Goal: Transaction & Acquisition: Purchase product/service

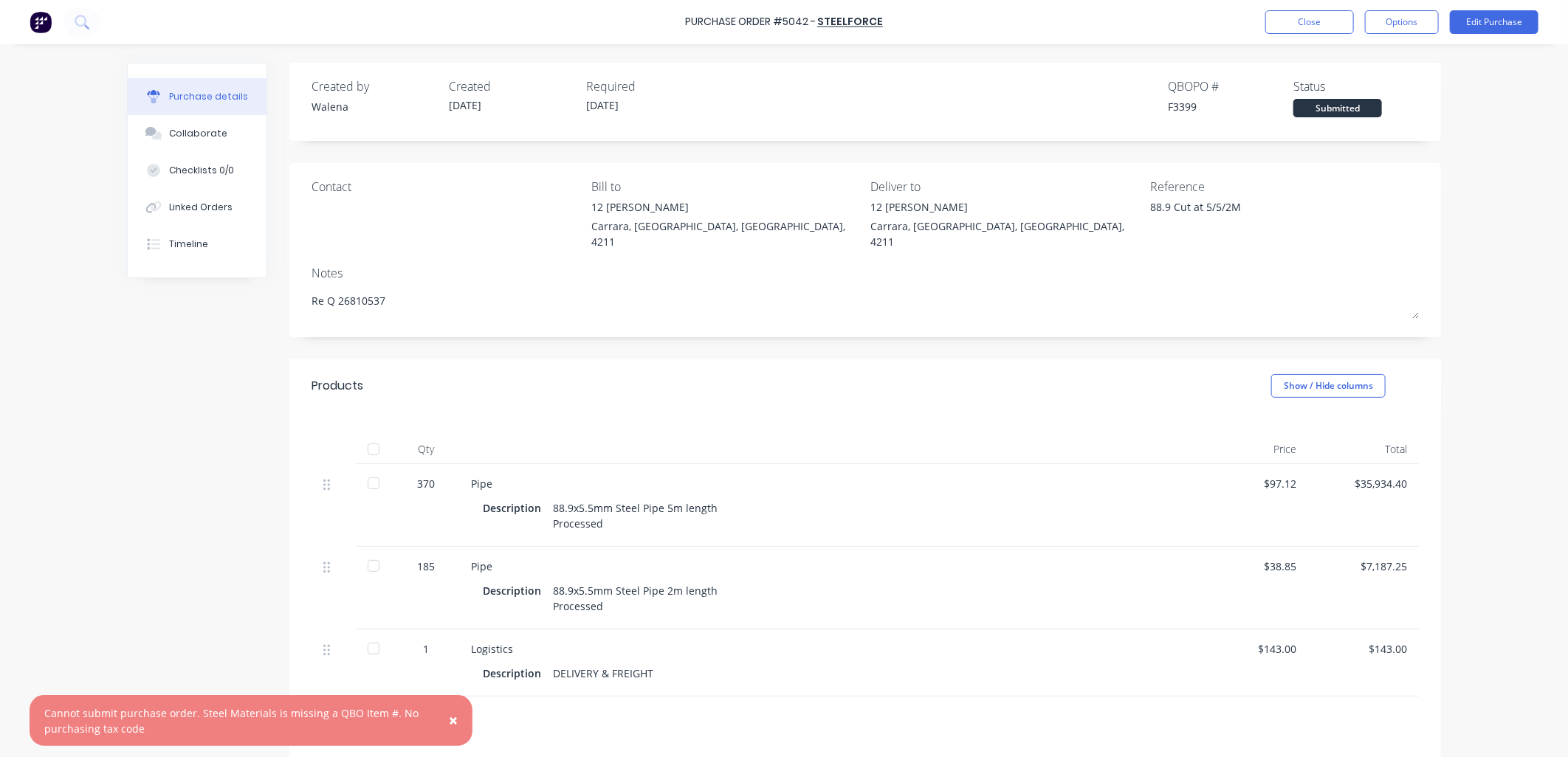
click at [454, 718] on span "×" at bounding box center [453, 720] width 9 height 20
type textarea "x"
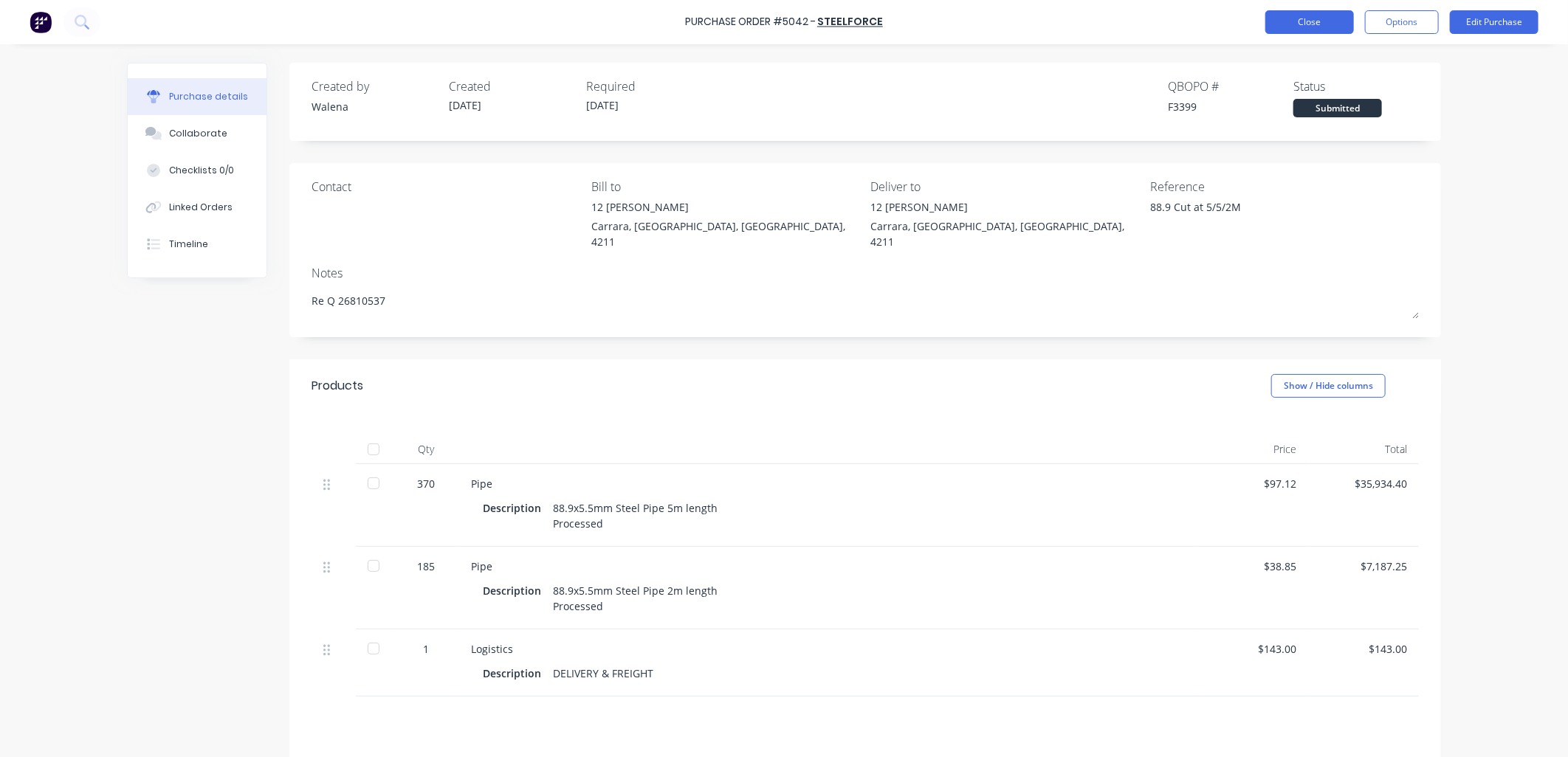
click at [1307, 20] on button "Close" at bounding box center [1309, 22] width 88 height 23
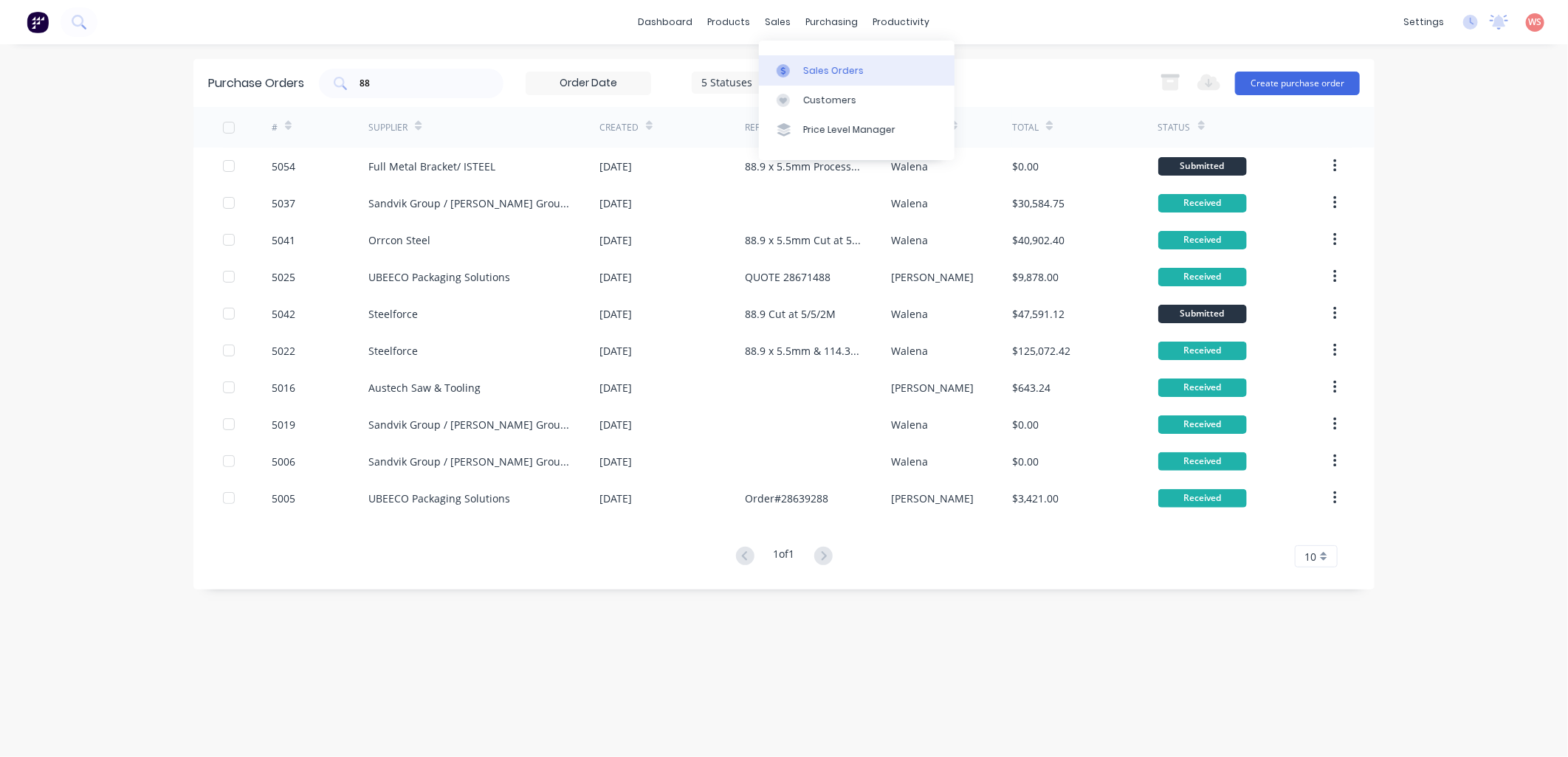
click at [835, 59] on link "Sales Orders" at bounding box center [856, 70] width 196 height 30
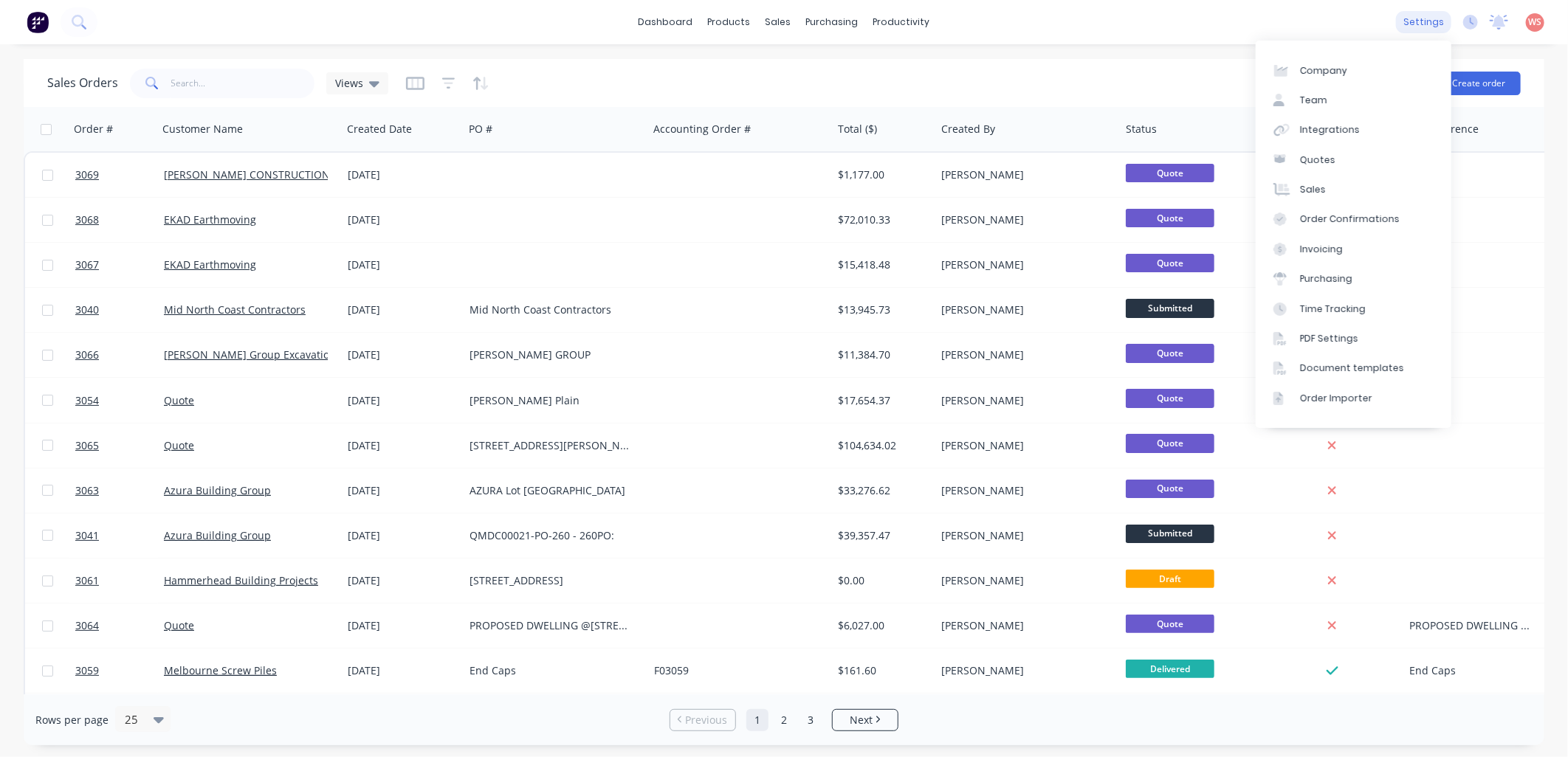
click at [1417, 13] on div "settings" at bounding box center [1423, 22] width 56 height 22
click at [1340, 134] on div "Integrations" at bounding box center [1329, 130] width 59 height 13
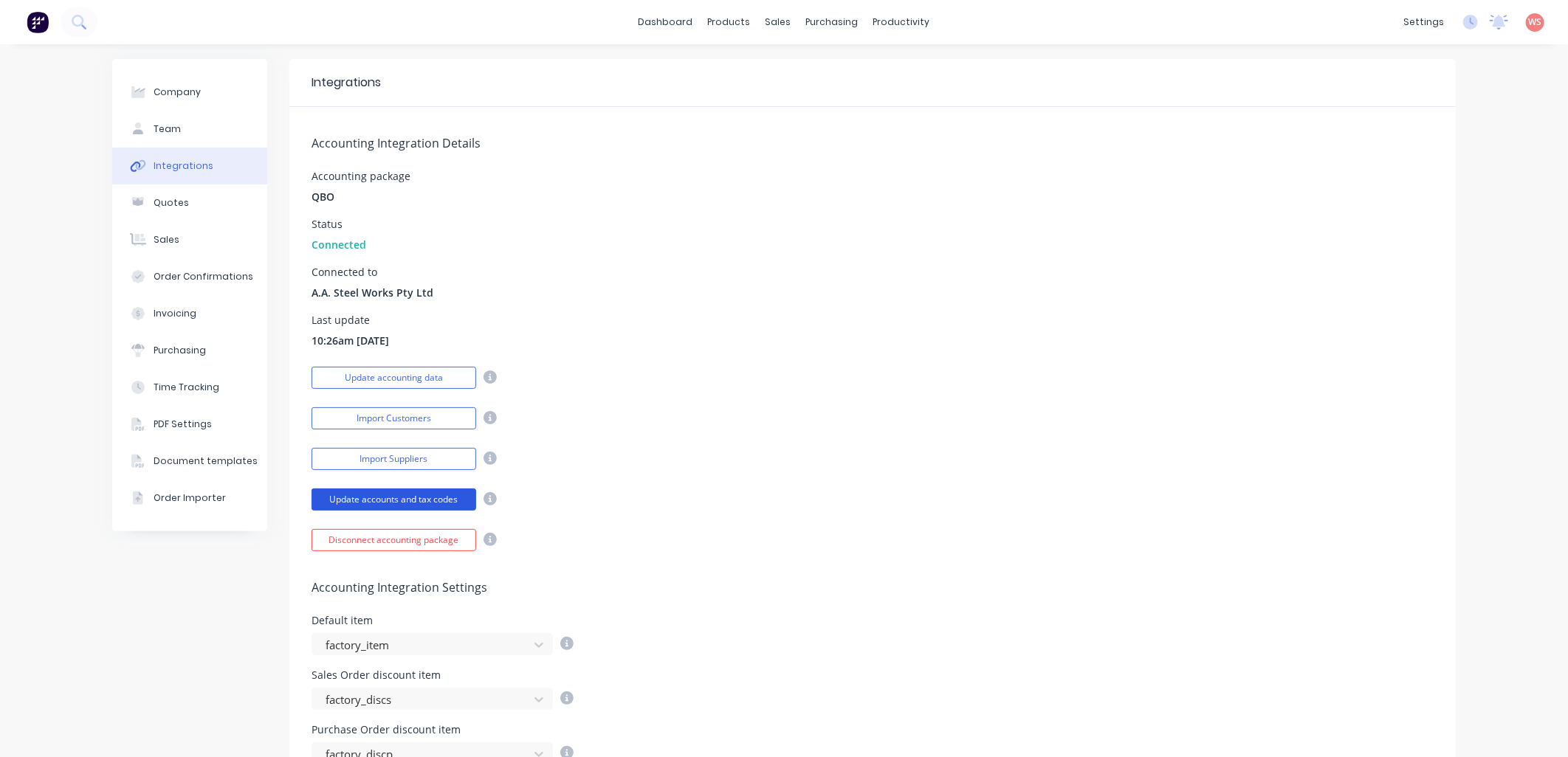
click at [400, 499] on button "Update accounts and tax codes" at bounding box center [393, 500] width 164 height 22
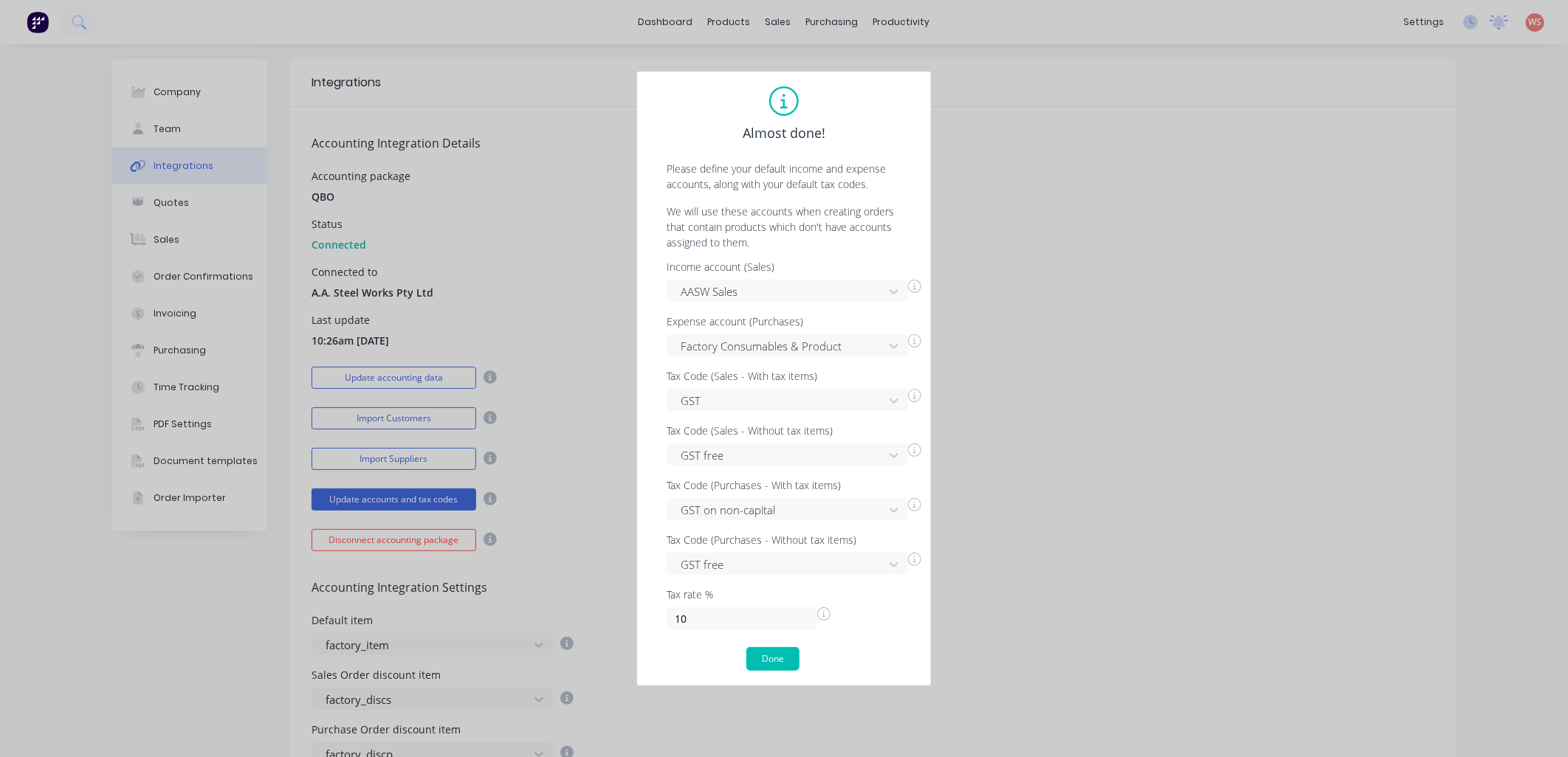
drag, startPoint x: 780, startPoint y: 663, endPoint x: 1147, endPoint y: 455, distance: 421.8
click at [1123, 504] on div "Almost done! Please define your default income and expense accounts, along with…" at bounding box center [784, 378] width 1568 height 757
click at [784, 660] on button "Done" at bounding box center [773, 659] width 53 height 23
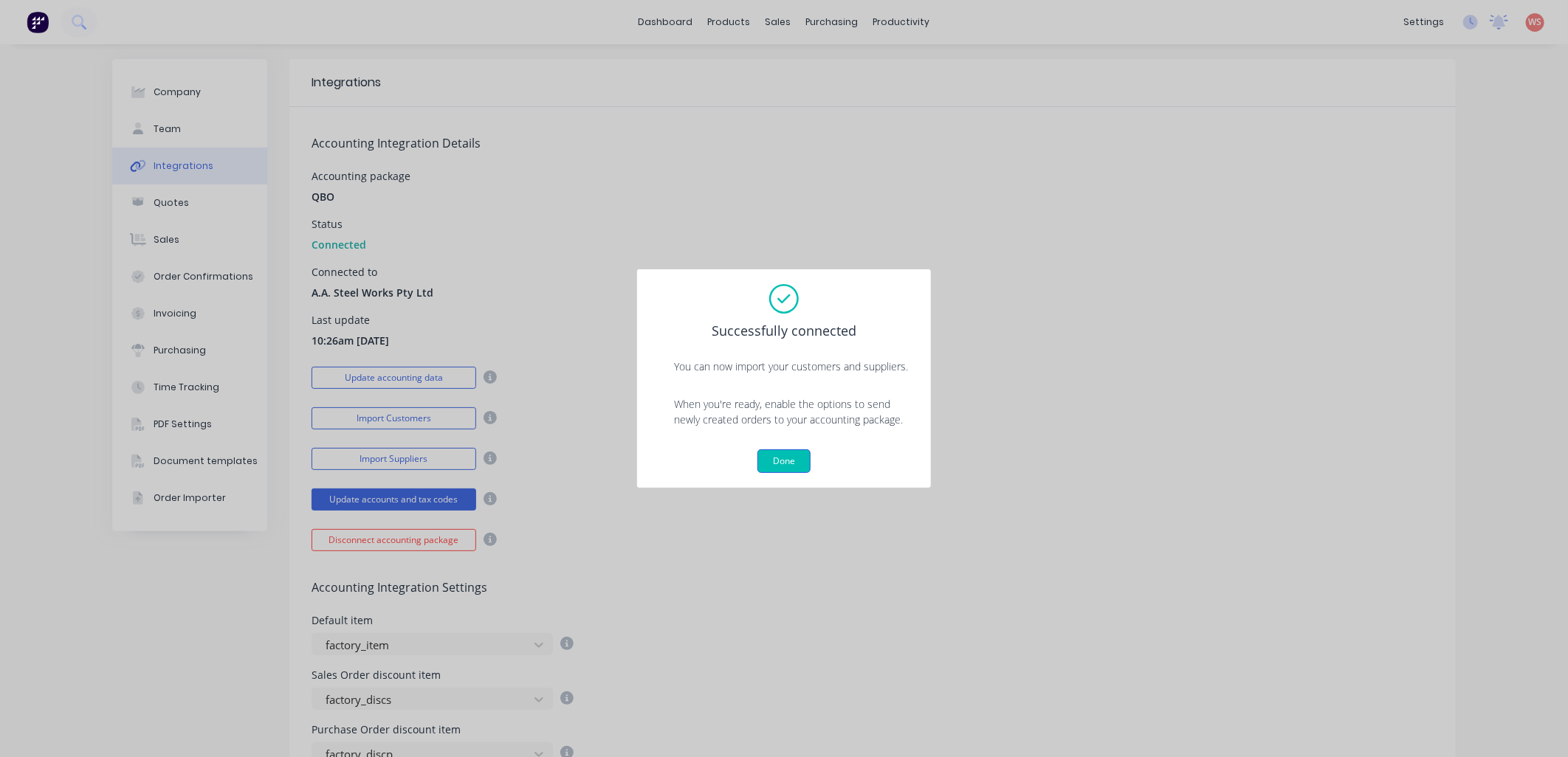
click at [768, 459] on button "Done" at bounding box center [784, 461] width 53 height 23
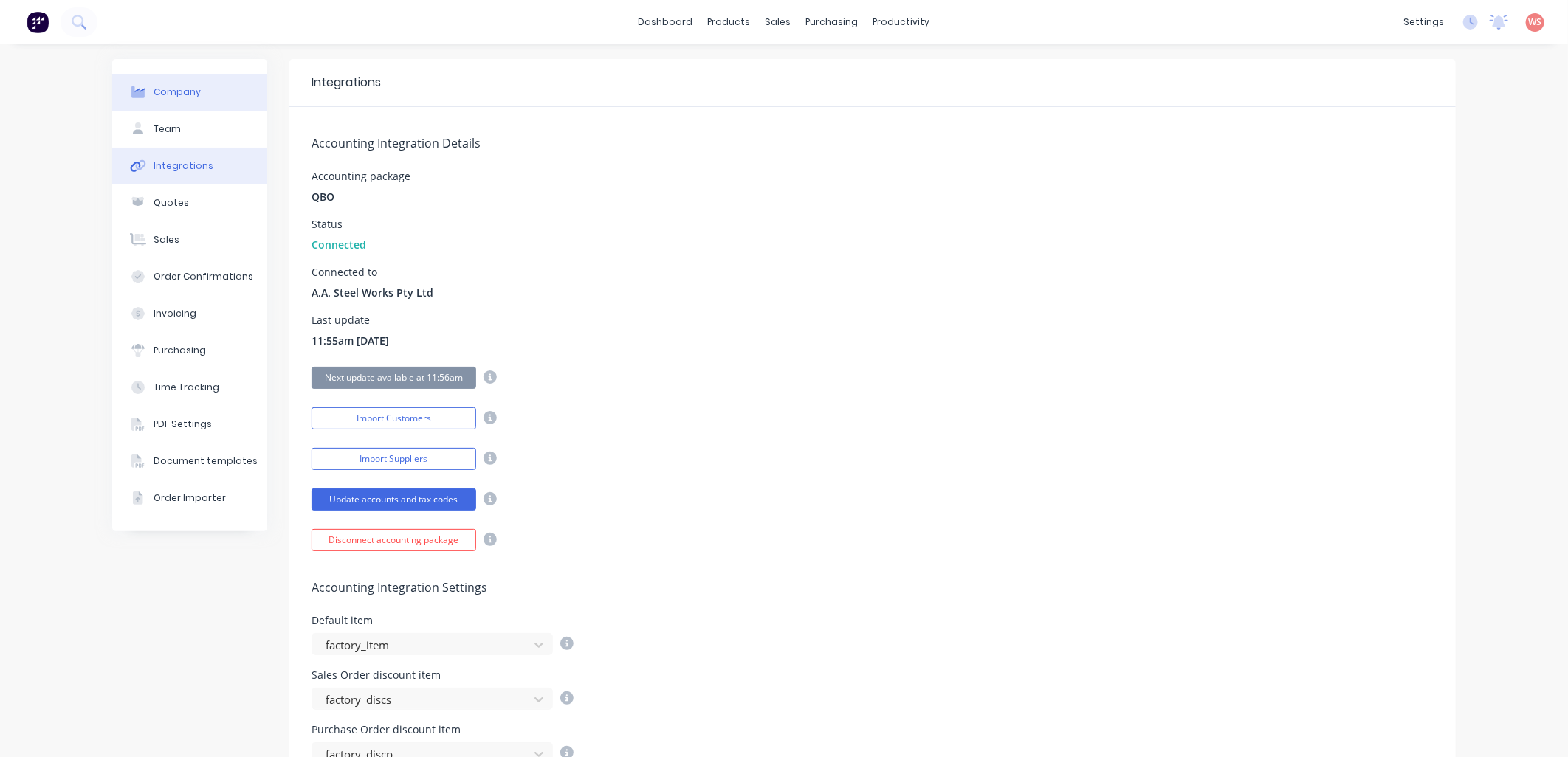
click at [178, 94] on div "Company" at bounding box center [177, 91] width 47 height 13
select select "AU"
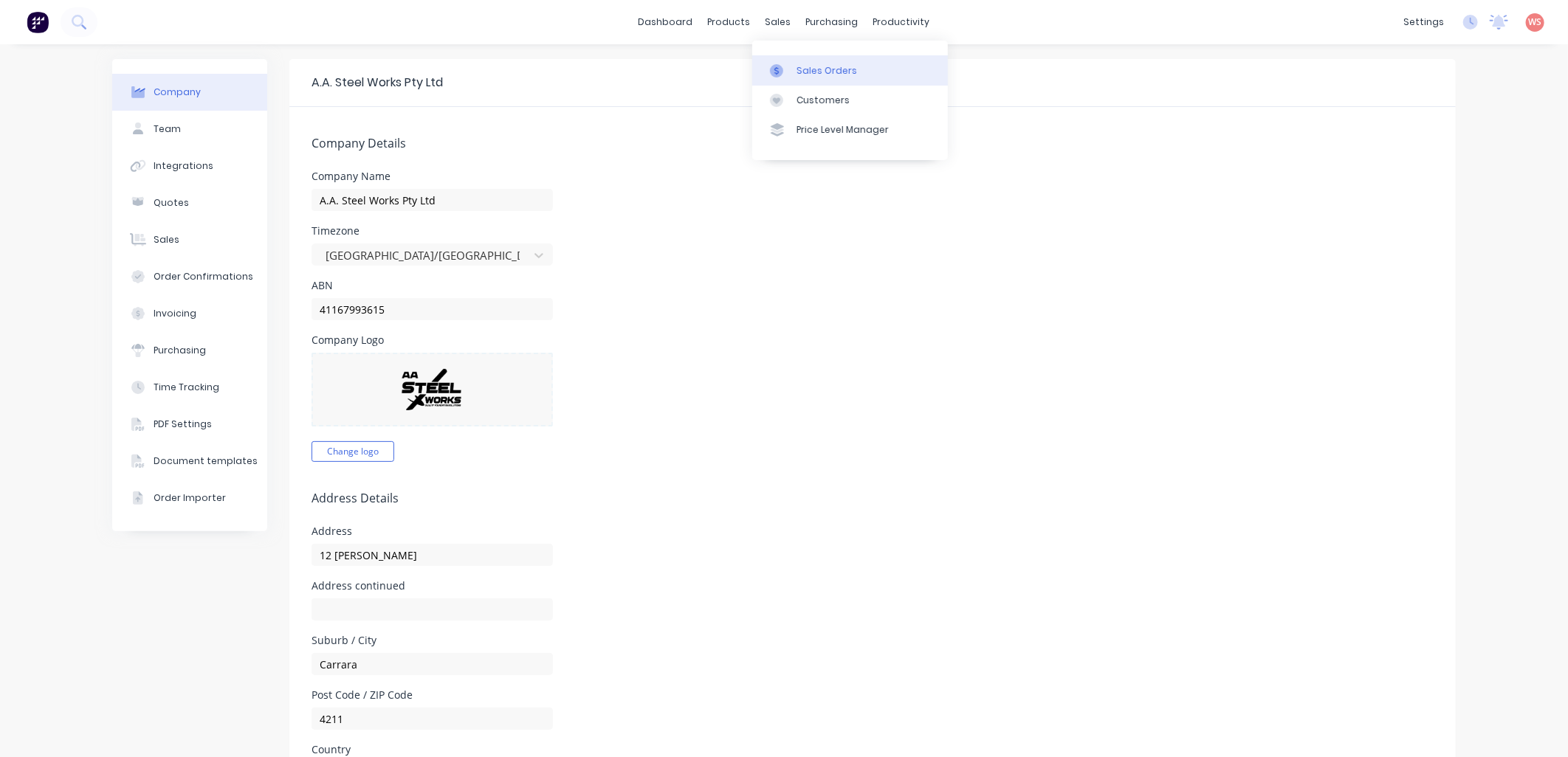
click at [813, 74] on div "Sales Orders" at bounding box center [826, 70] width 60 height 13
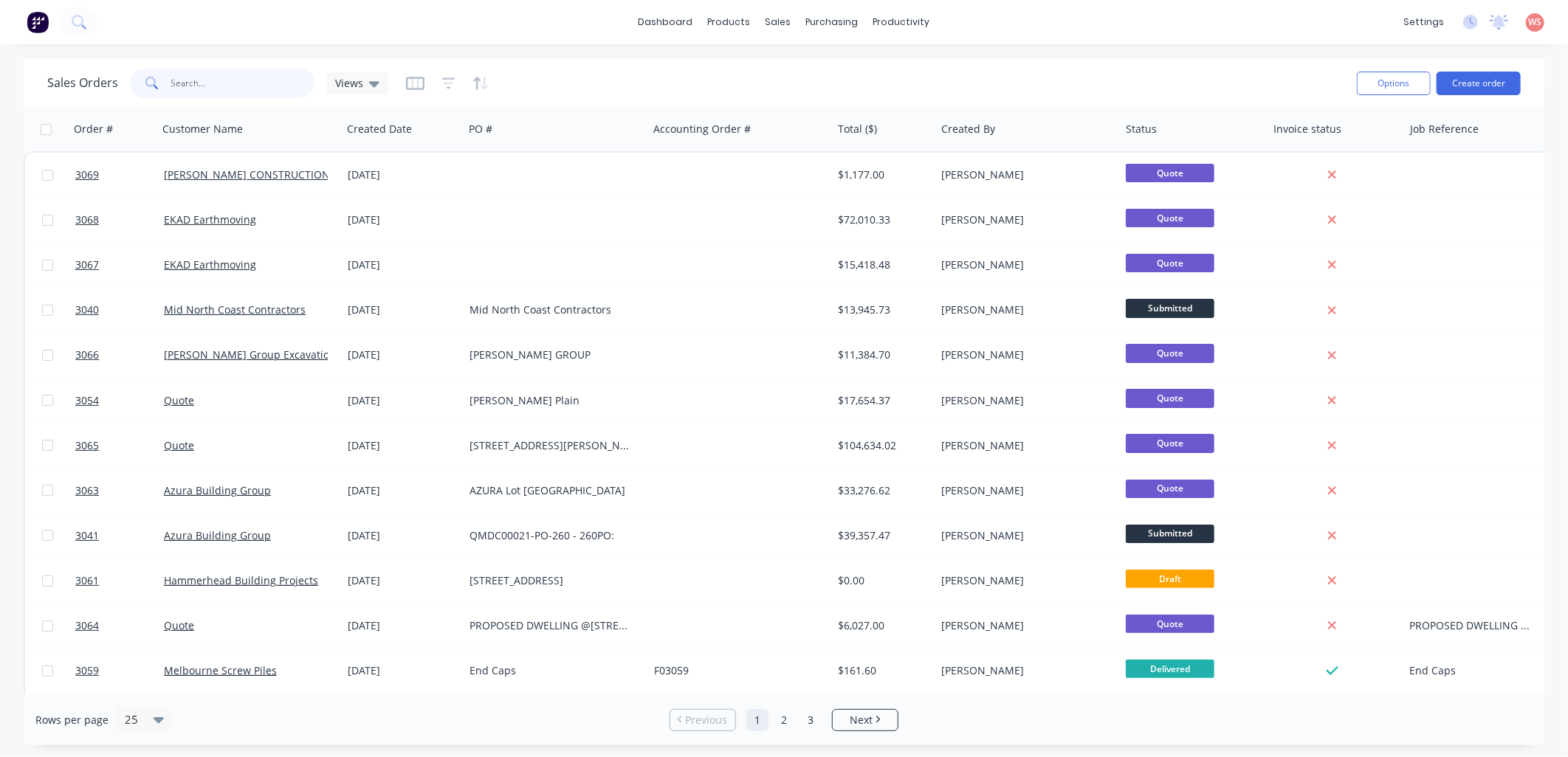
click at [262, 79] on input "text" at bounding box center [243, 84] width 144 height 30
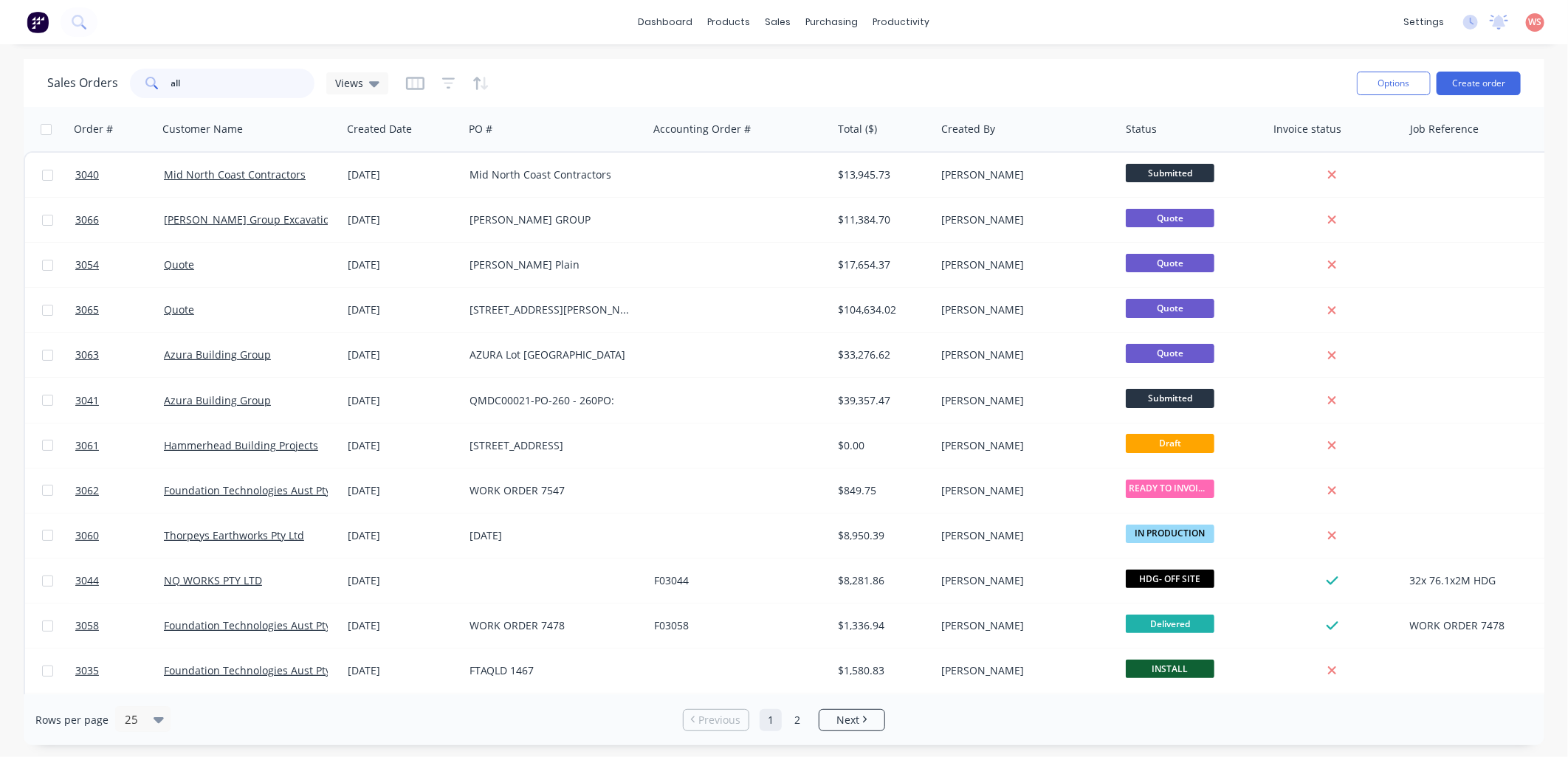
type input "all"
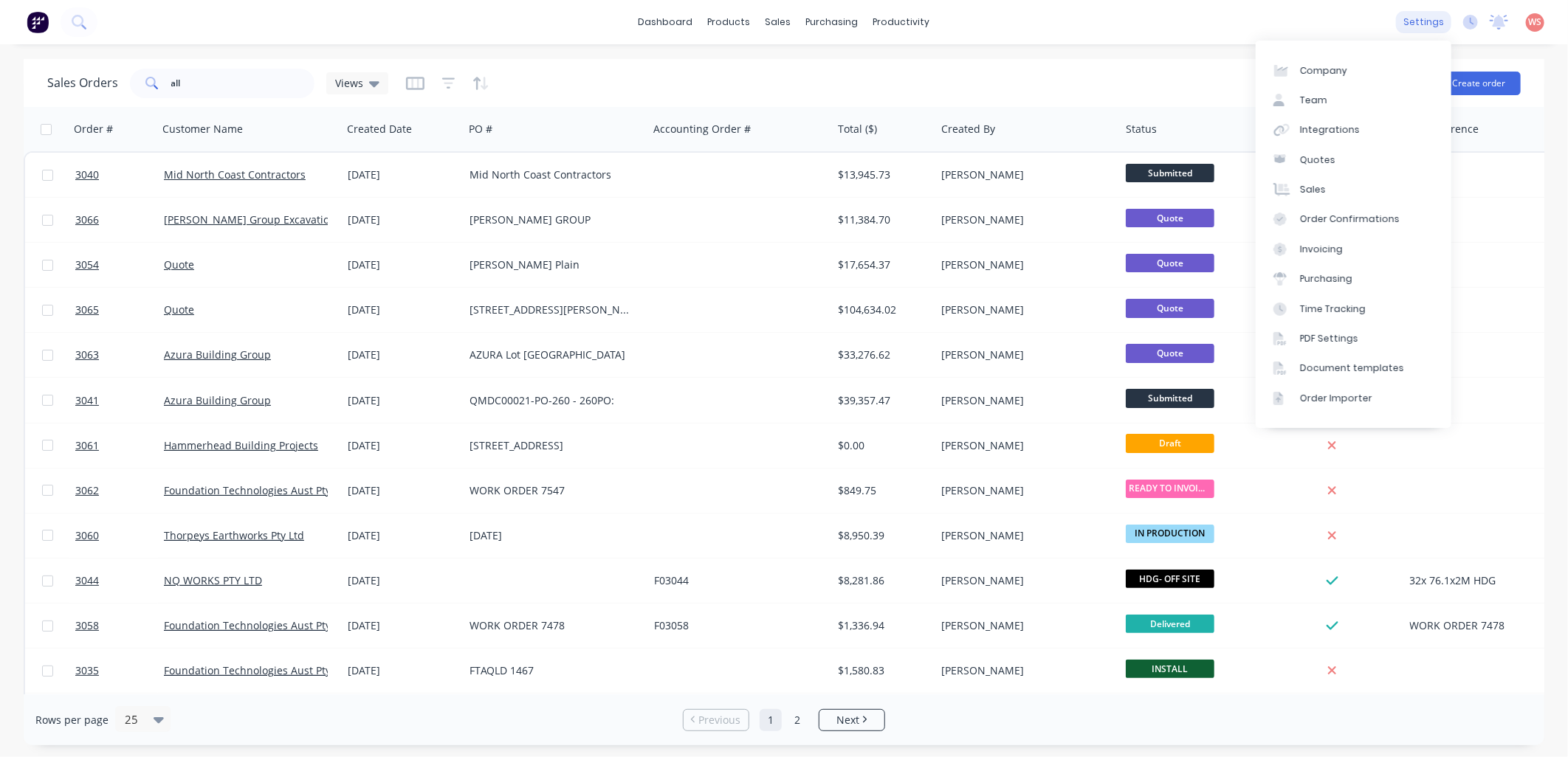
click at [1429, 27] on div "settings" at bounding box center [1423, 22] width 56 height 22
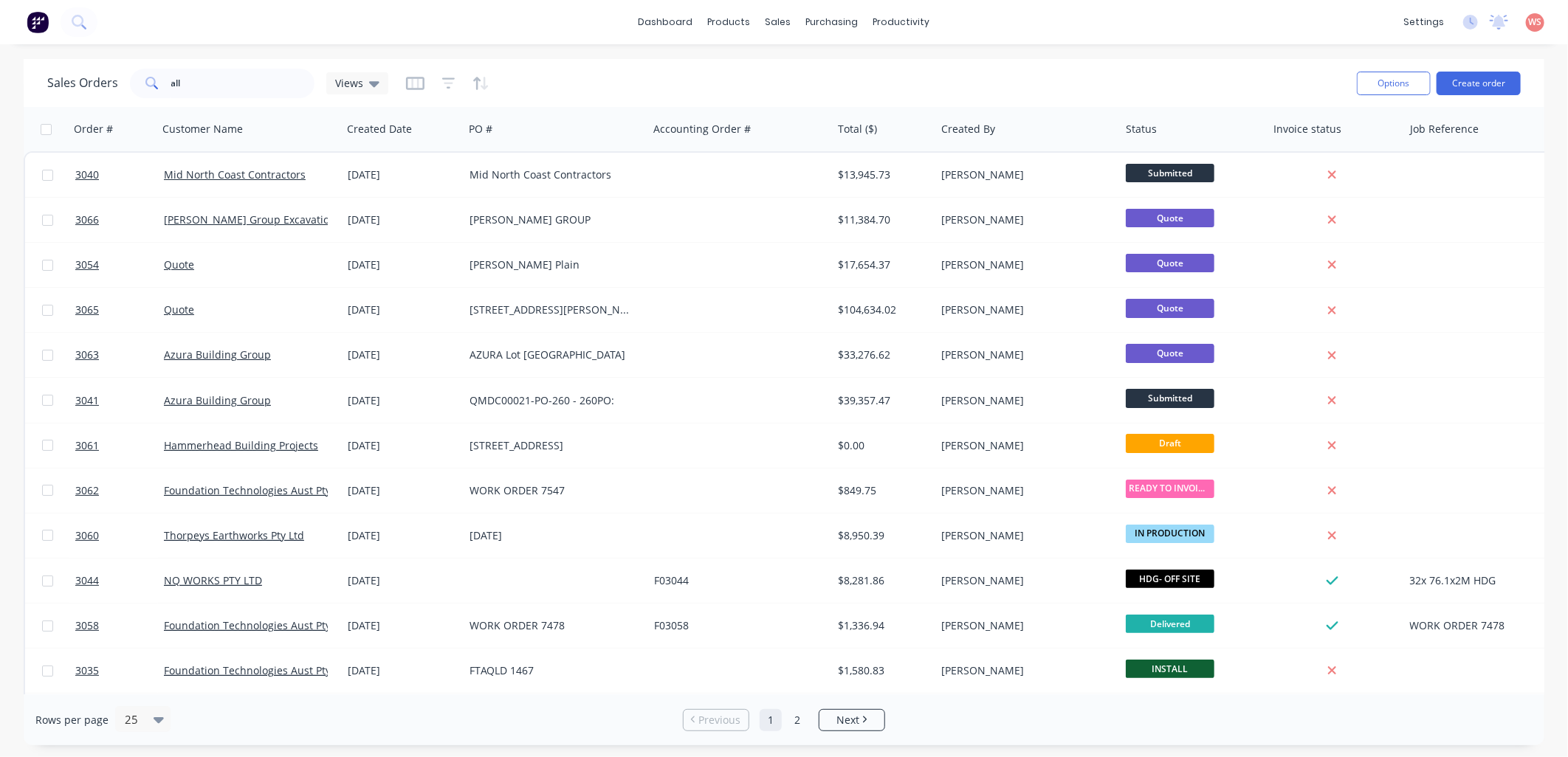
click at [1164, 27] on div "dashboard products sales purchasing productivity dashboard products Product Cat…" at bounding box center [784, 22] width 1568 height 45
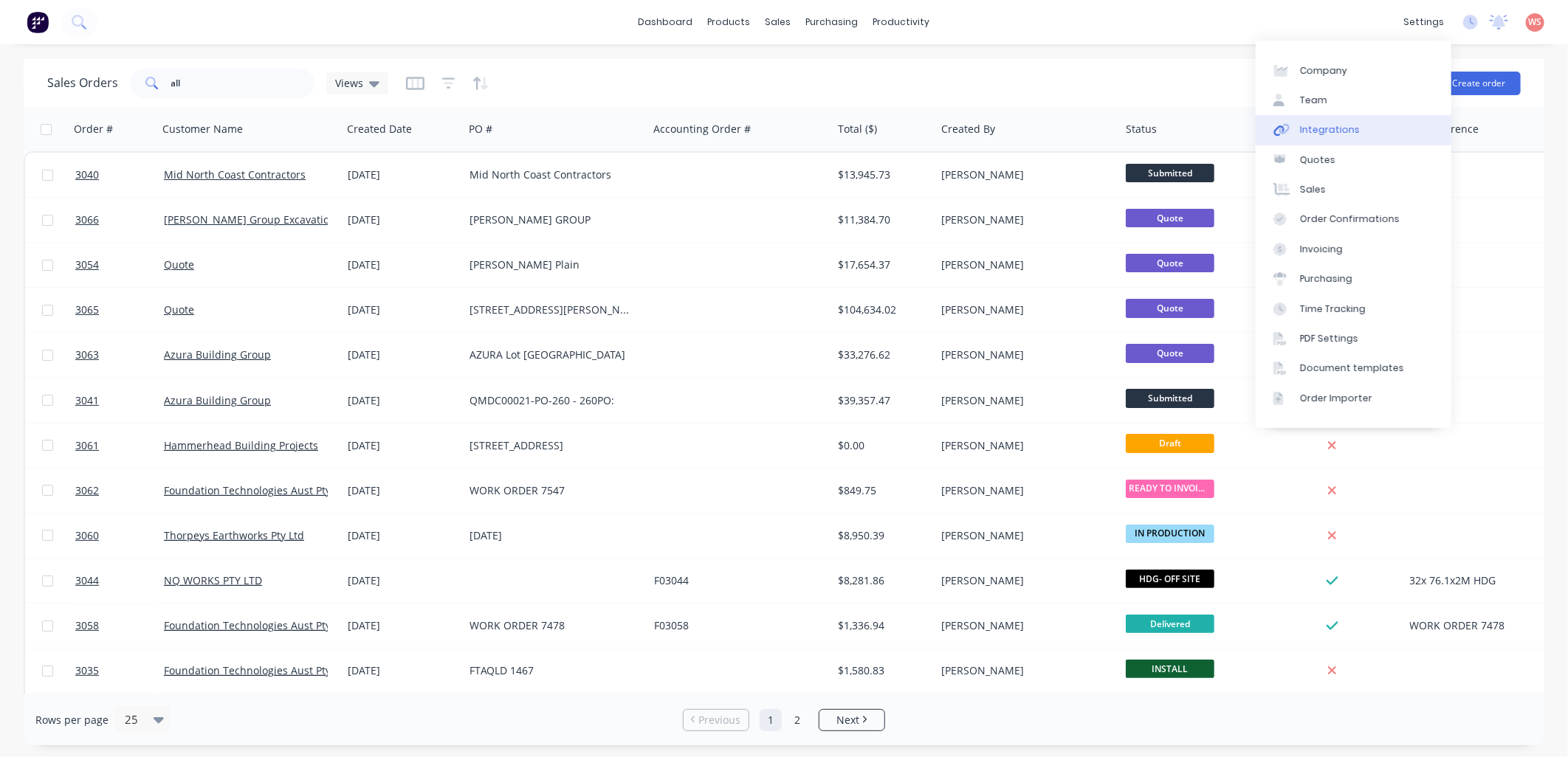
click at [1316, 130] on div "Integrations" at bounding box center [1329, 130] width 59 height 13
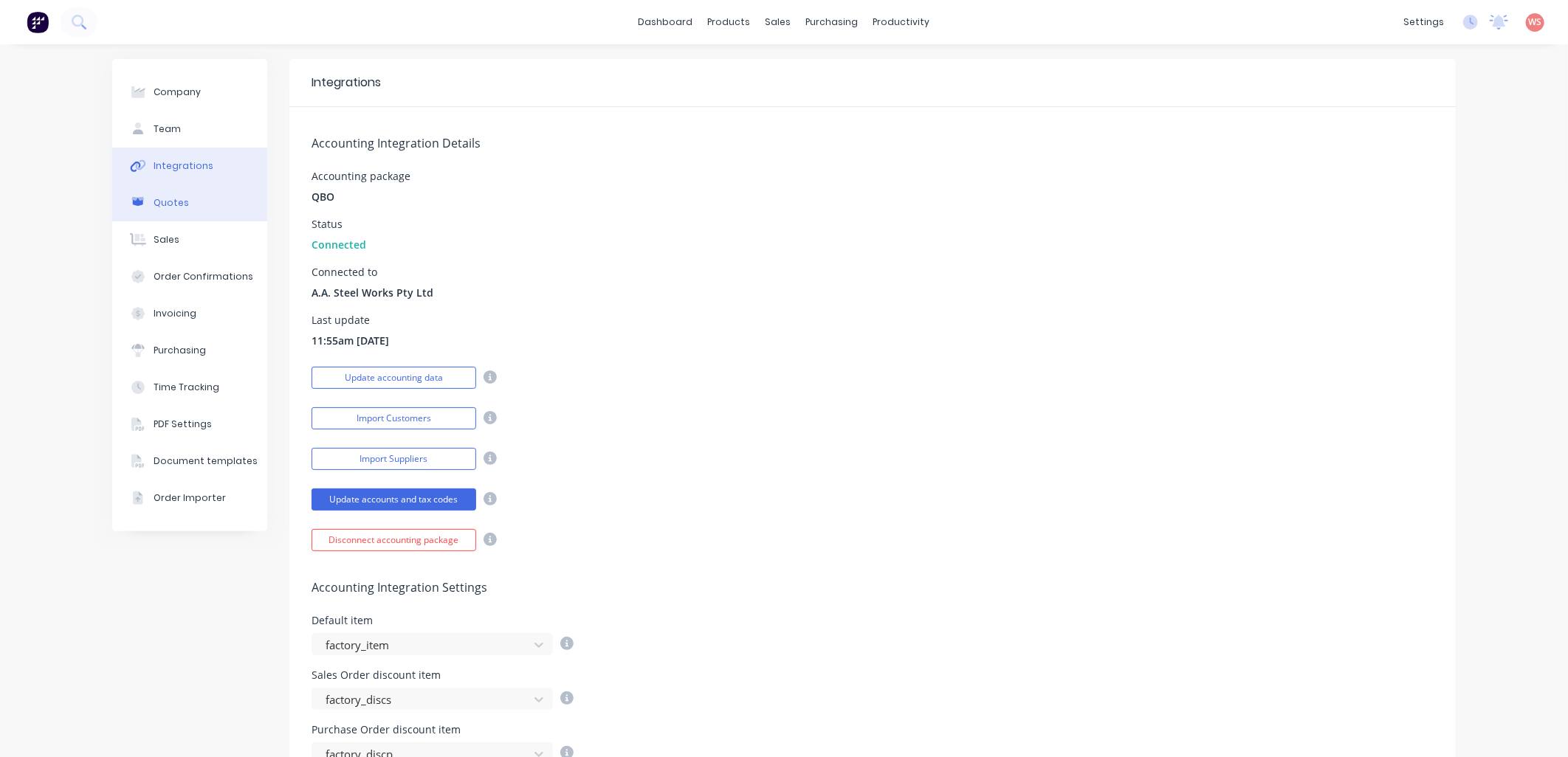
click at [163, 200] on div "Quotes" at bounding box center [170, 203] width 35 height 13
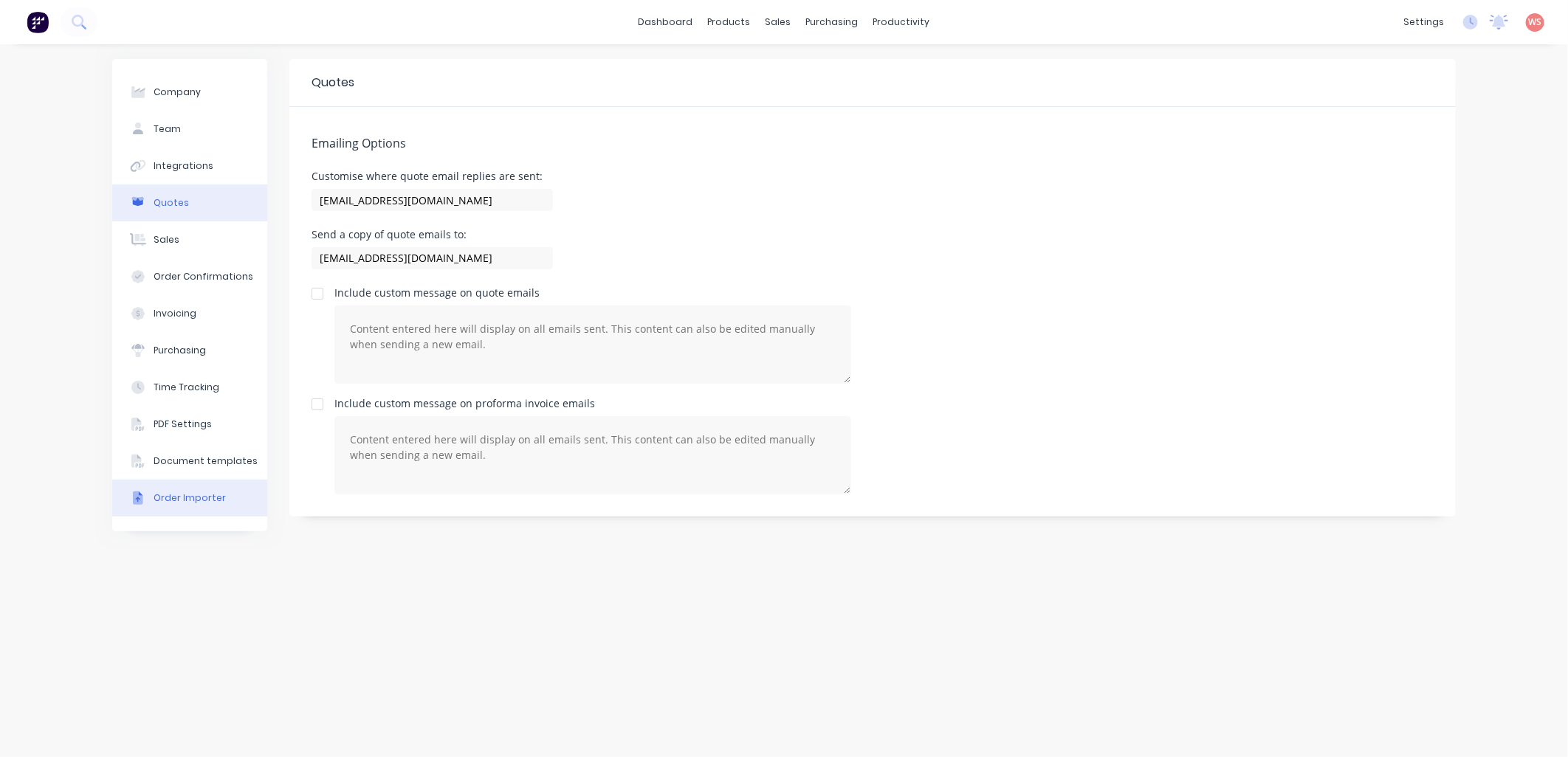
click at [178, 504] on div "Order Importer" at bounding box center [189, 498] width 72 height 13
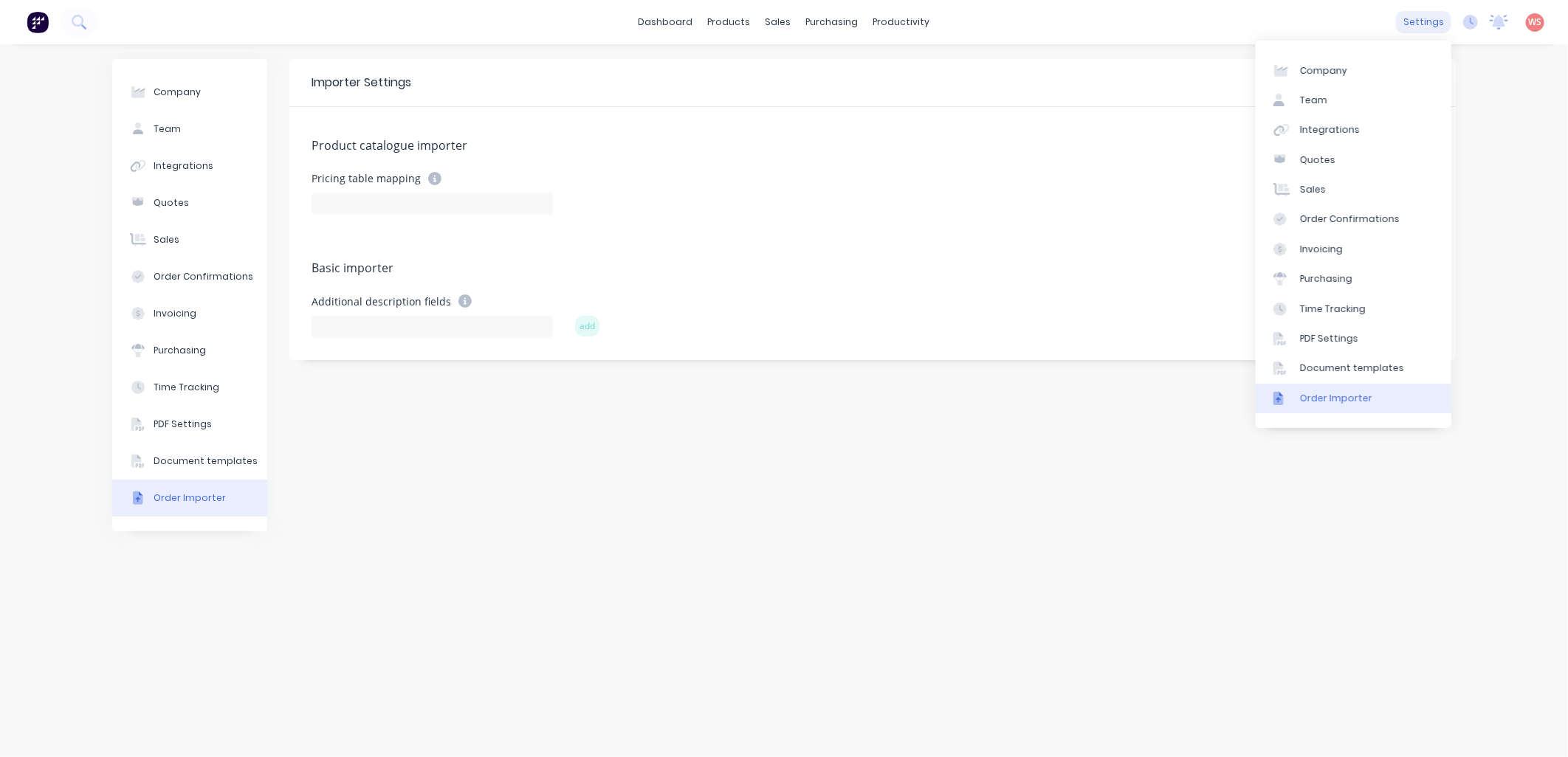
click at [1426, 17] on div "settings" at bounding box center [1423, 22] width 56 height 22
click at [1318, 129] on div "Integrations" at bounding box center [1329, 130] width 59 height 13
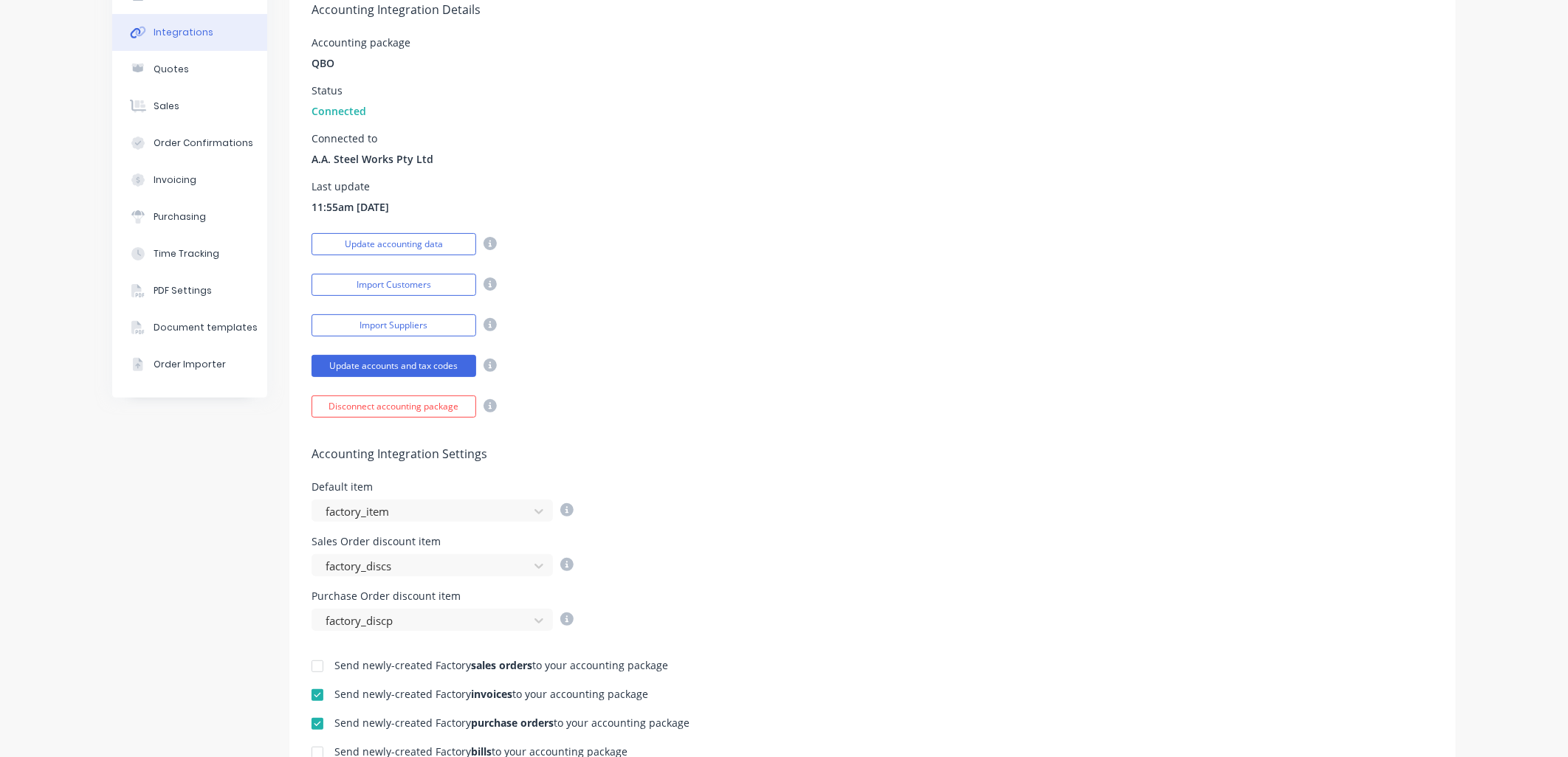
scroll to position [77, 0]
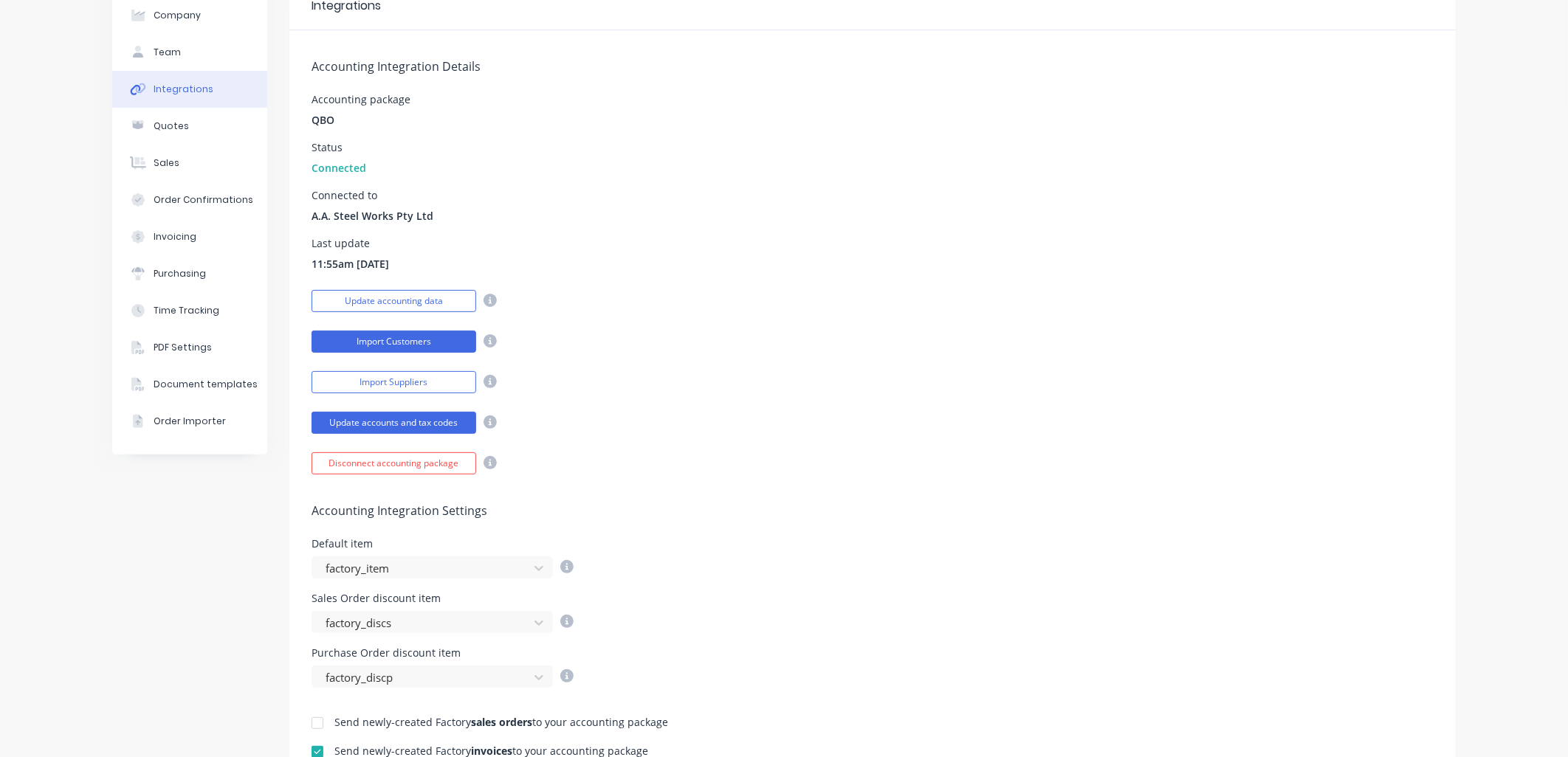
click at [400, 343] on button "Import Customers" at bounding box center [393, 342] width 164 height 22
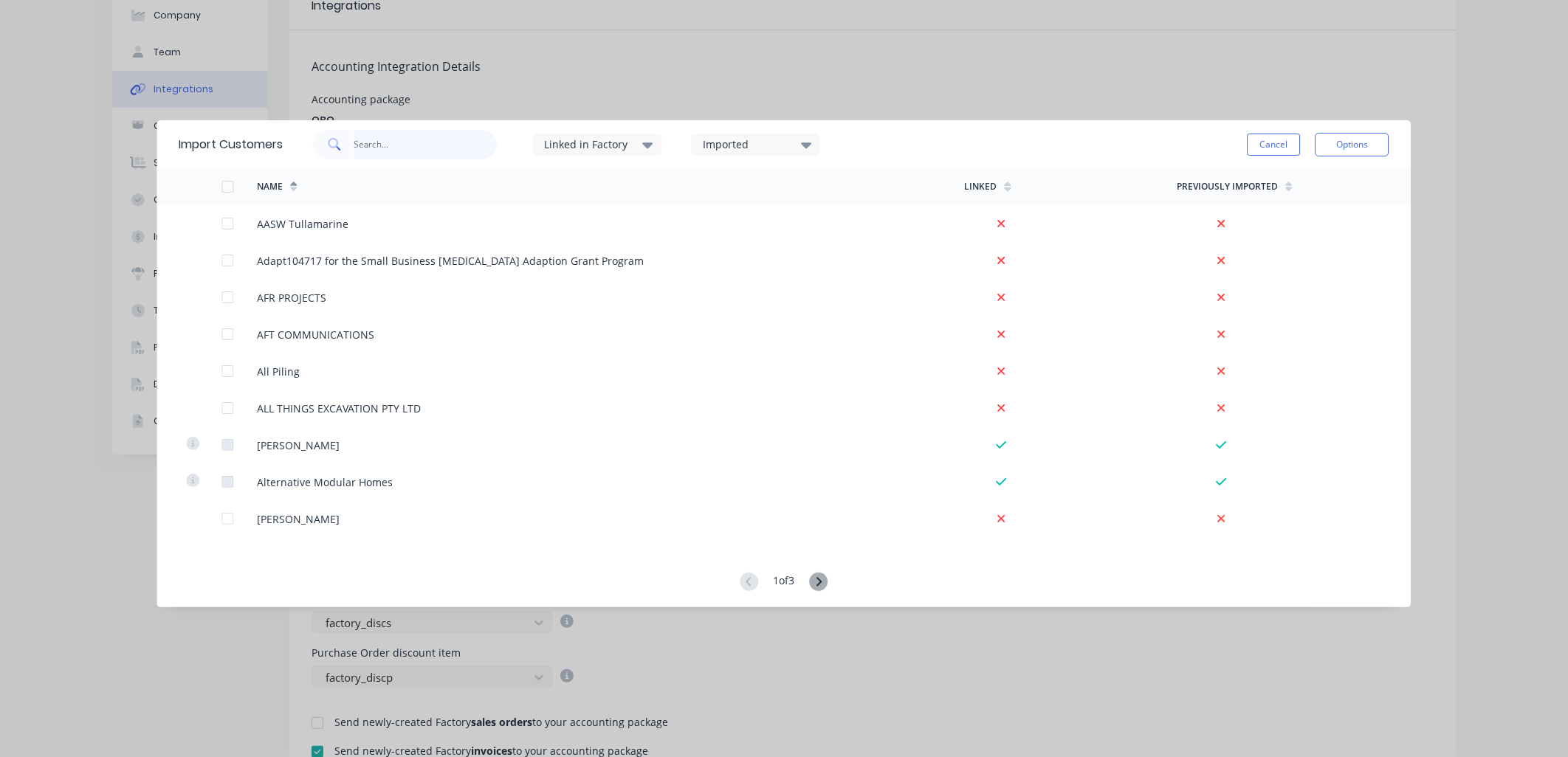
click at [361, 146] on input "text" at bounding box center [425, 145] width 144 height 30
type input "all"
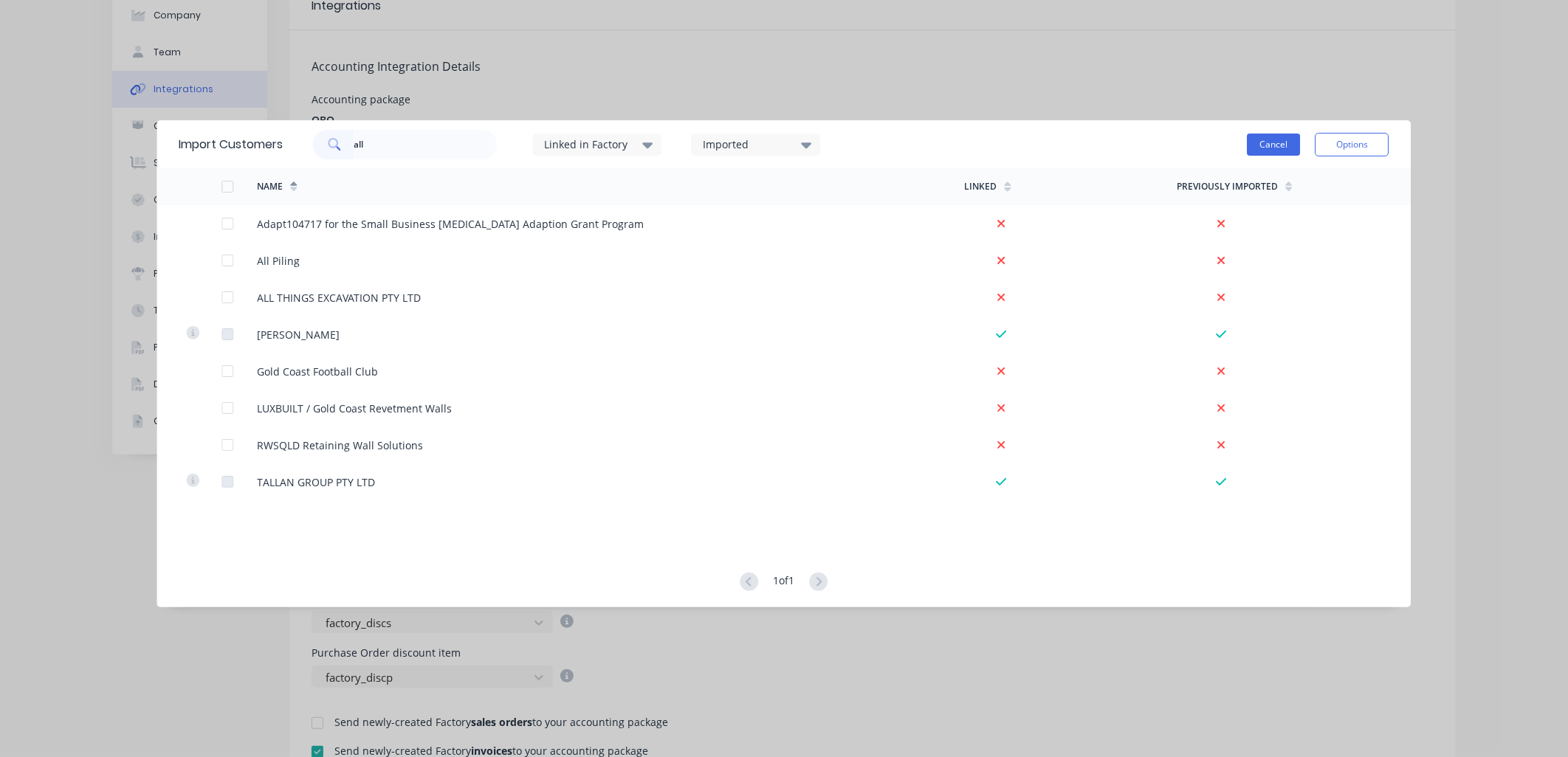
click at [1277, 140] on button "Cancel" at bounding box center [1274, 145] width 53 height 22
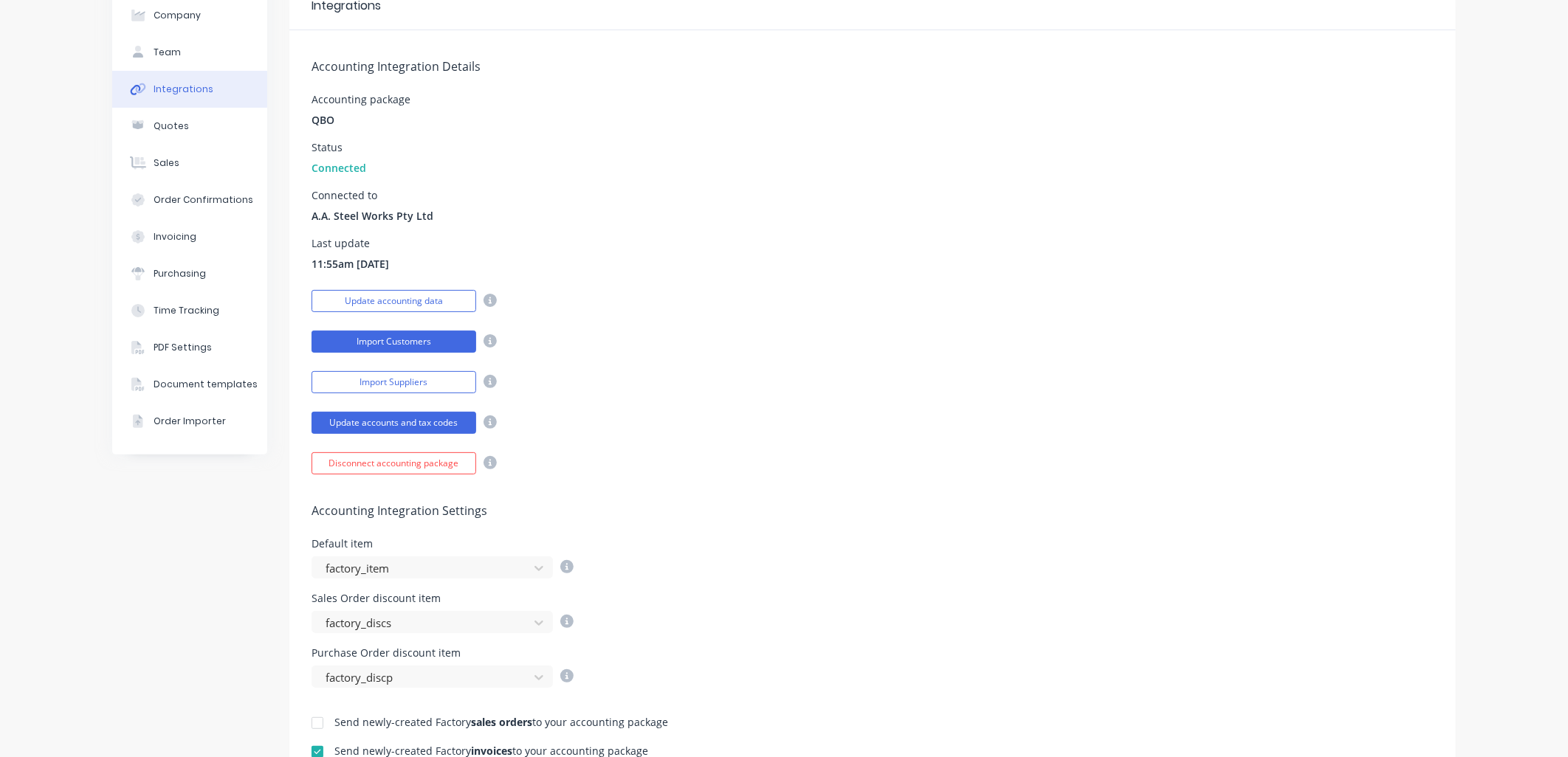
click at [389, 348] on button "Import Customers" at bounding box center [393, 342] width 164 height 22
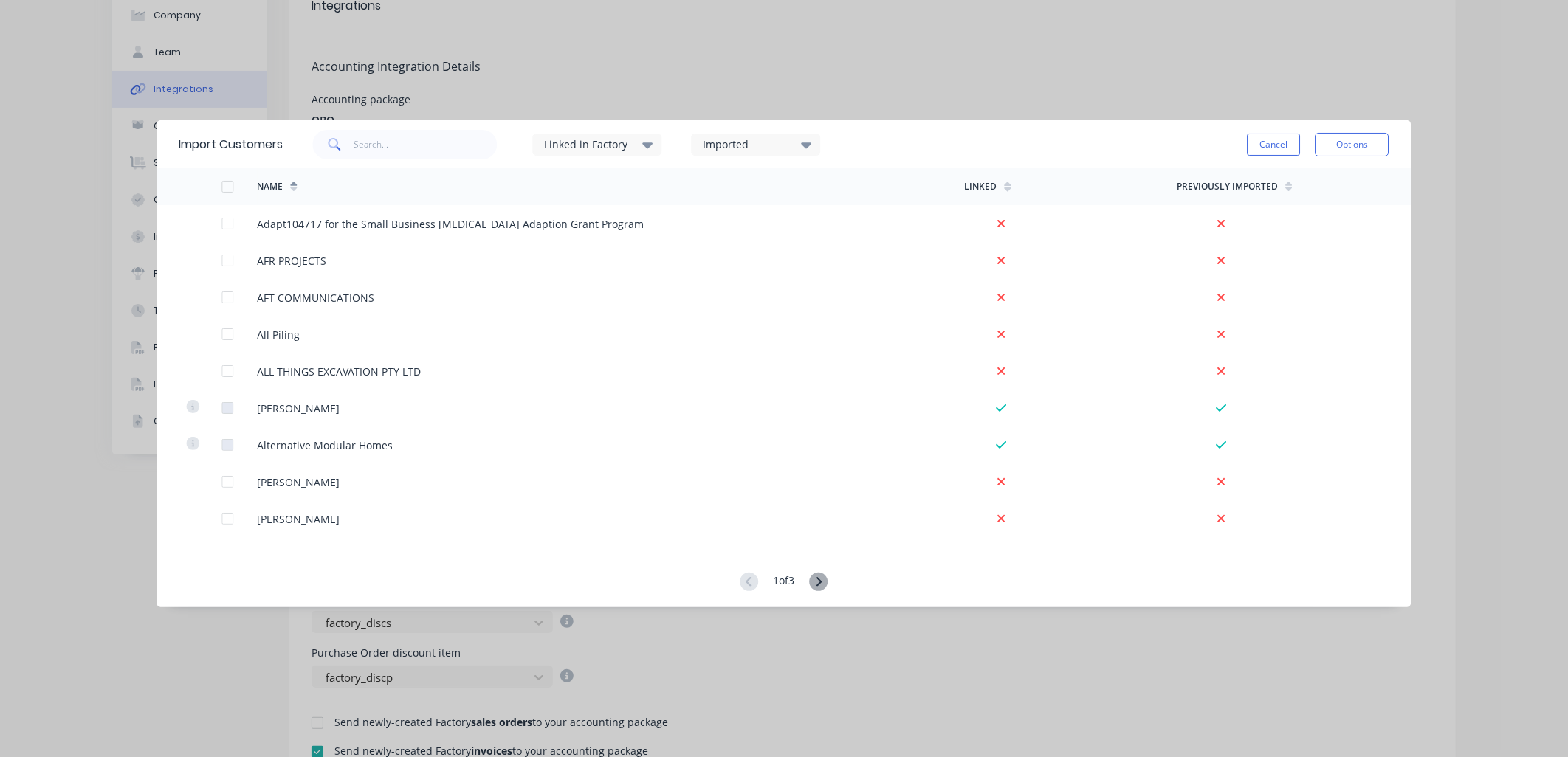
scroll to position [0, 0]
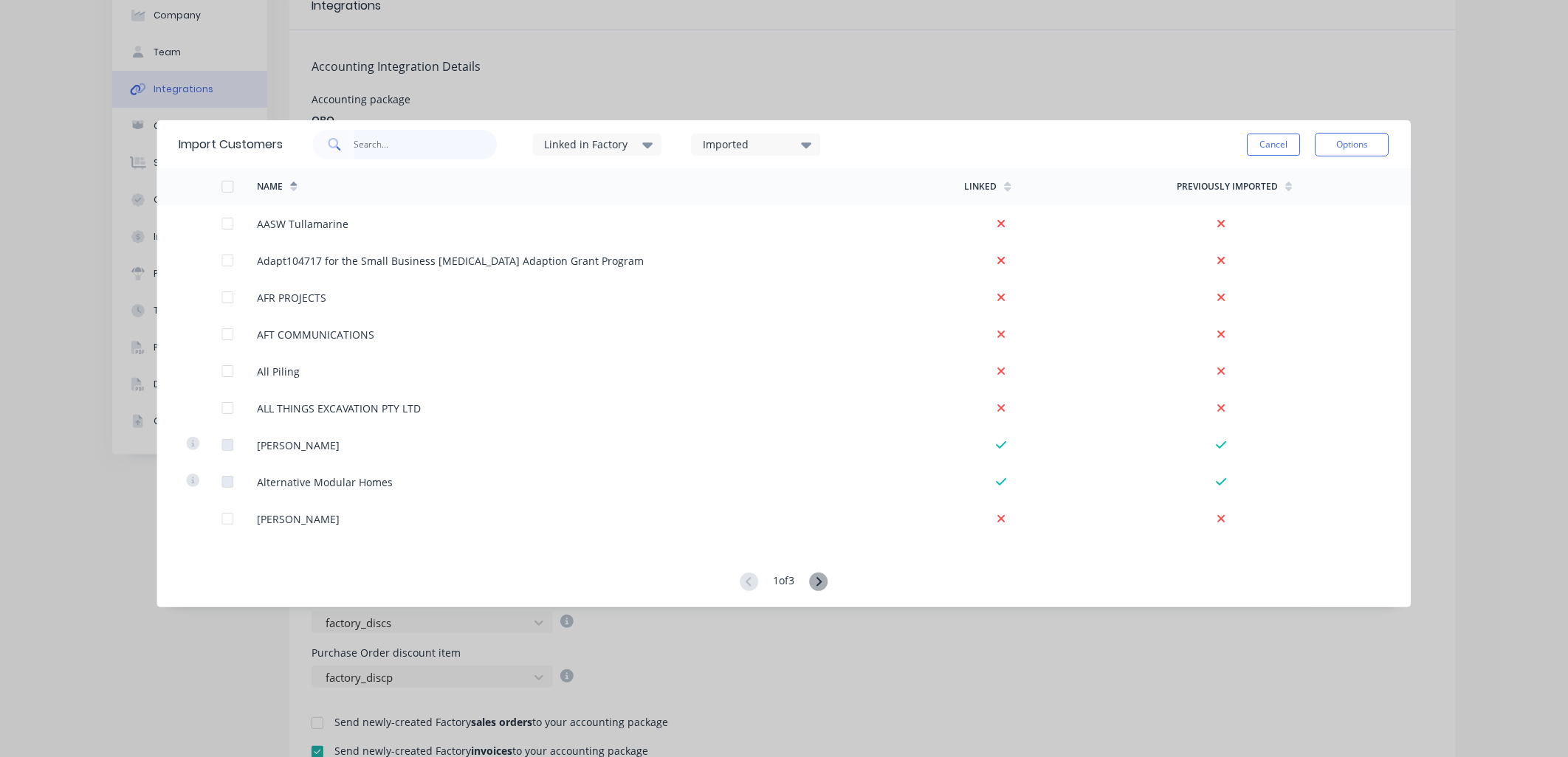
click at [414, 149] on input "text" at bounding box center [425, 145] width 144 height 30
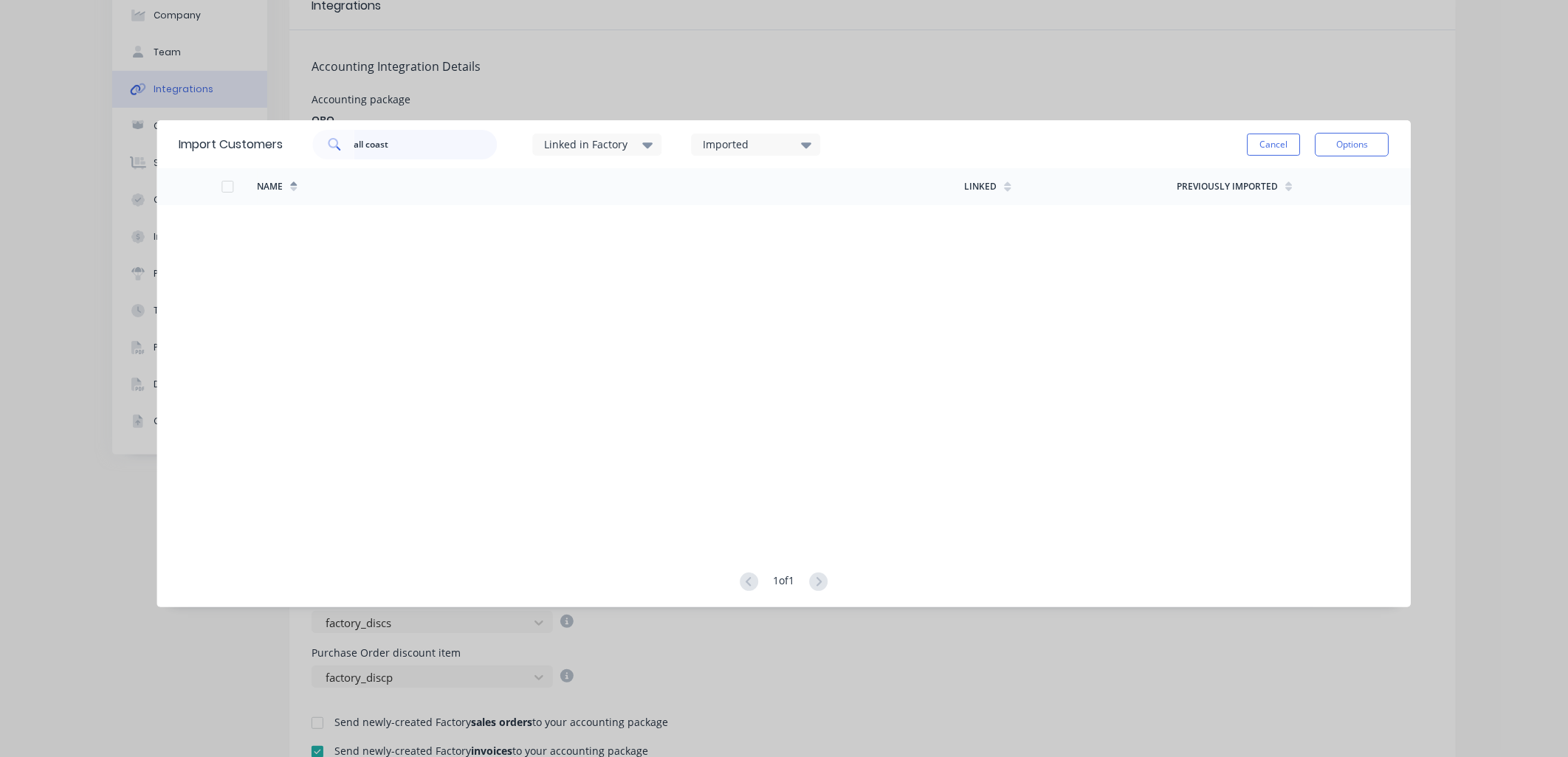
type input "all coast"
click at [441, 156] on input "all coast" at bounding box center [425, 145] width 144 height 30
click at [805, 144] on icon at bounding box center [806, 145] width 10 height 16
click at [650, 142] on icon at bounding box center [648, 145] width 10 height 6
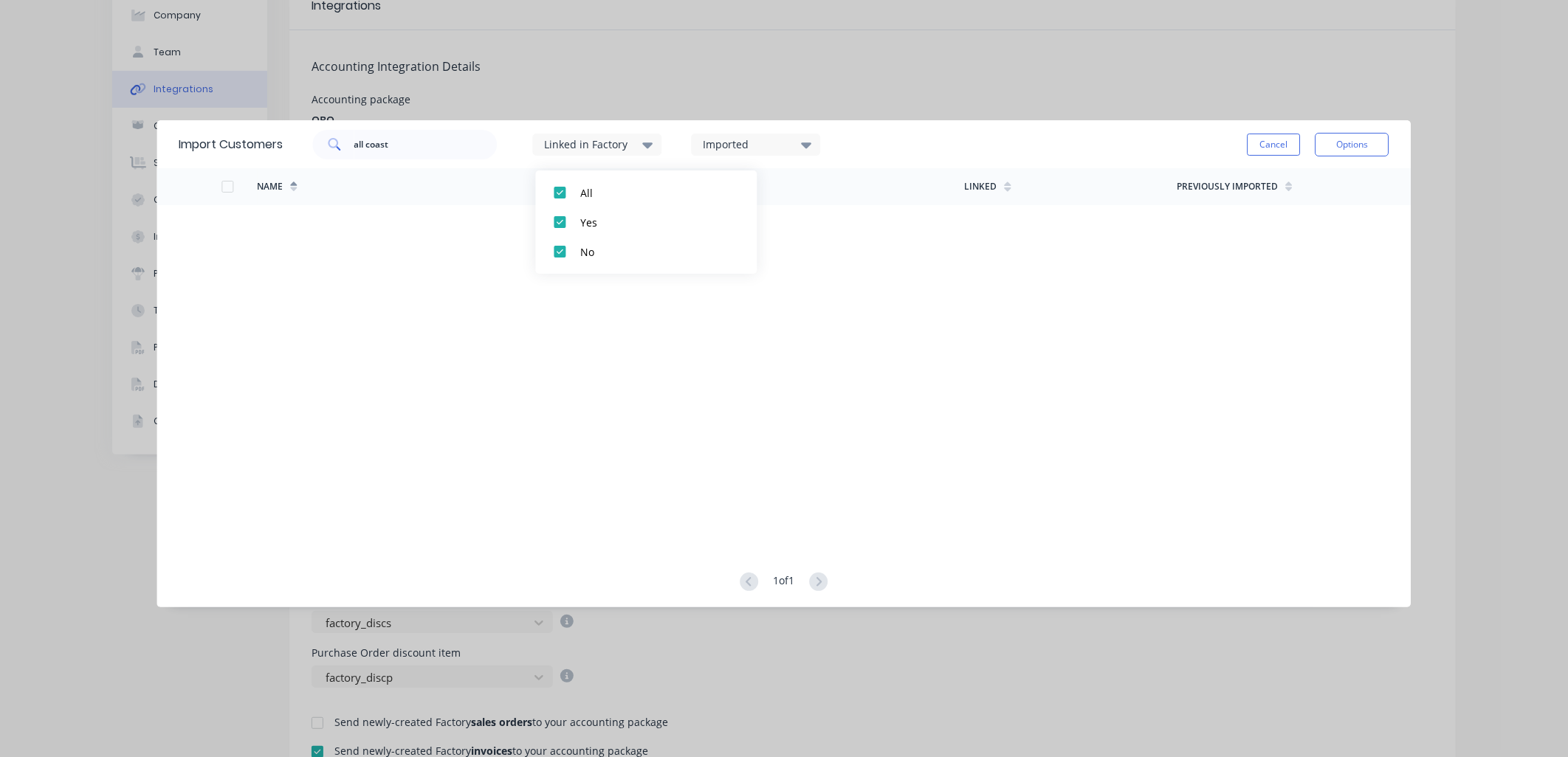
click at [650, 142] on icon at bounding box center [648, 145] width 10 height 6
click at [1282, 149] on button "Cancel" at bounding box center [1274, 145] width 53 height 22
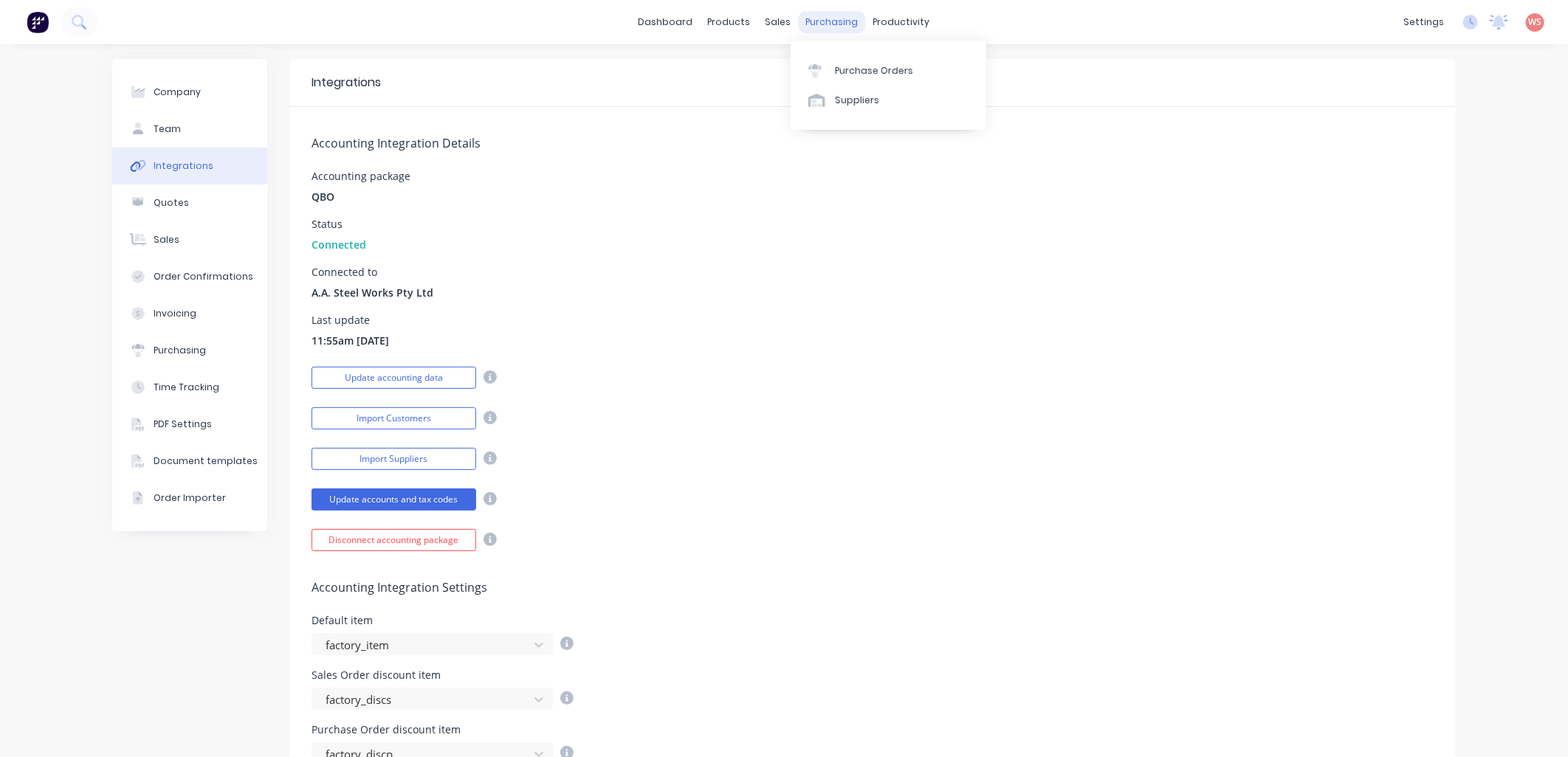
click at [816, 13] on div "purchasing" at bounding box center [832, 22] width 67 height 22
click at [874, 71] on div "Purchase Orders" at bounding box center [874, 70] width 78 height 13
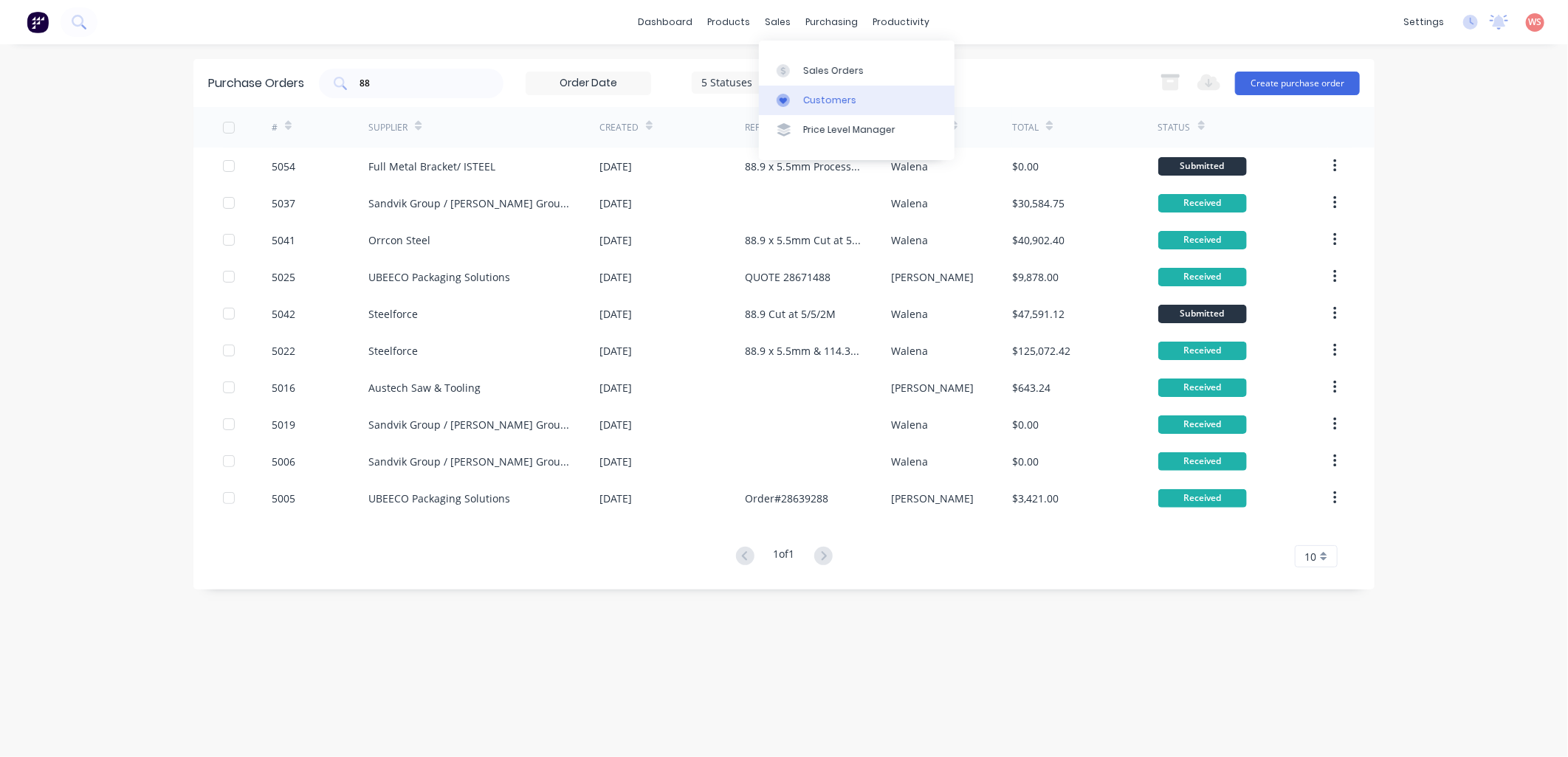
click at [827, 106] on div "Customers" at bounding box center [830, 100] width 53 height 13
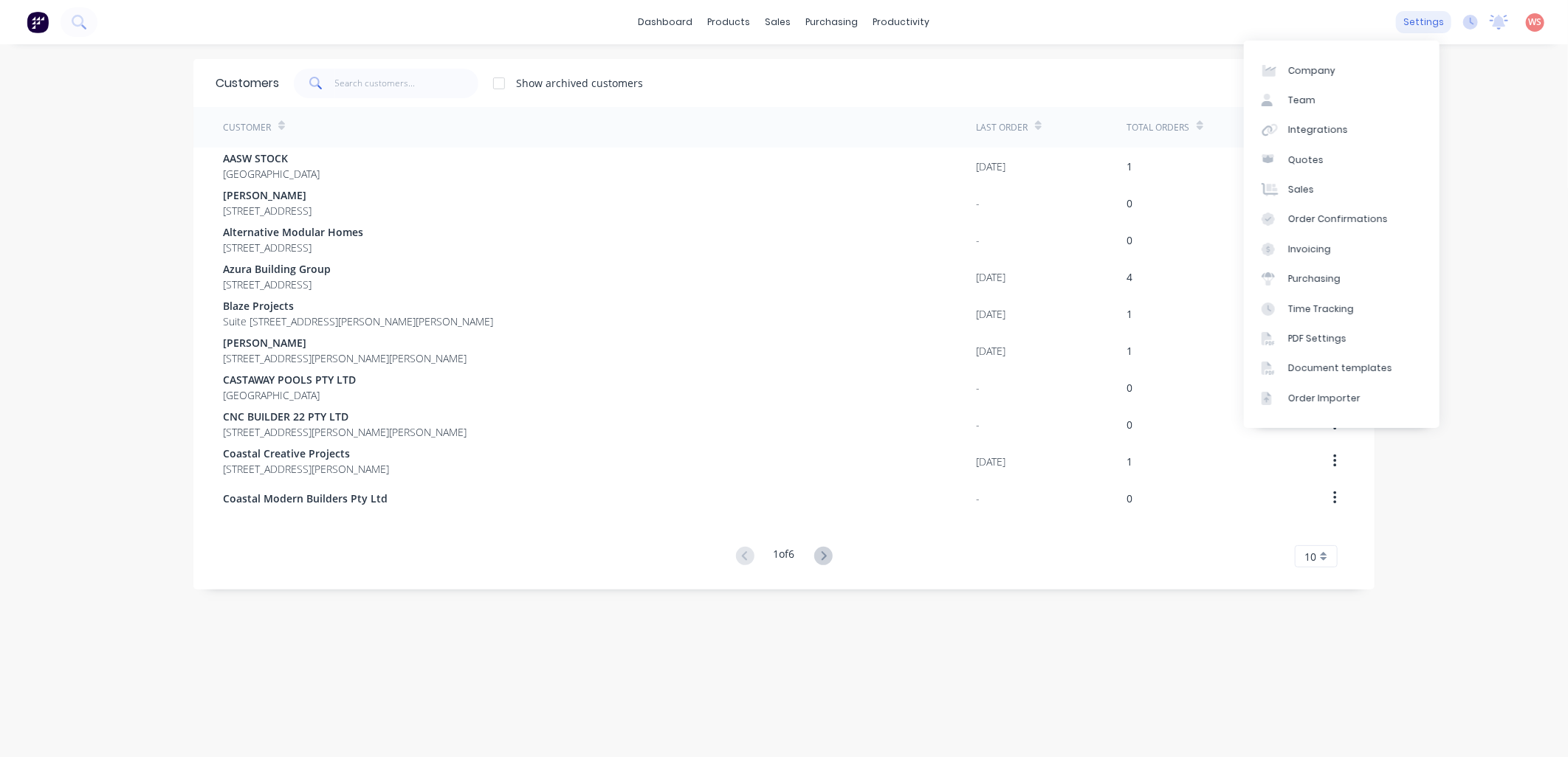
click at [1421, 22] on div "settings" at bounding box center [1423, 22] width 56 height 22
click at [1290, 134] on div "Integrations" at bounding box center [1318, 130] width 59 height 13
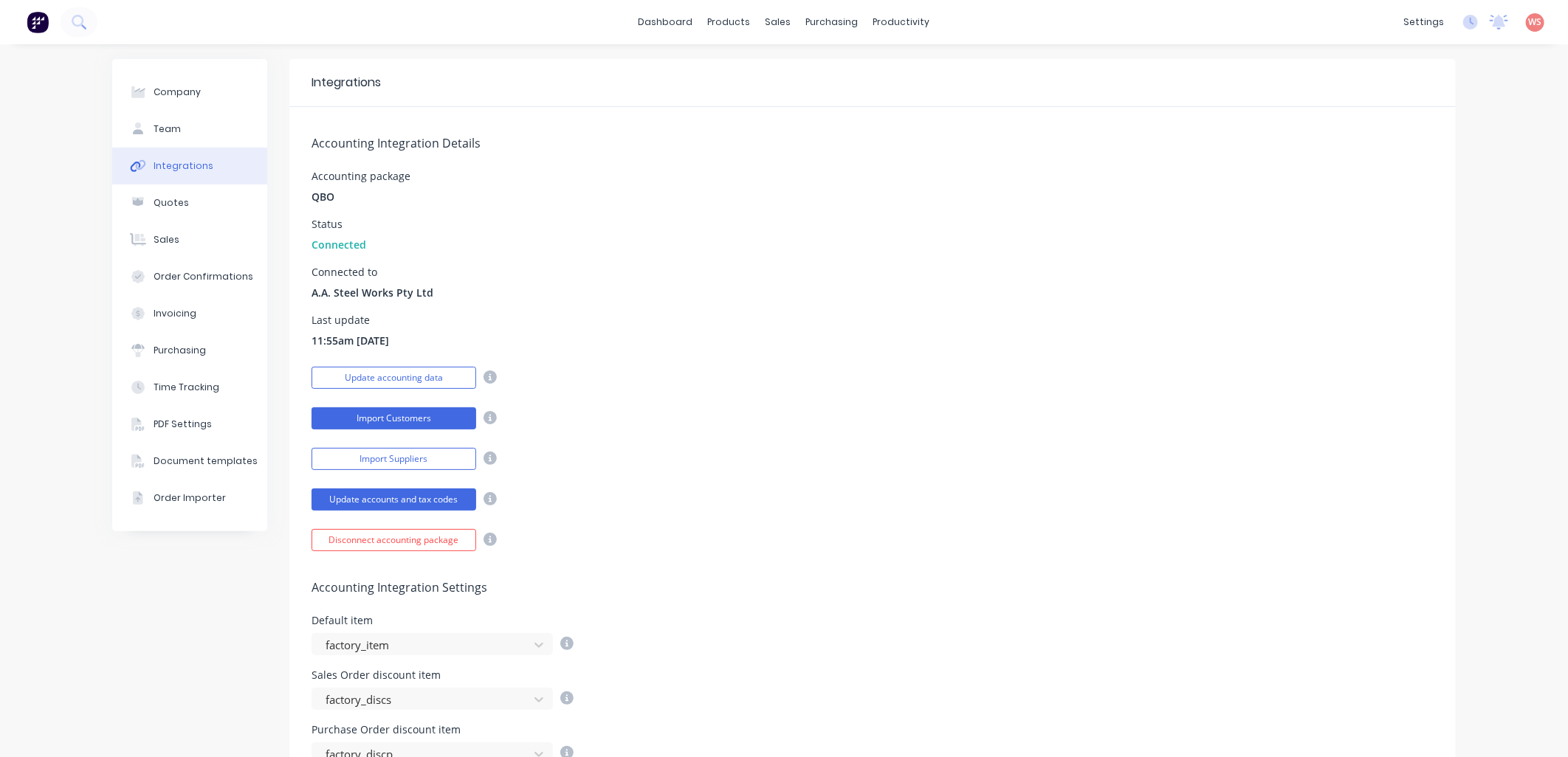
click at [407, 424] on button "Import Customers" at bounding box center [393, 418] width 164 height 22
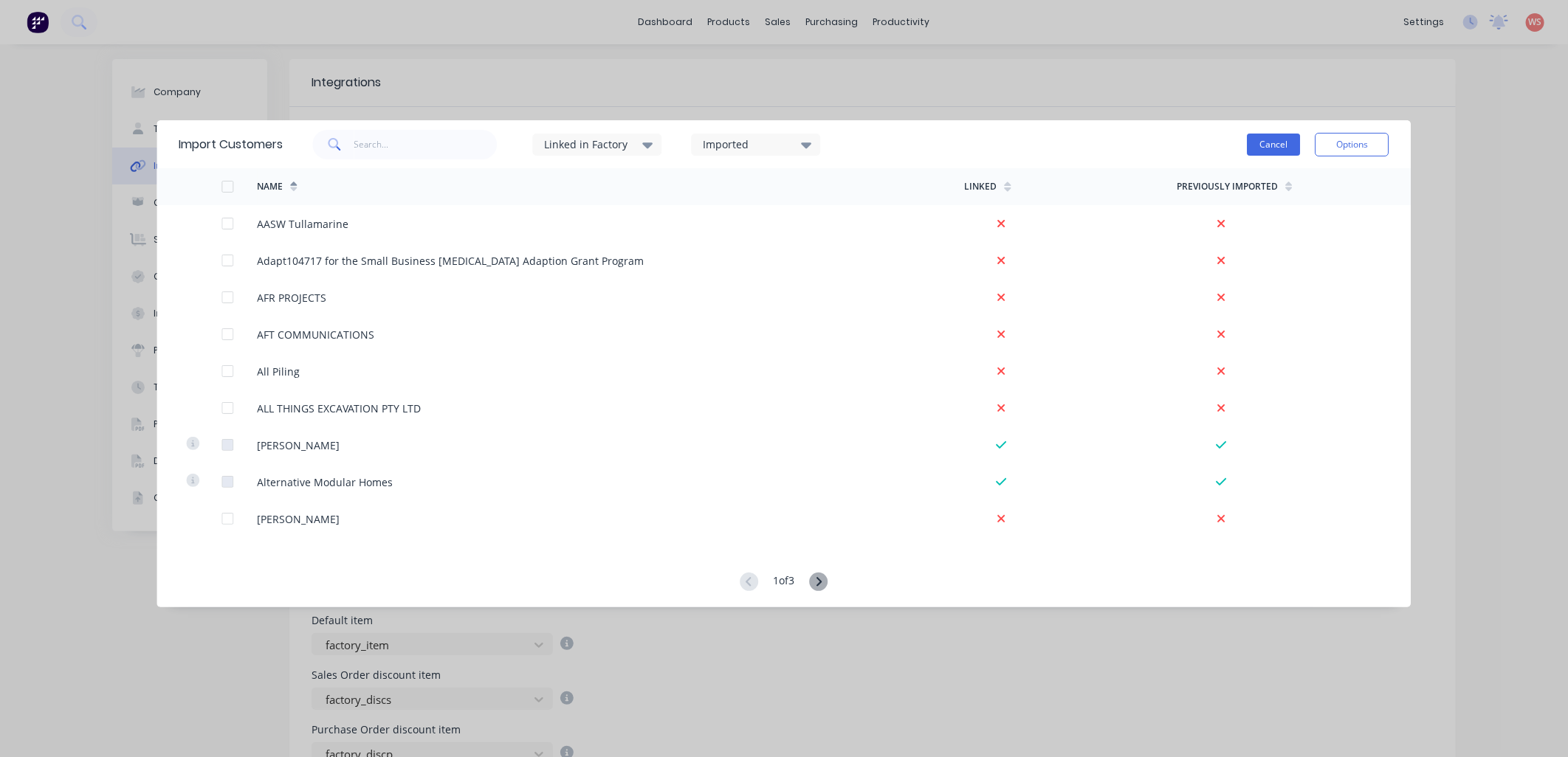
click at [1260, 149] on button "Cancel" at bounding box center [1274, 145] width 53 height 22
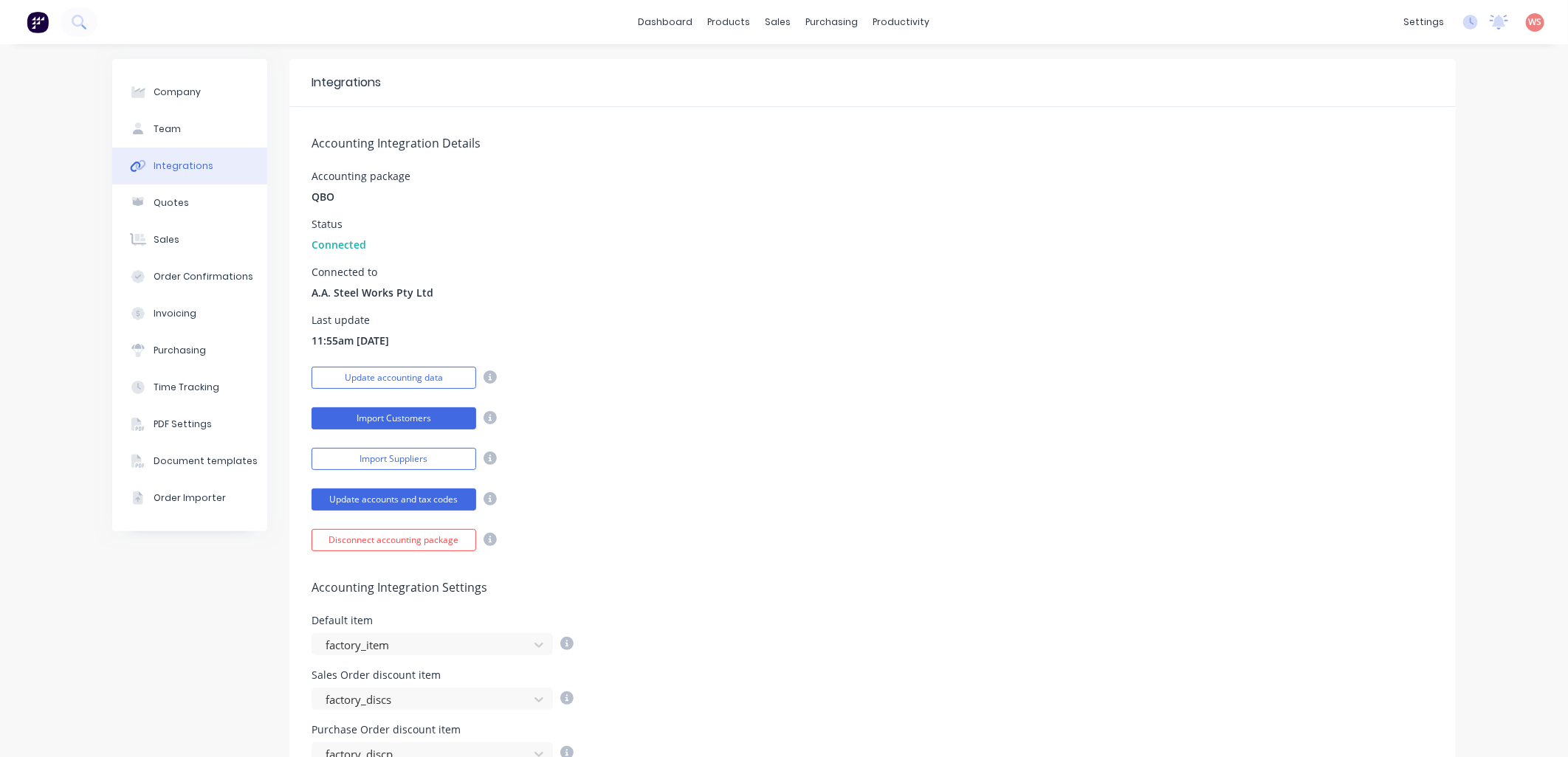
click at [400, 423] on button "Import Customers" at bounding box center [393, 418] width 164 height 22
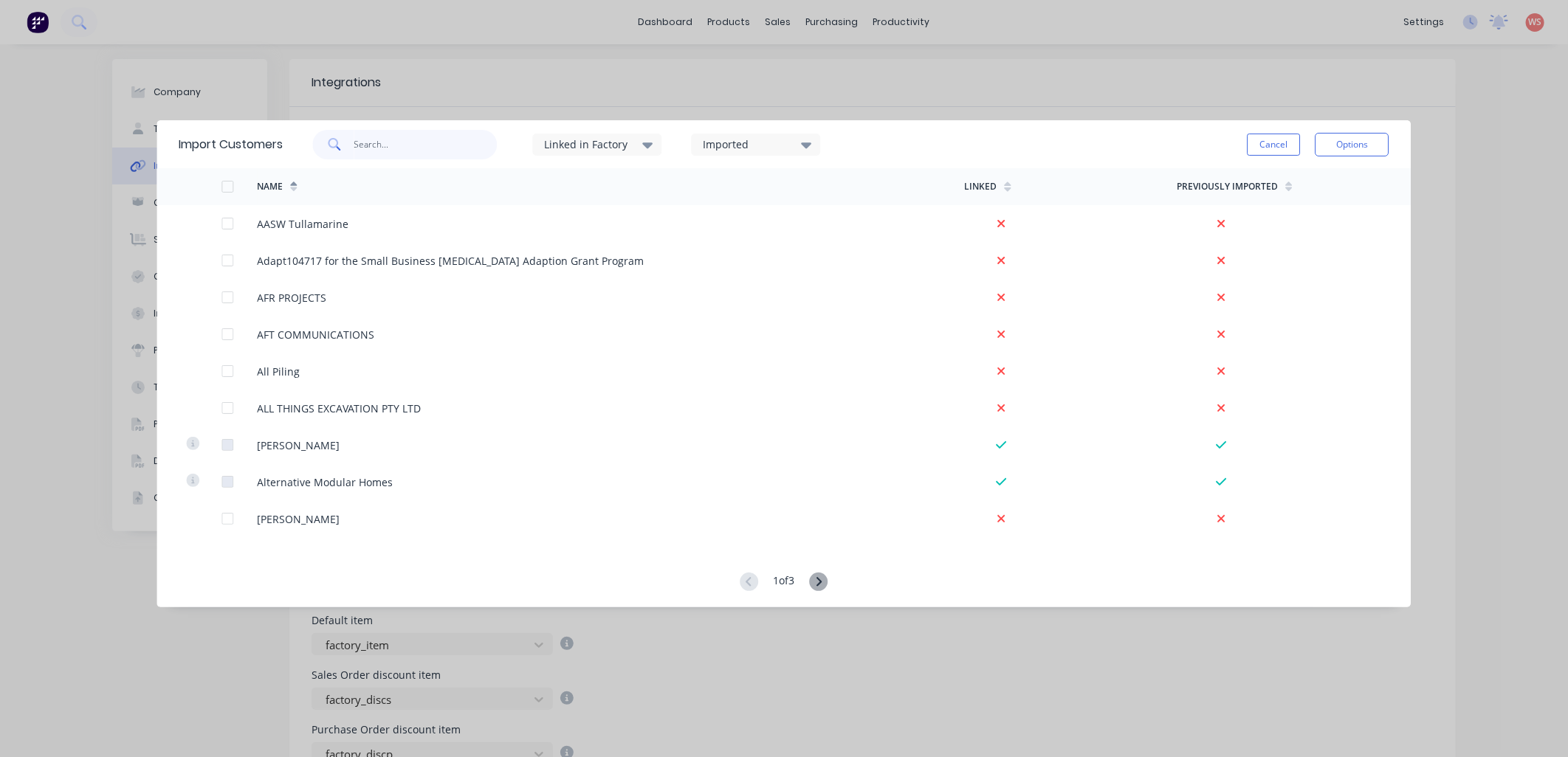
click at [434, 145] on input "text" at bounding box center [425, 145] width 144 height 30
type input "all"
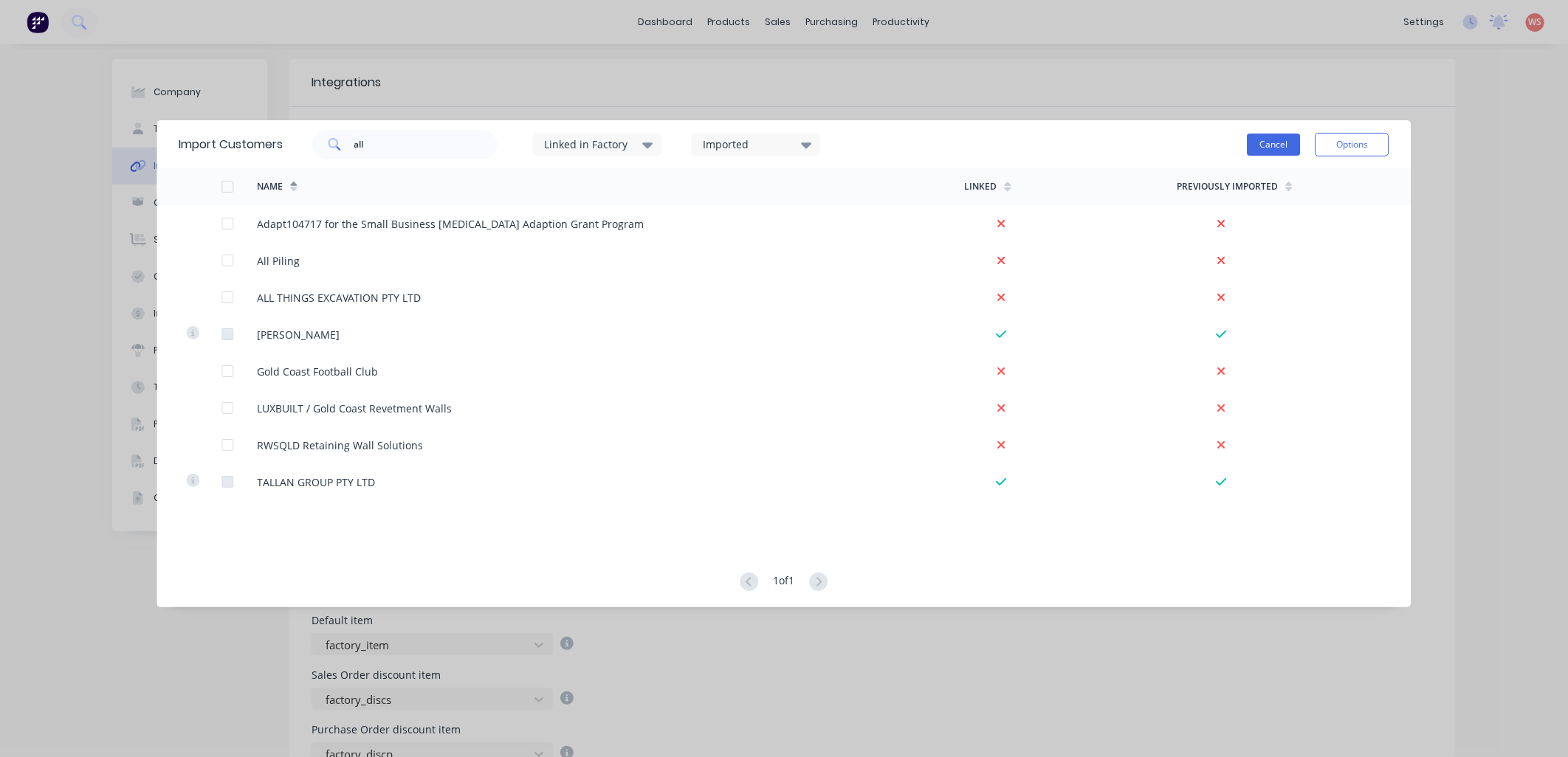
click at [1254, 150] on button "Cancel" at bounding box center [1274, 145] width 53 height 22
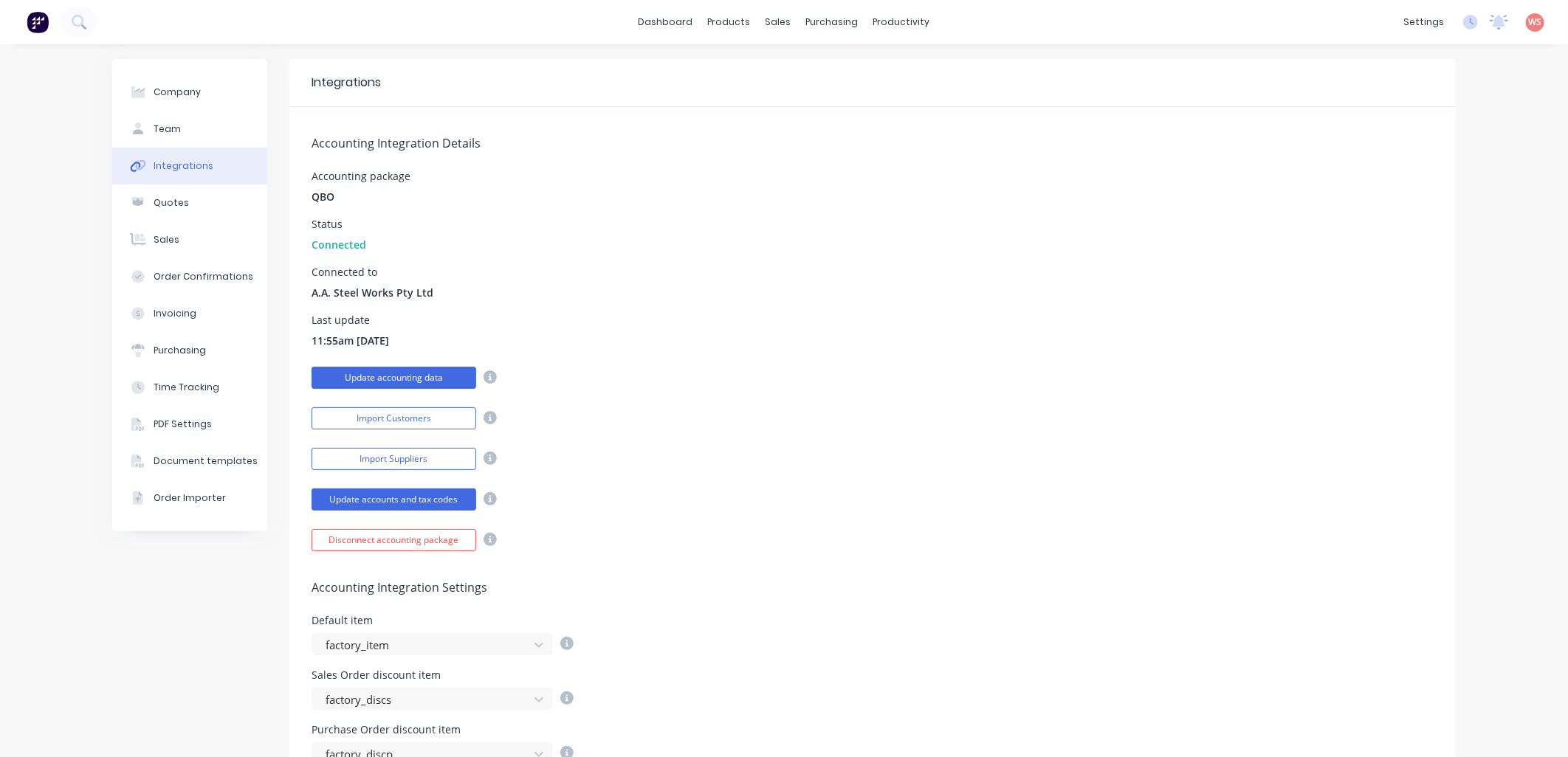
click at [386, 378] on button "Update accounting data" at bounding box center [393, 378] width 164 height 22
click at [418, 414] on button "Import Customers" at bounding box center [393, 418] width 164 height 22
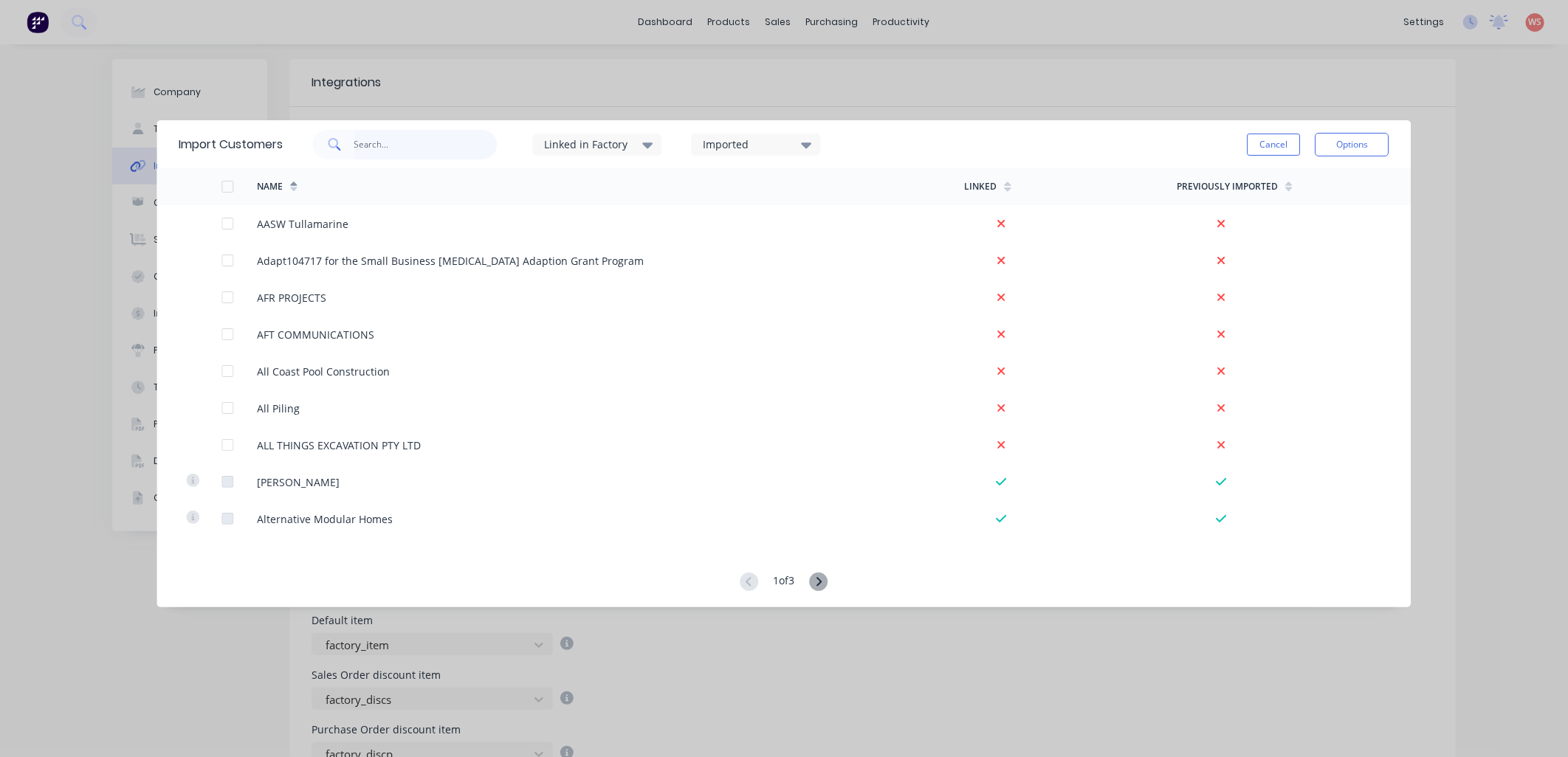
click at [422, 142] on input "text" at bounding box center [425, 145] width 144 height 30
type input "all"
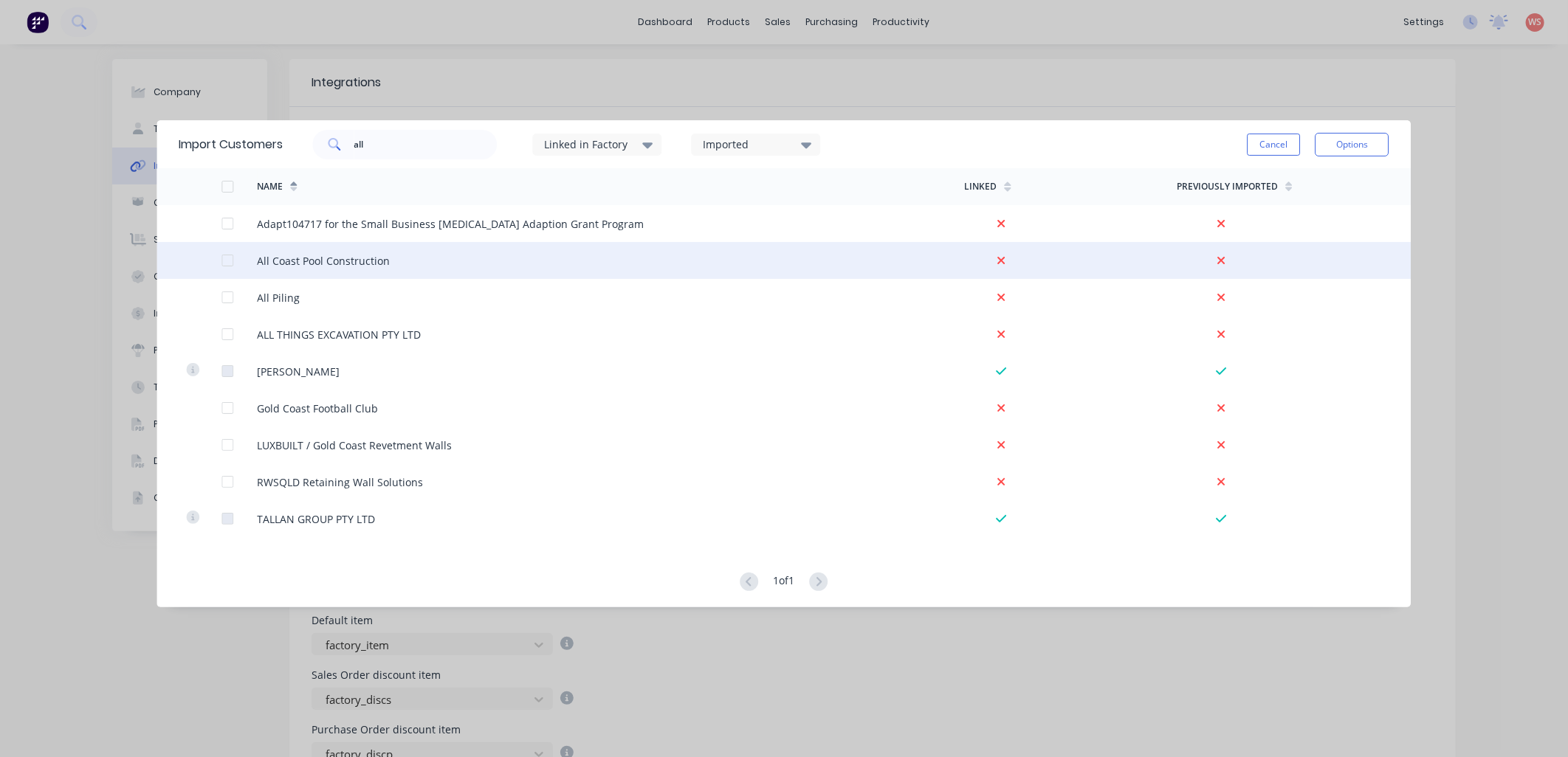
click at [226, 260] on div at bounding box center [228, 260] width 30 height 30
click at [1329, 134] on button "Options" at bounding box center [1352, 145] width 74 height 23
click at [1318, 190] on div "Import selected customers" at bounding box center [1319, 185] width 113 height 37
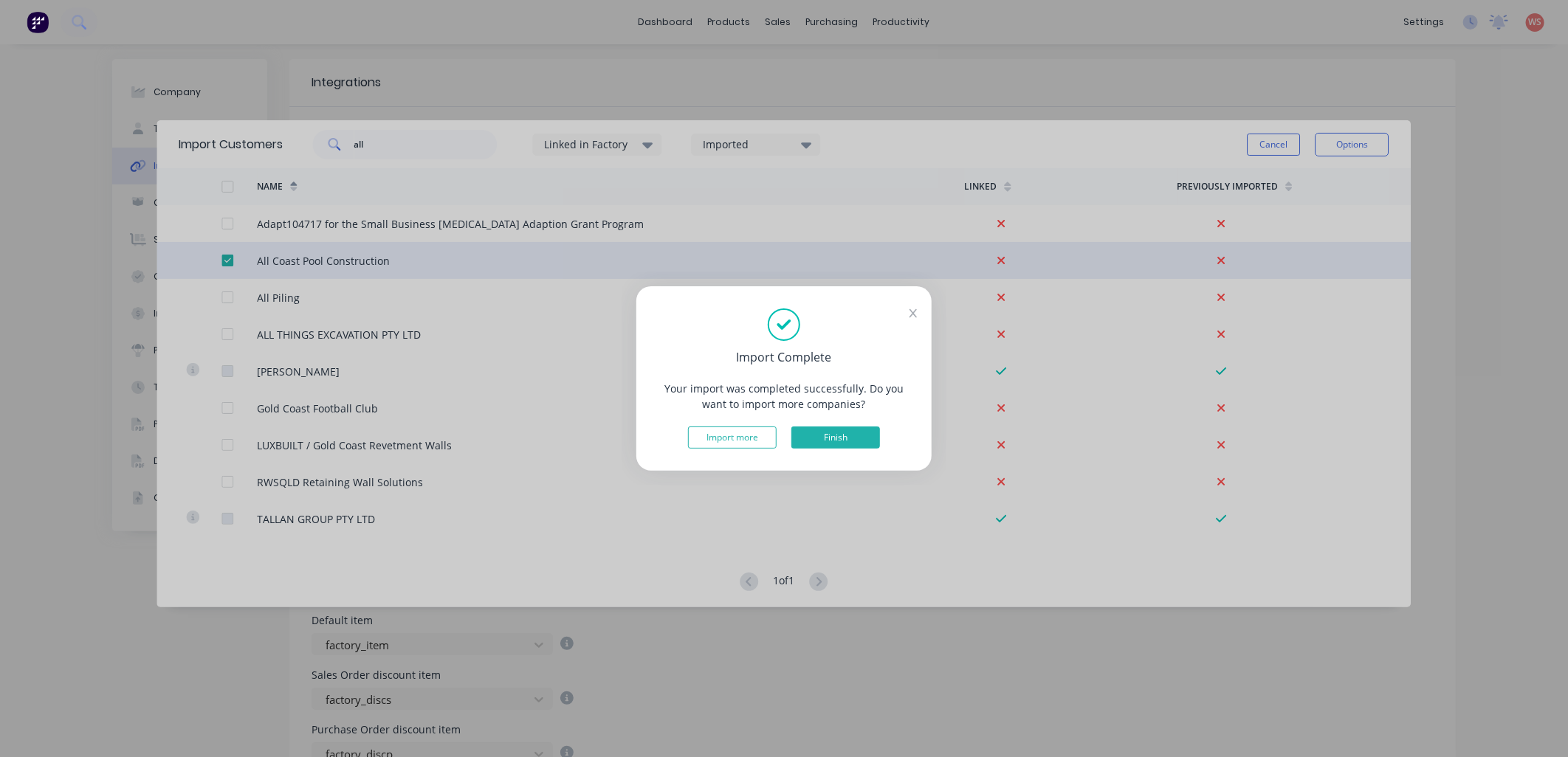
click at [857, 438] on button "Finish" at bounding box center [835, 438] width 88 height 22
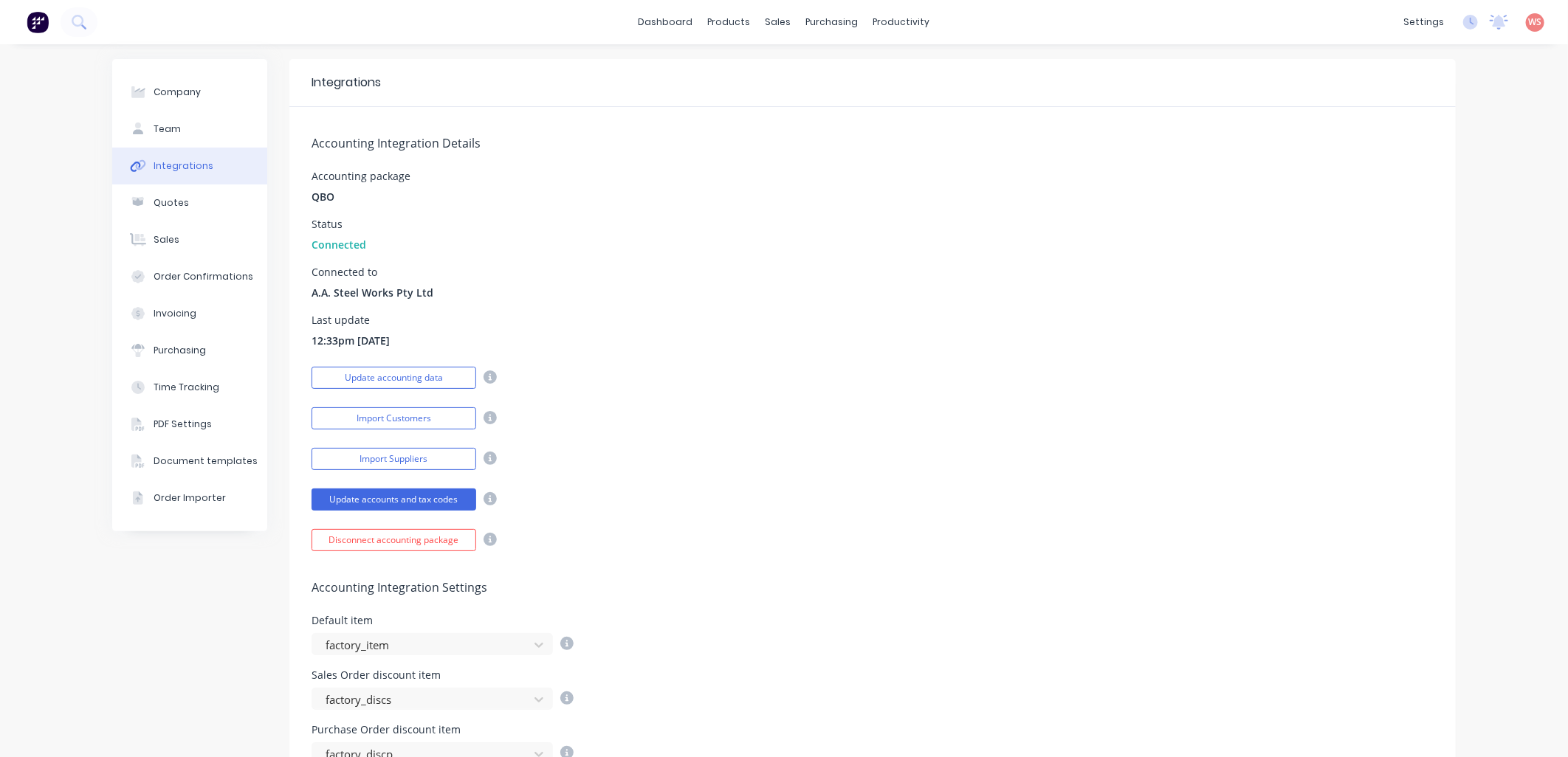
click at [857, 438] on div "Accounting Integration Details Accounting package QBO Status Connected Connecte…" at bounding box center [872, 329] width 1166 height 444
click at [777, 23] on div "sales" at bounding box center [778, 22] width 41 height 22
click at [827, 74] on div "Sales Orders" at bounding box center [826, 70] width 60 height 13
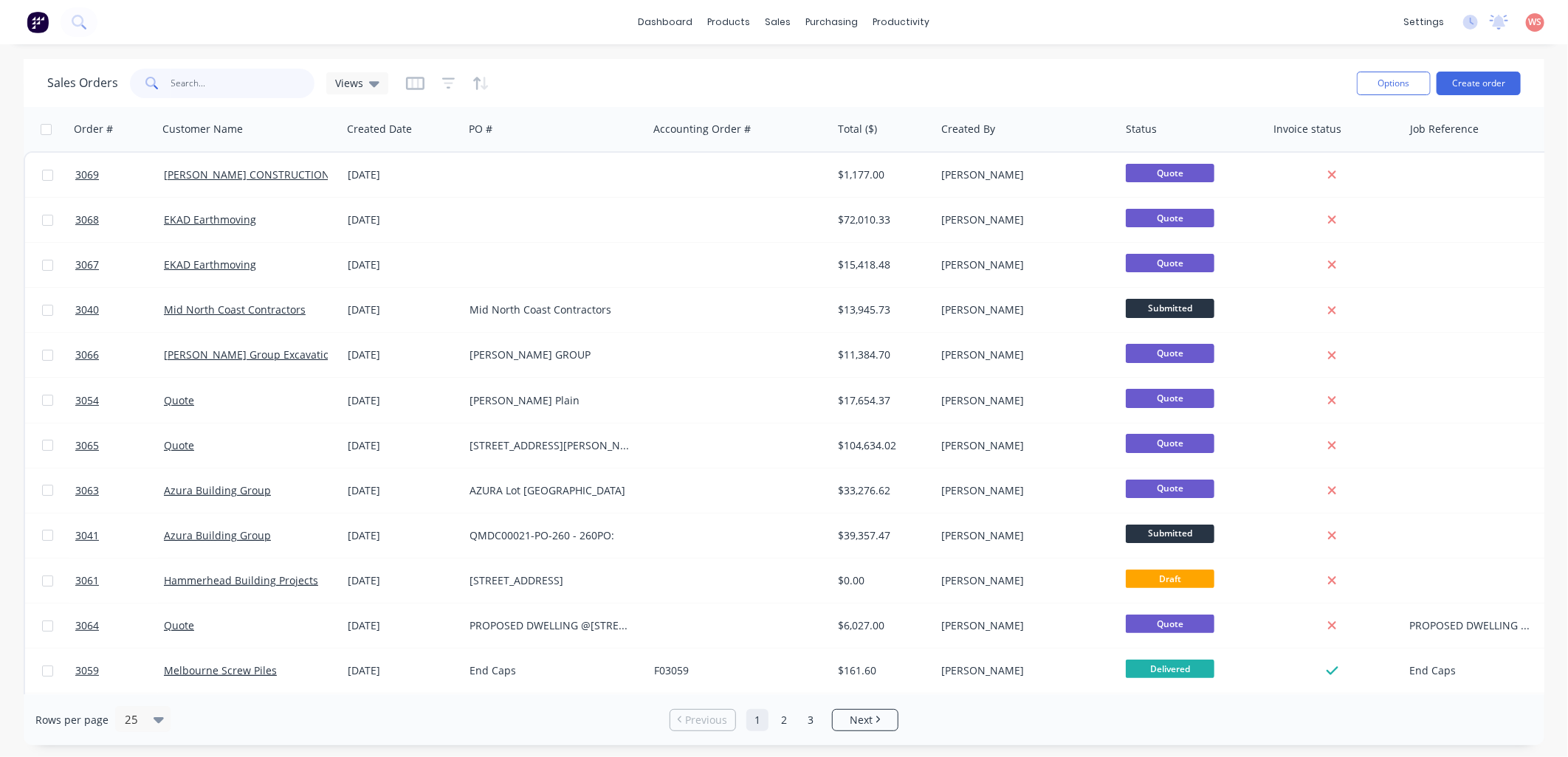
click at [202, 88] on input "text" at bounding box center [243, 84] width 144 height 30
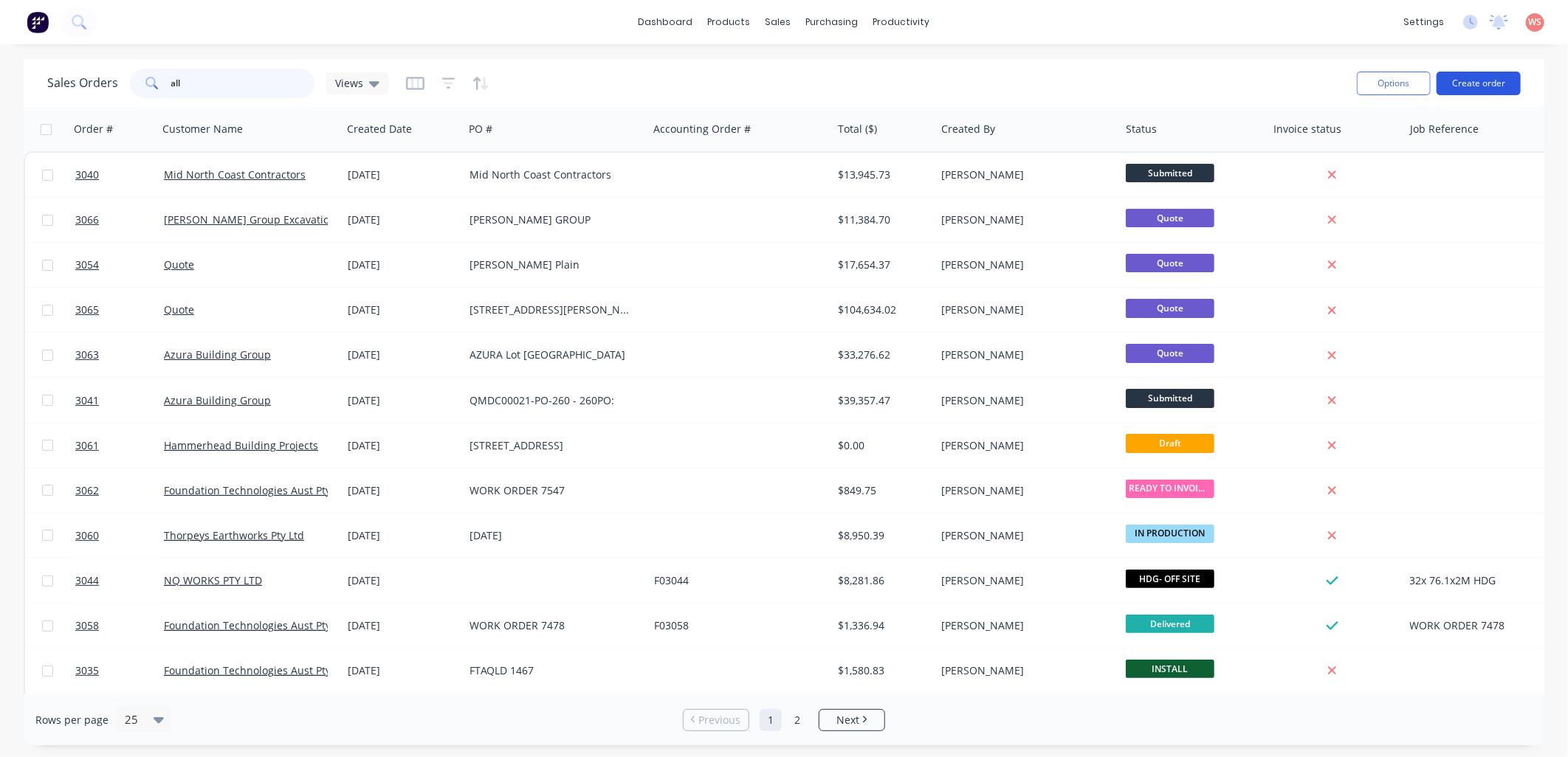
type input "all"
click at [1493, 80] on button "Create order" at bounding box center [1479, 84] width 84 height 23
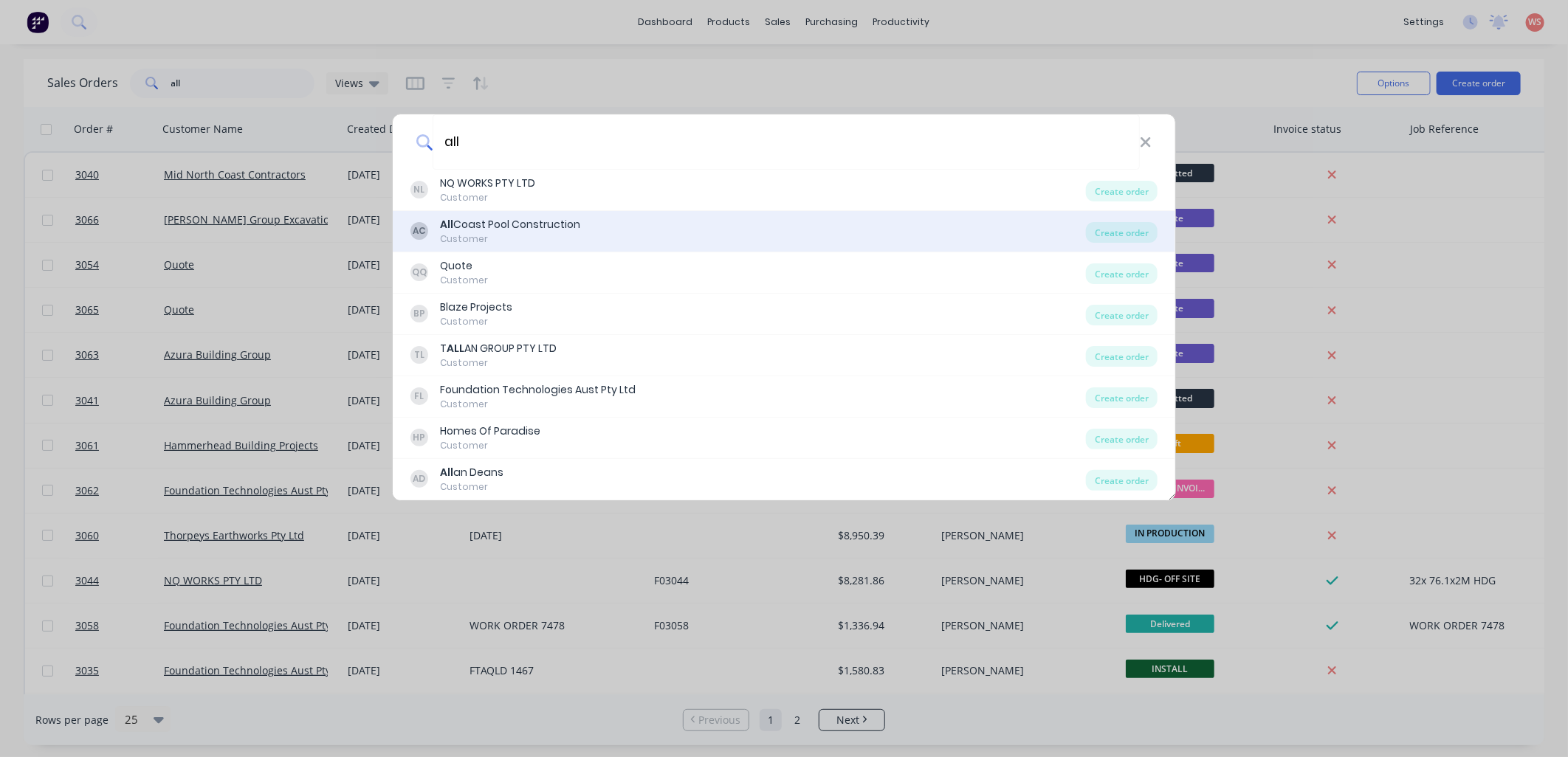
type input "all"
click at [683, 222] on div "AC All Coast Pool Construction Customer" at bounding box center [748, 231] width 676 height 29
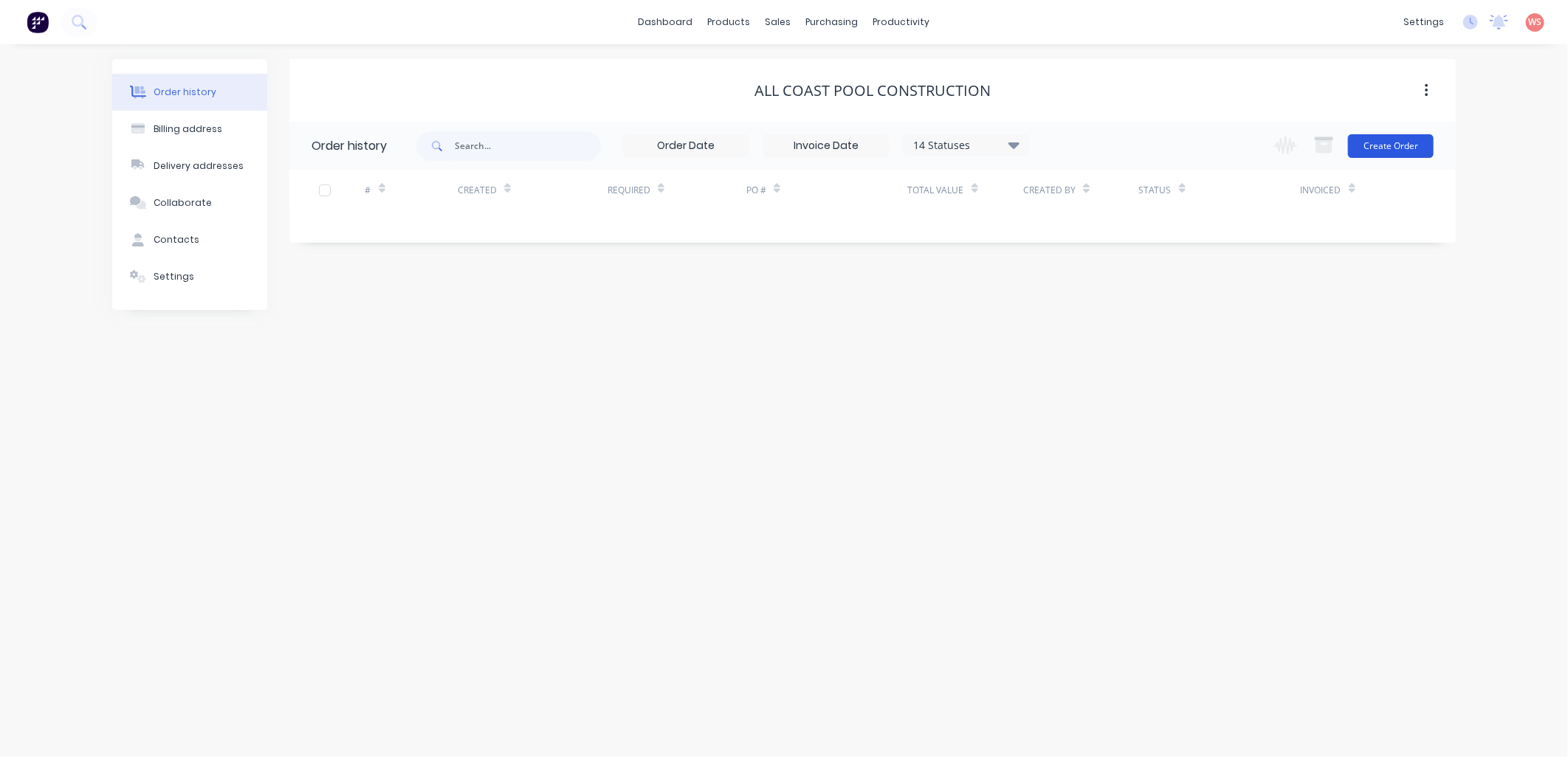
click at [1398, 156] on button "Create Order" at bounding box center [1390, 146] width 85 height 23
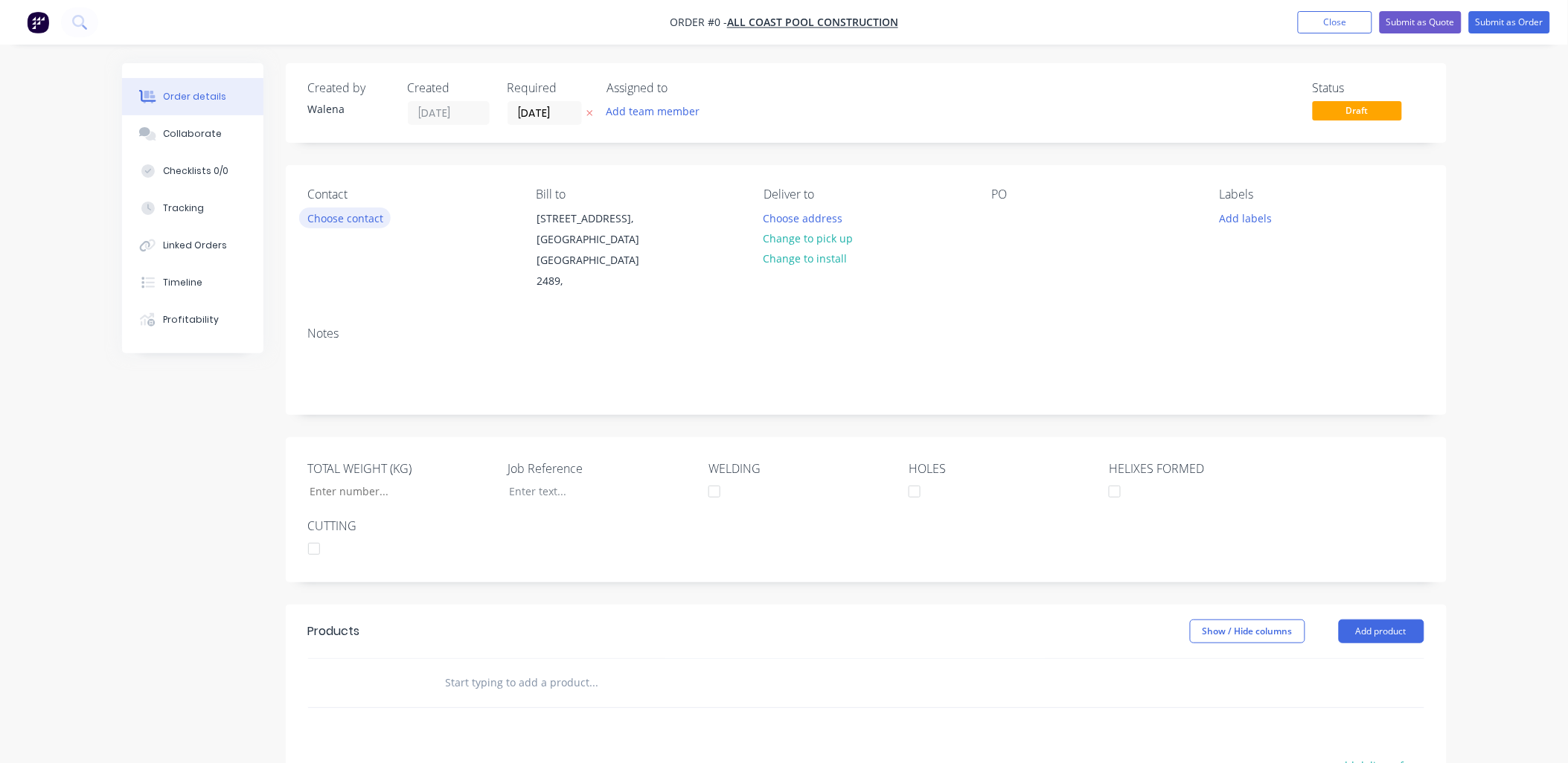
click at [316, 225] on button "Choose contact" at bounding box center [345, 217] width 91 height 20
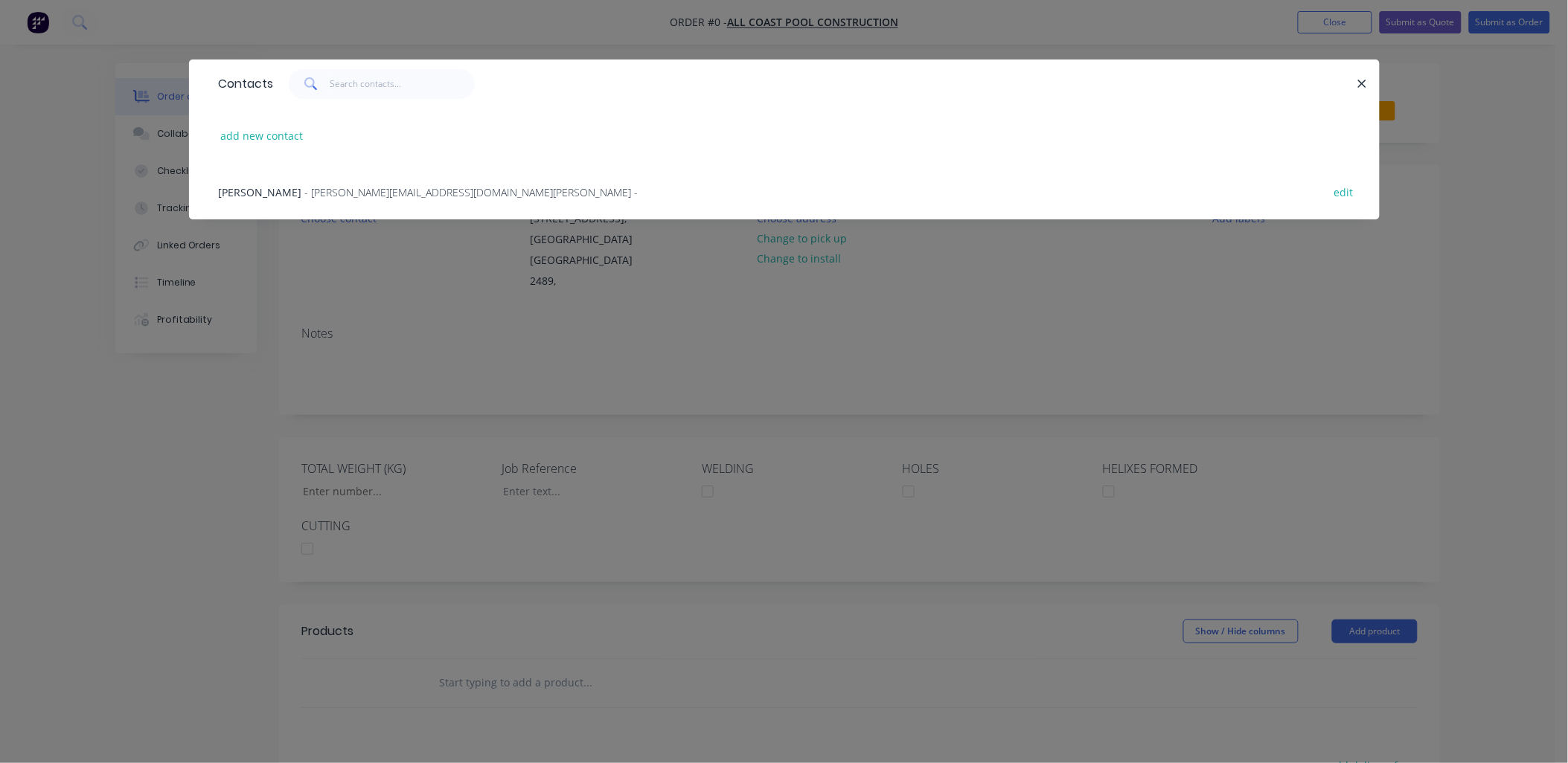
click at [307, 191] on span "- Ben@allcoastpoolconstruction.com.au -" at bounding box center [471, 192] width 333 height 14
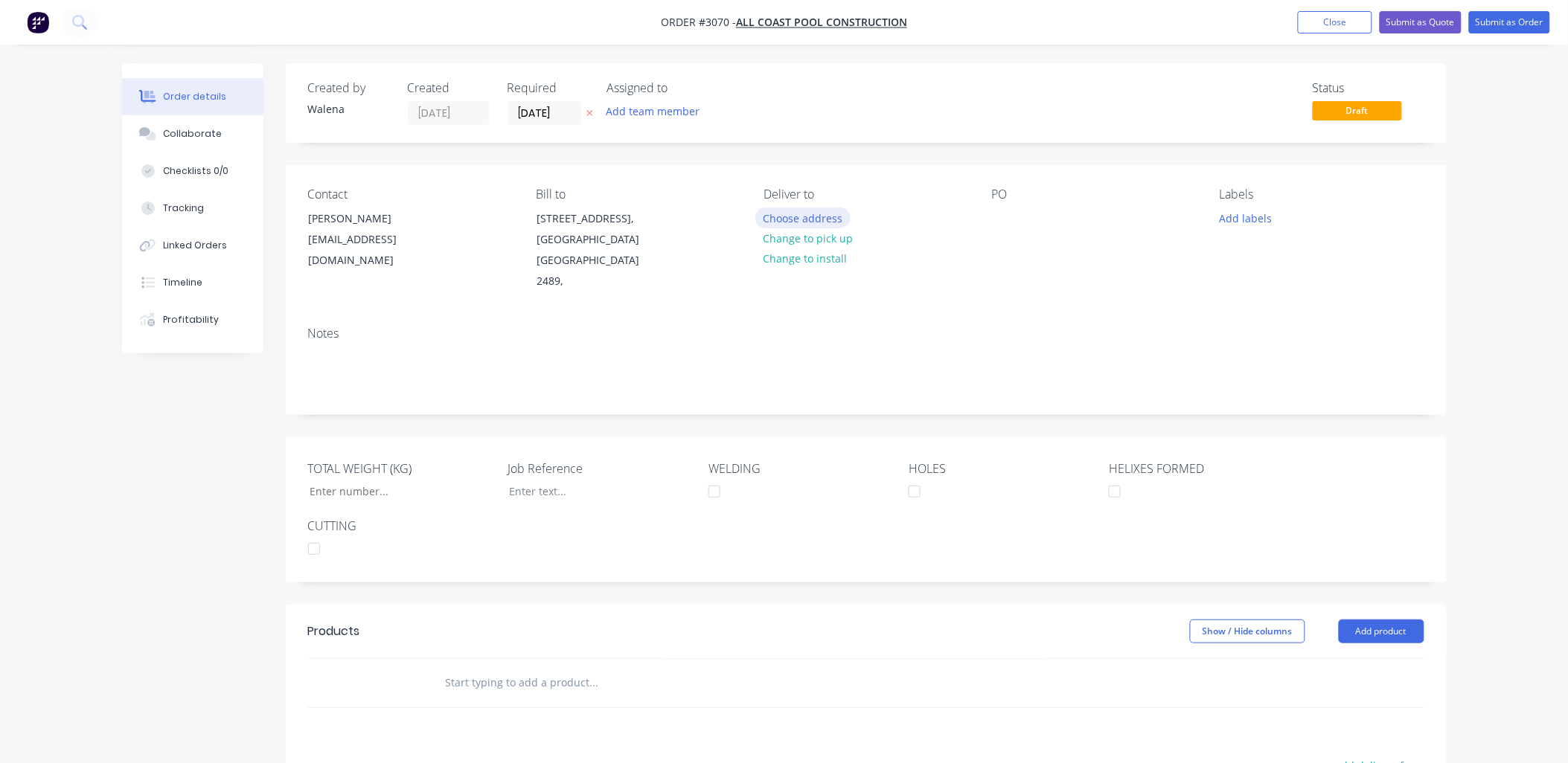
click at [827, 219] on button "Choose address" at bounding box center [803, 217] width 95 height 20
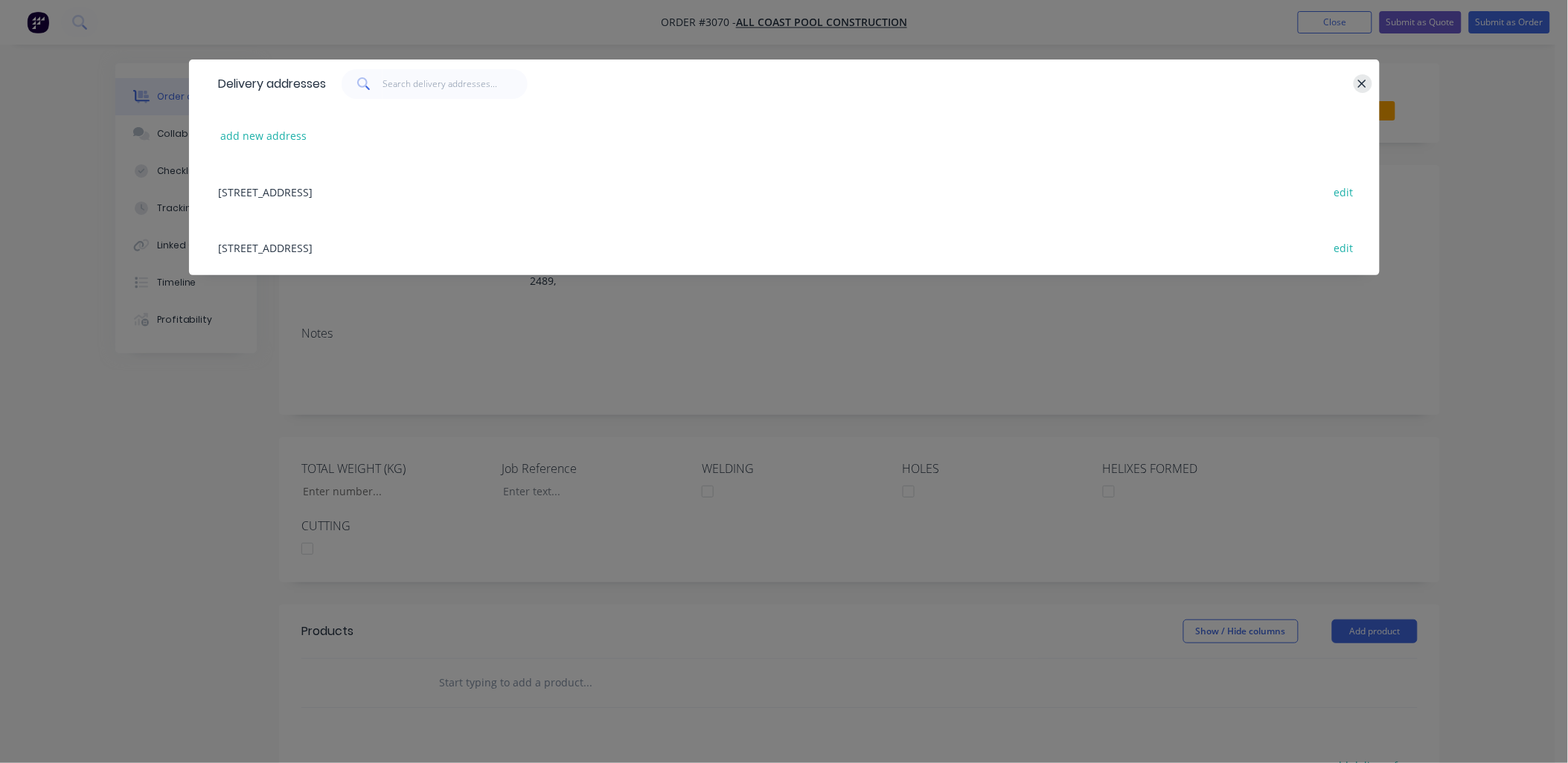
click at [1366, 98] on div "Delivery addresses" at bounding box center [784, 84] width 1190 height 48
click at [289, 128] on button "add new address" at bounding box center [263, 136] width 102 height 20
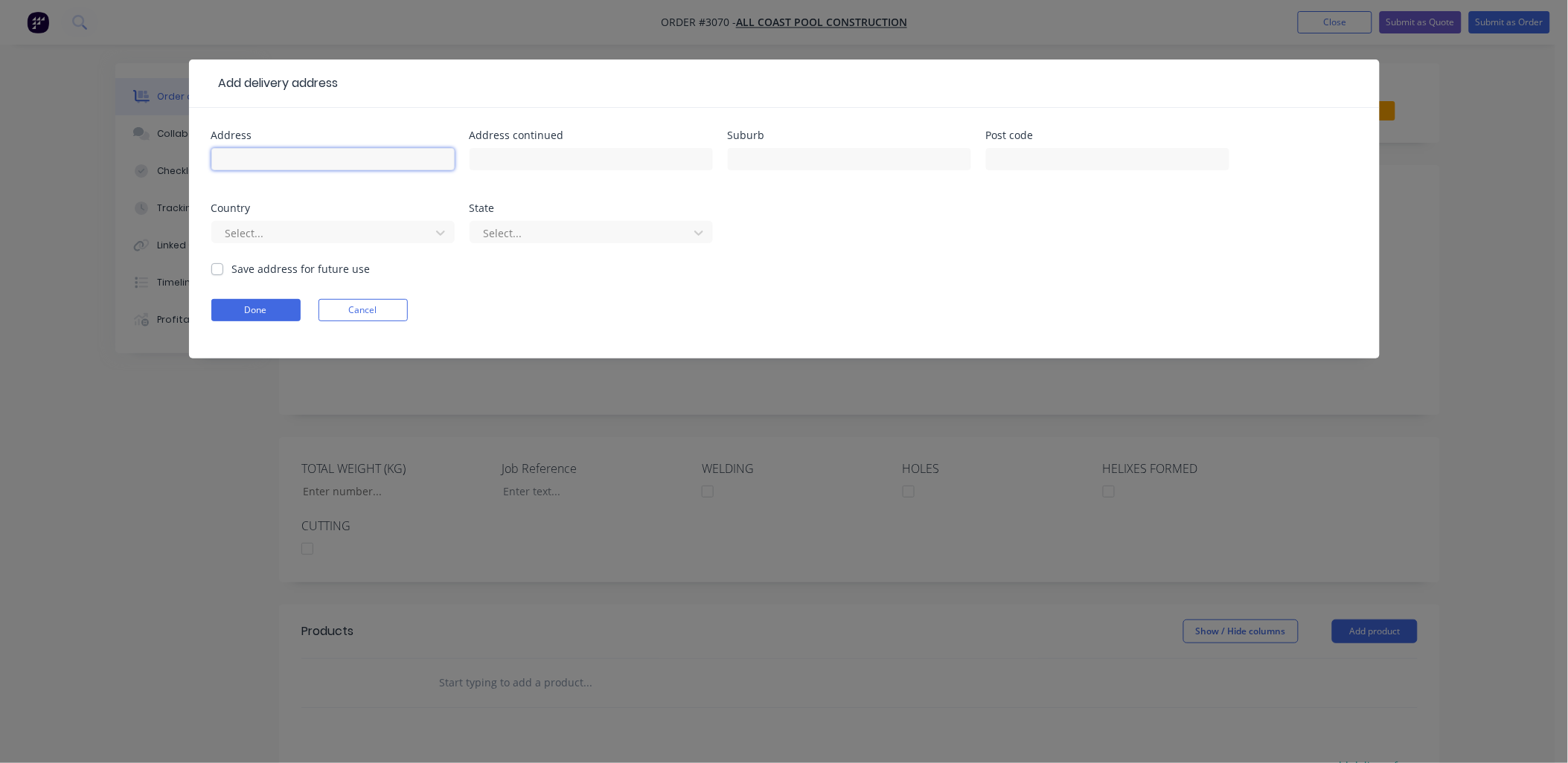
click at [285, 167] on input "text" at bounding box center [333, 159] width 244 height 22
type input "1"
click at [568, 236] on div at bounding box center [582, 233] width 199 height 19
click at [695, 235] on icon at bounding box center [698, 233] width 15 height 15
click at [695, 229] on icon at bounding box center [698, 233] width 15 height 15
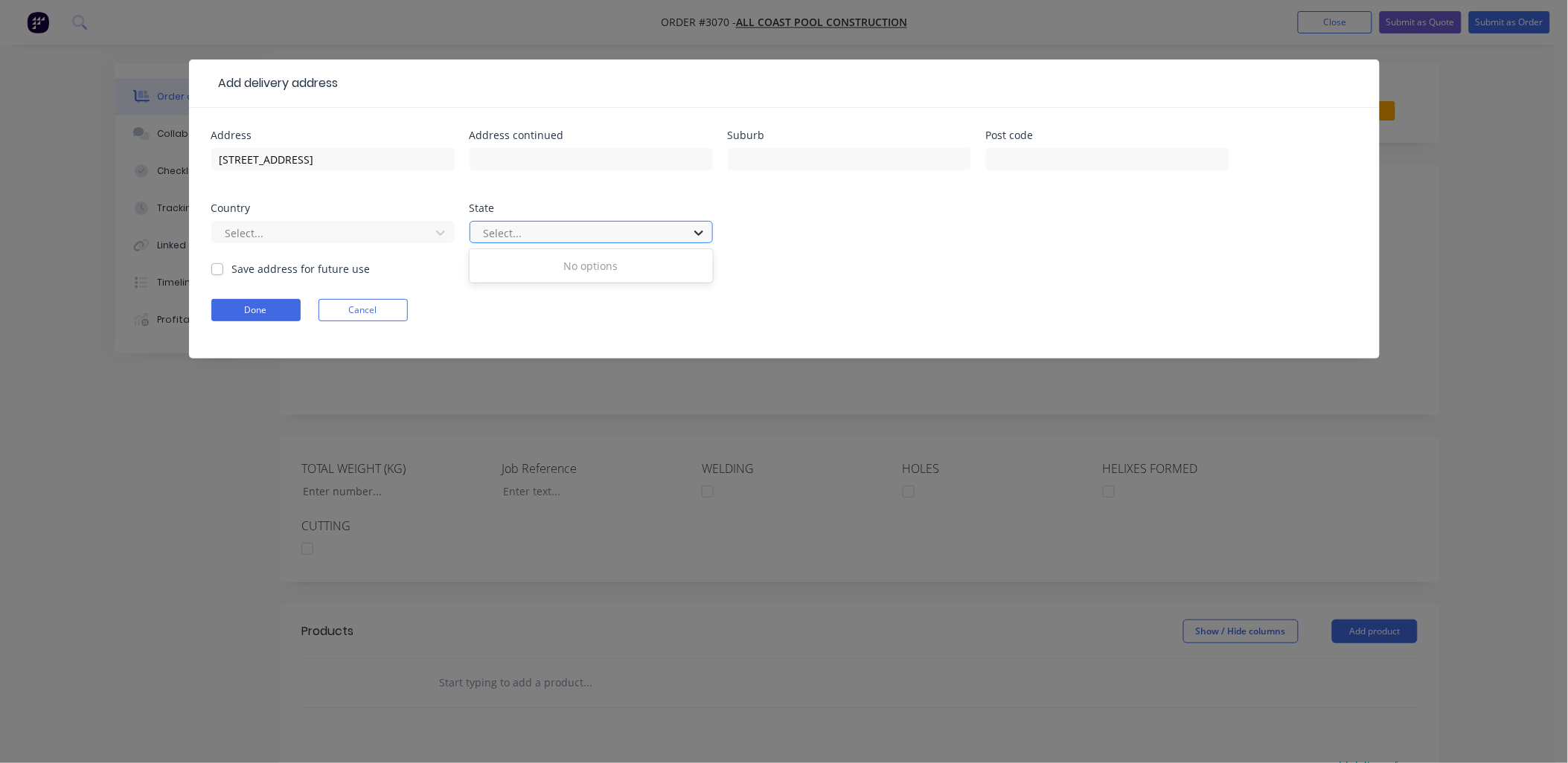
click at [695, 228] on icon at bounding box center [698, 233] width 15 height 15
drag, startPoint x: 397, startPoint y: 165, endPoint x: 292, endPoint y: 165, distance: 105.0
click at [292, 165] on input "9 Creek Street Hastings Point NSW" at bounding box center [333, 159] width 244 height 22
type input "9 Creek Street"
click at [775, 151] on input "text" at bounding box center [849, 159] width 244 height 22
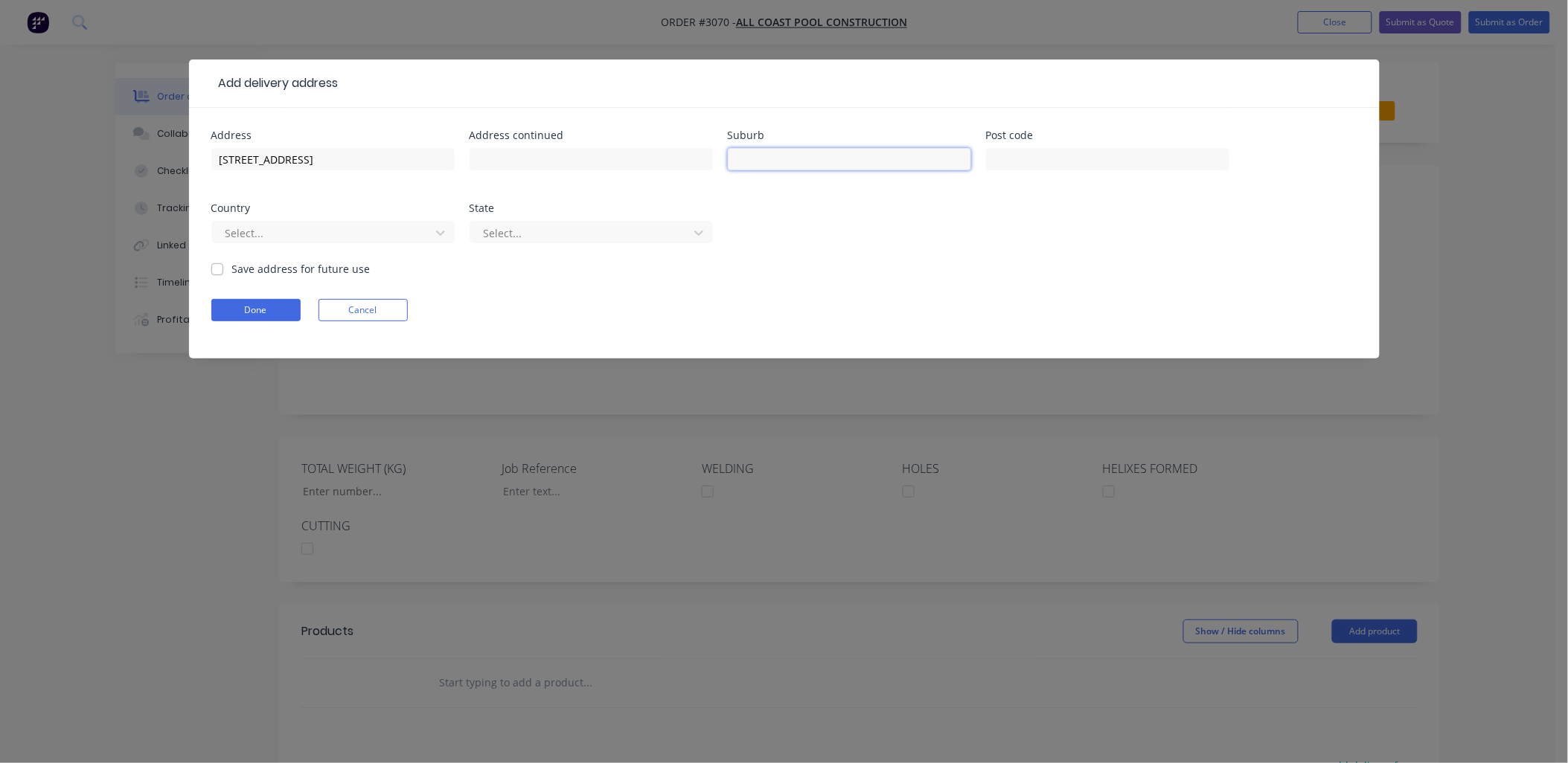
paste input "Hastings Point NSW"
type input "Hastings Point NSW"
click at [1000, 223] on div "Address 9 Creek Street Address continued Suburb Hastings Point NSW Post code Co…" at bounding box center [784, 195] width 1145 height 131
click at [281, 312] on button "Done" at bounding box center [255, 310] width 89 height 22
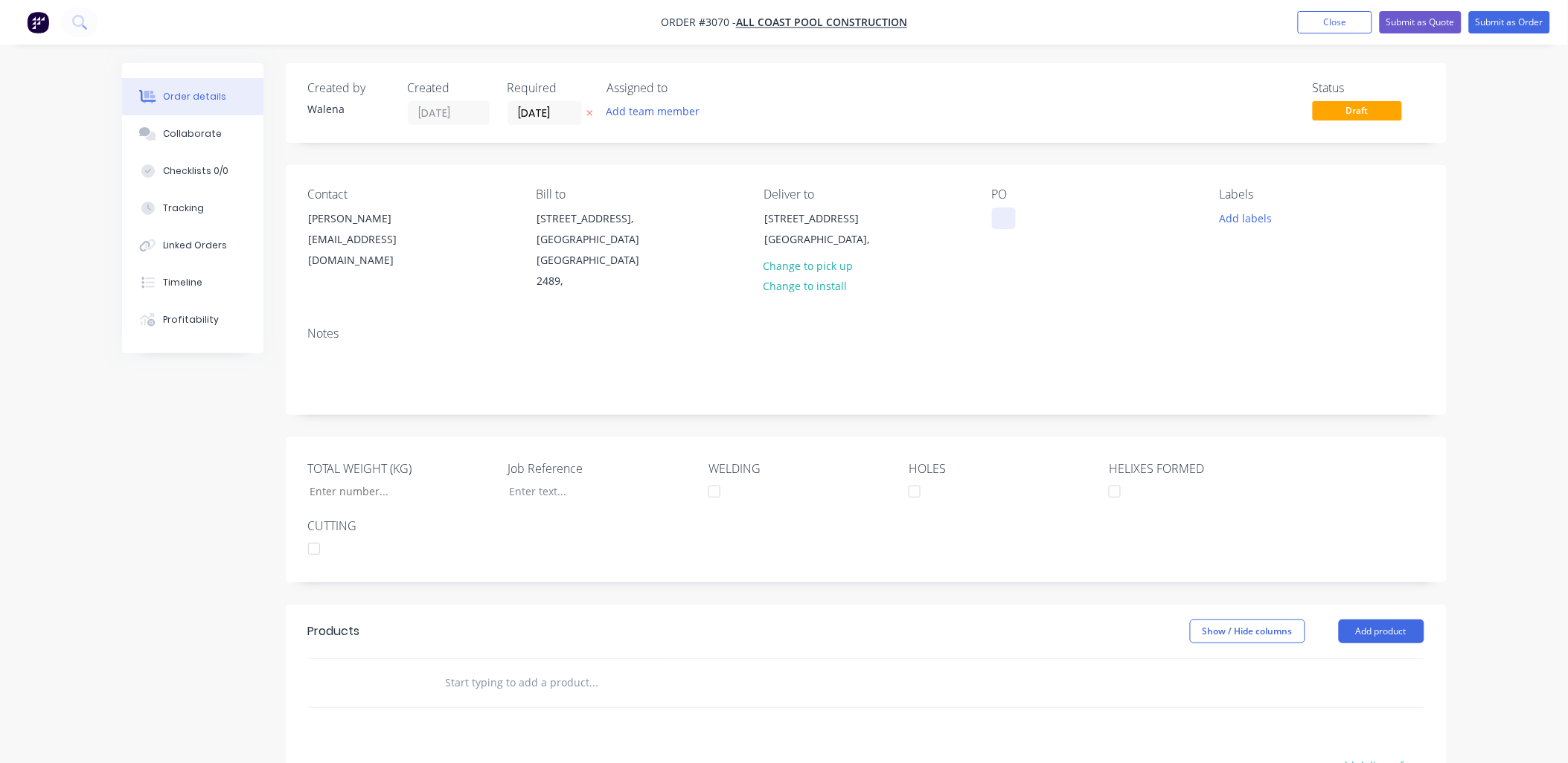
click at [1007, 217] on div at bounding box center [1004, 218] width 24 height 21
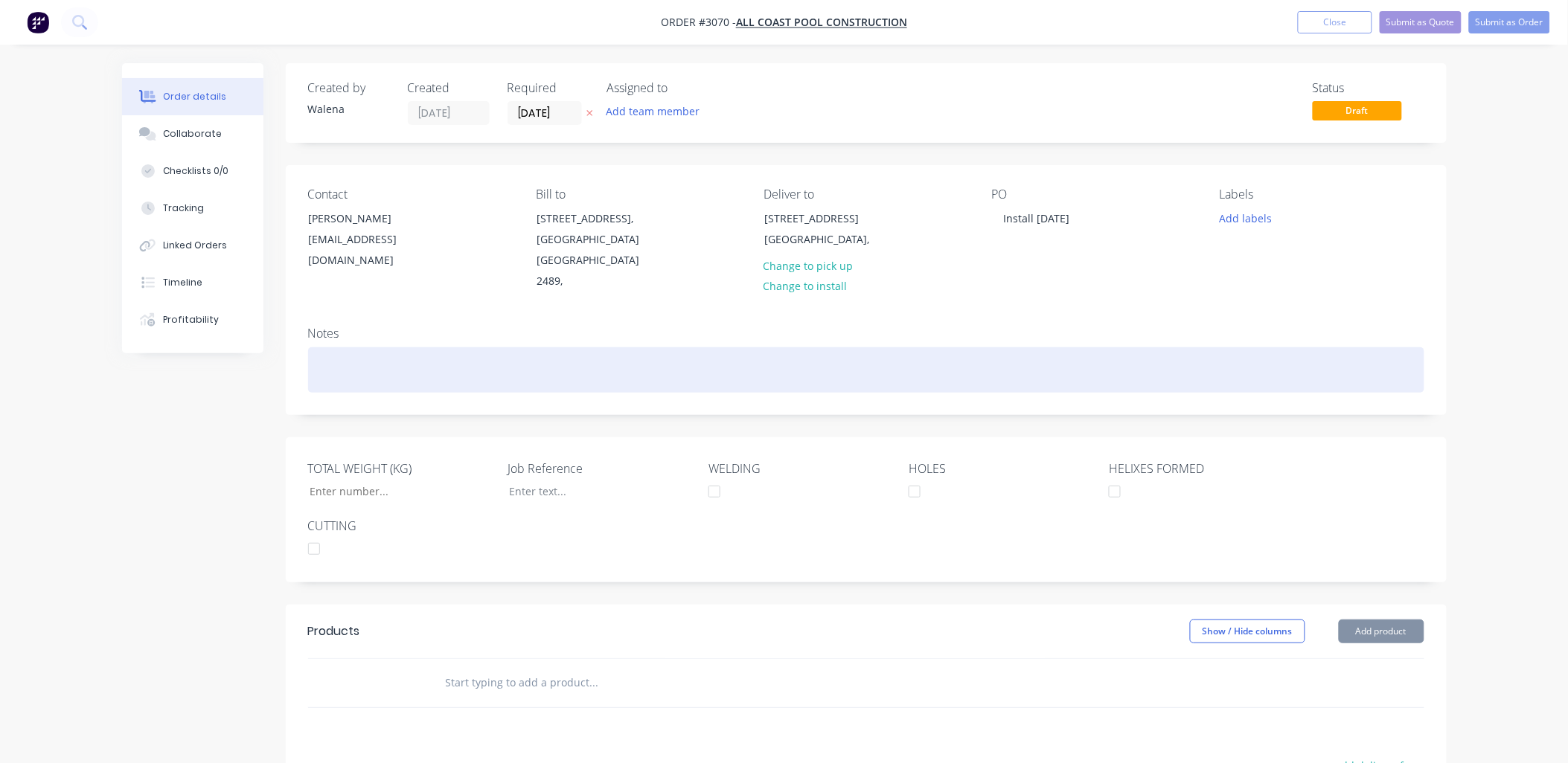
click at [321, 348] on div at bounding box center [866, 370] width 1116 height 46
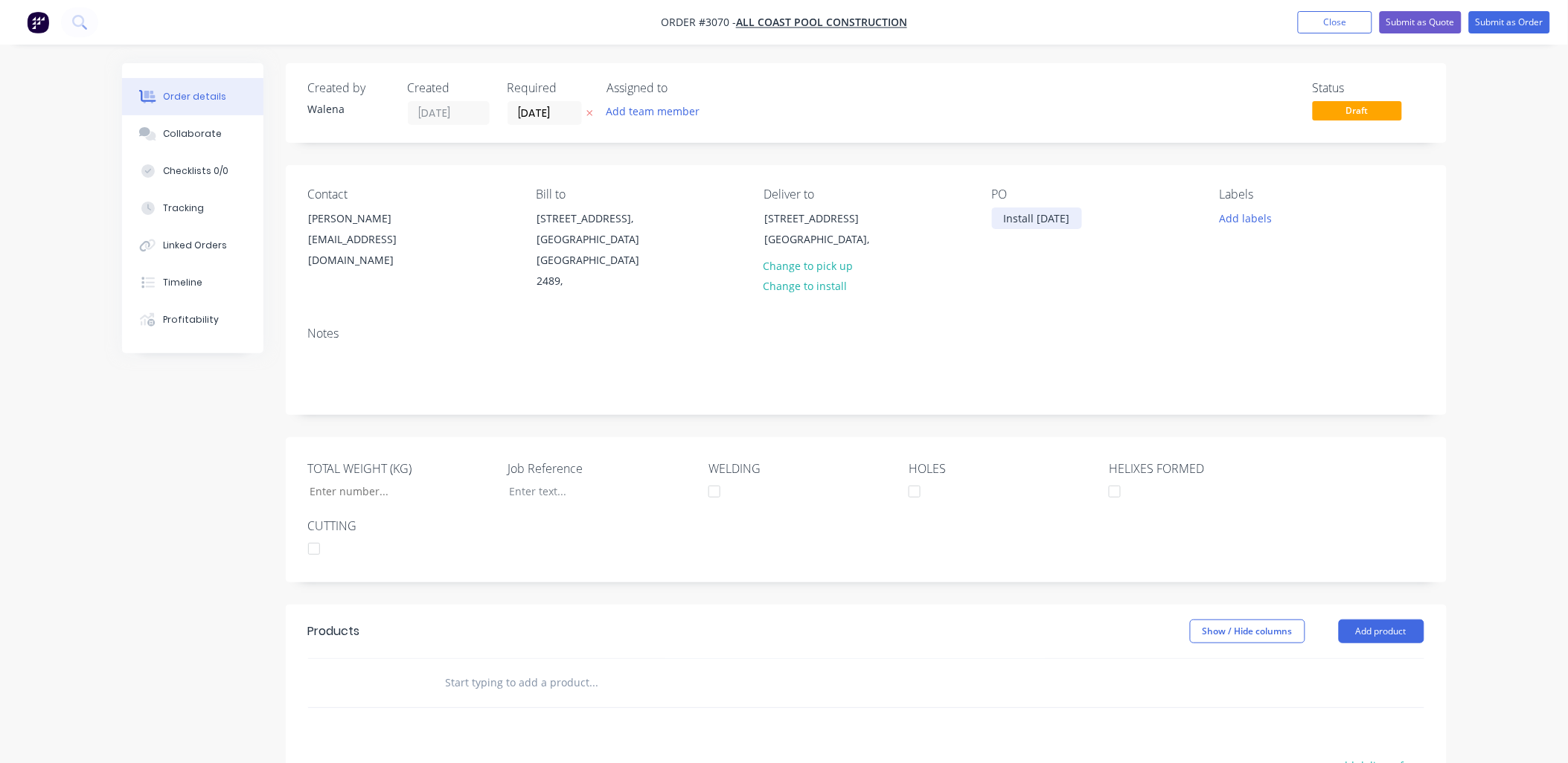
click at [1030, 225] on div "Install 15.10.25" at bounding box center [1037, 218] width 90 height 21
drag, startPoint x: 1000, startPoint y: 219, endPoint x: 1079, endPoint y: 203, distance: 80.6
click at [1103, 205] on div "PO Install 15.10.25" at bounding box center [1093, 240] width 204 height 105
copy div "Install 15.10.25"
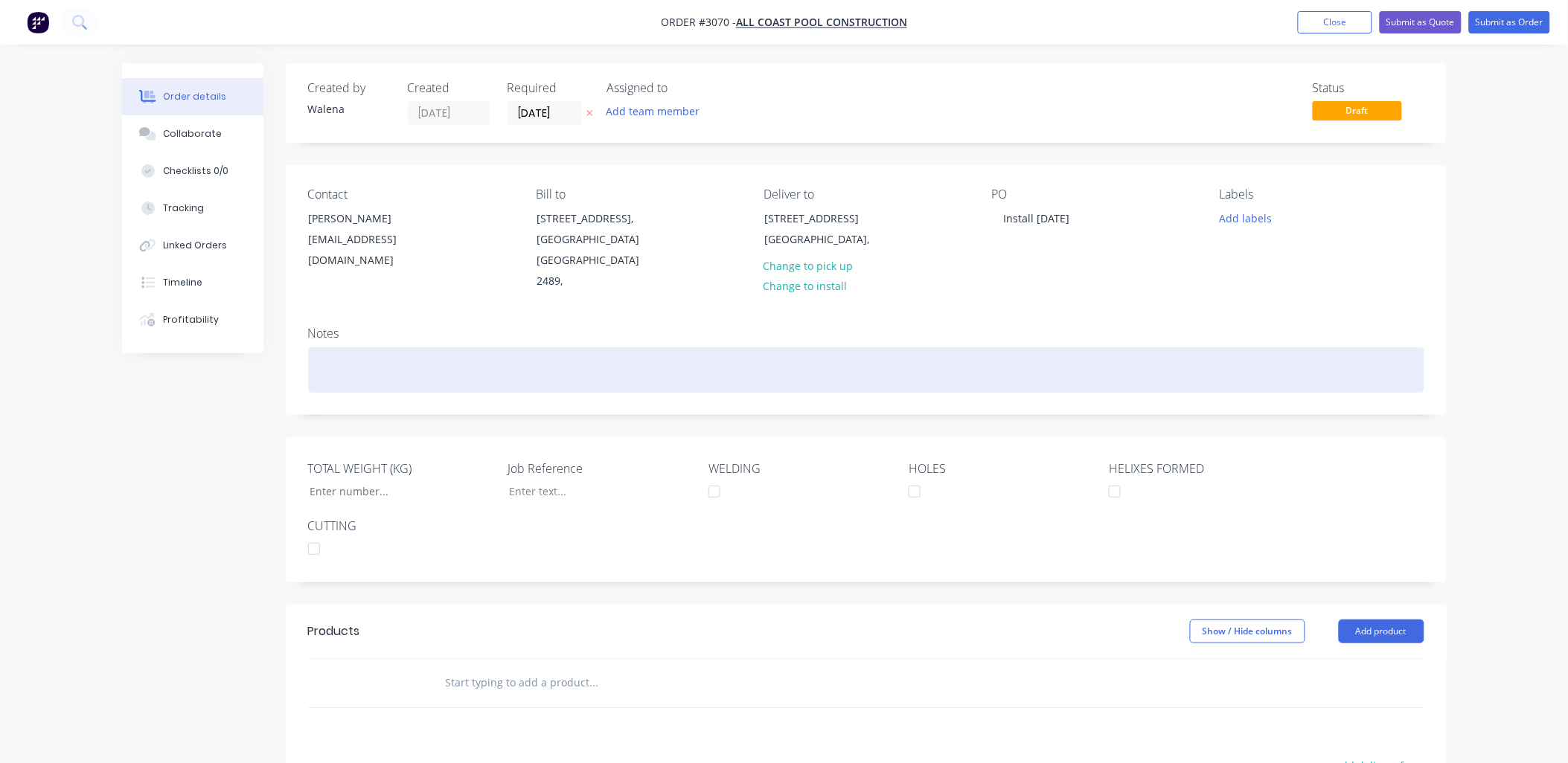
click at [415, 348] on div at bounding box center [866, 370] width 1116 height 46
paste div
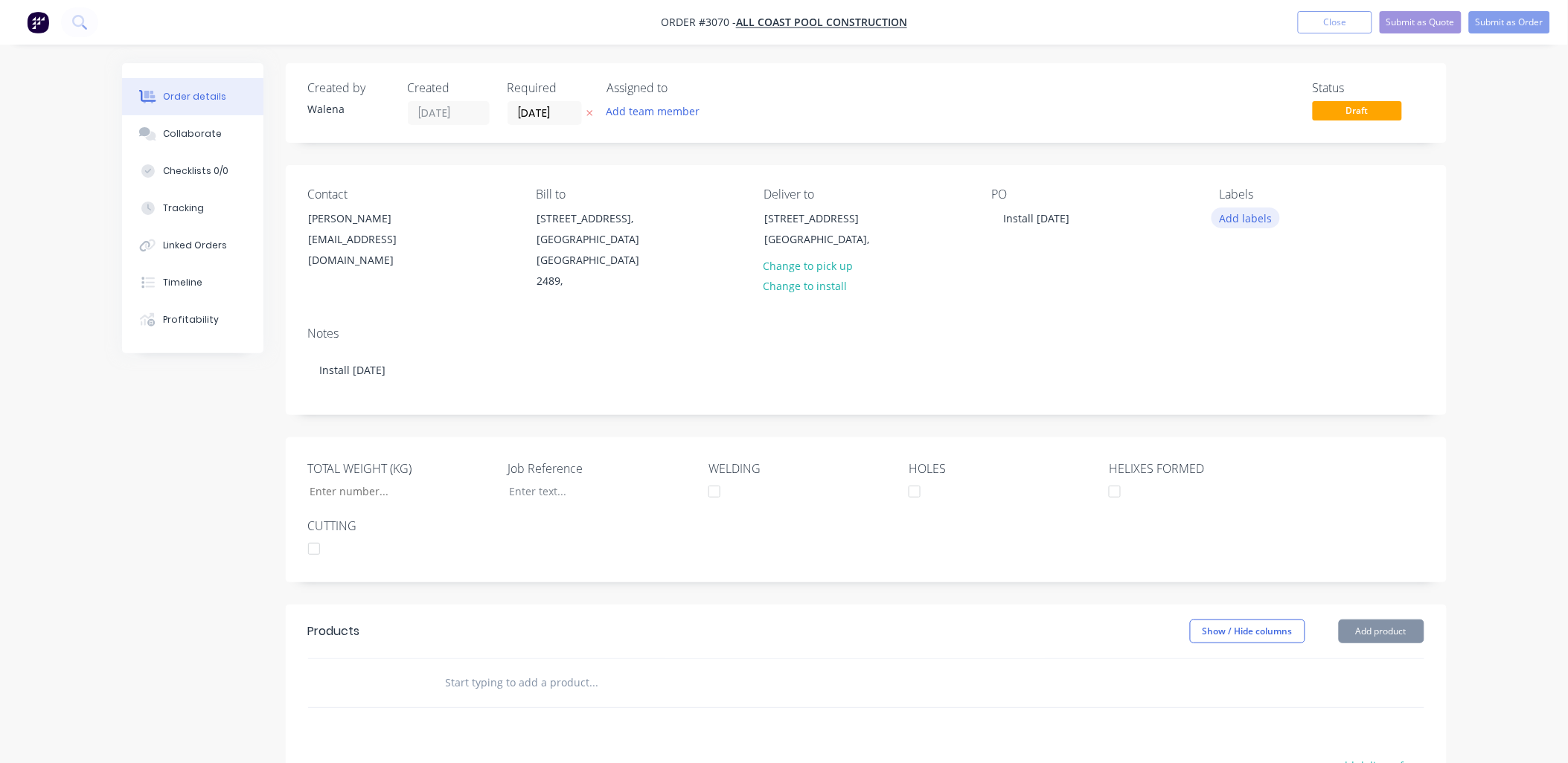
click at [1251, 220] on button "Add labels" at bounding box center [1246, 217] width 69 height 20
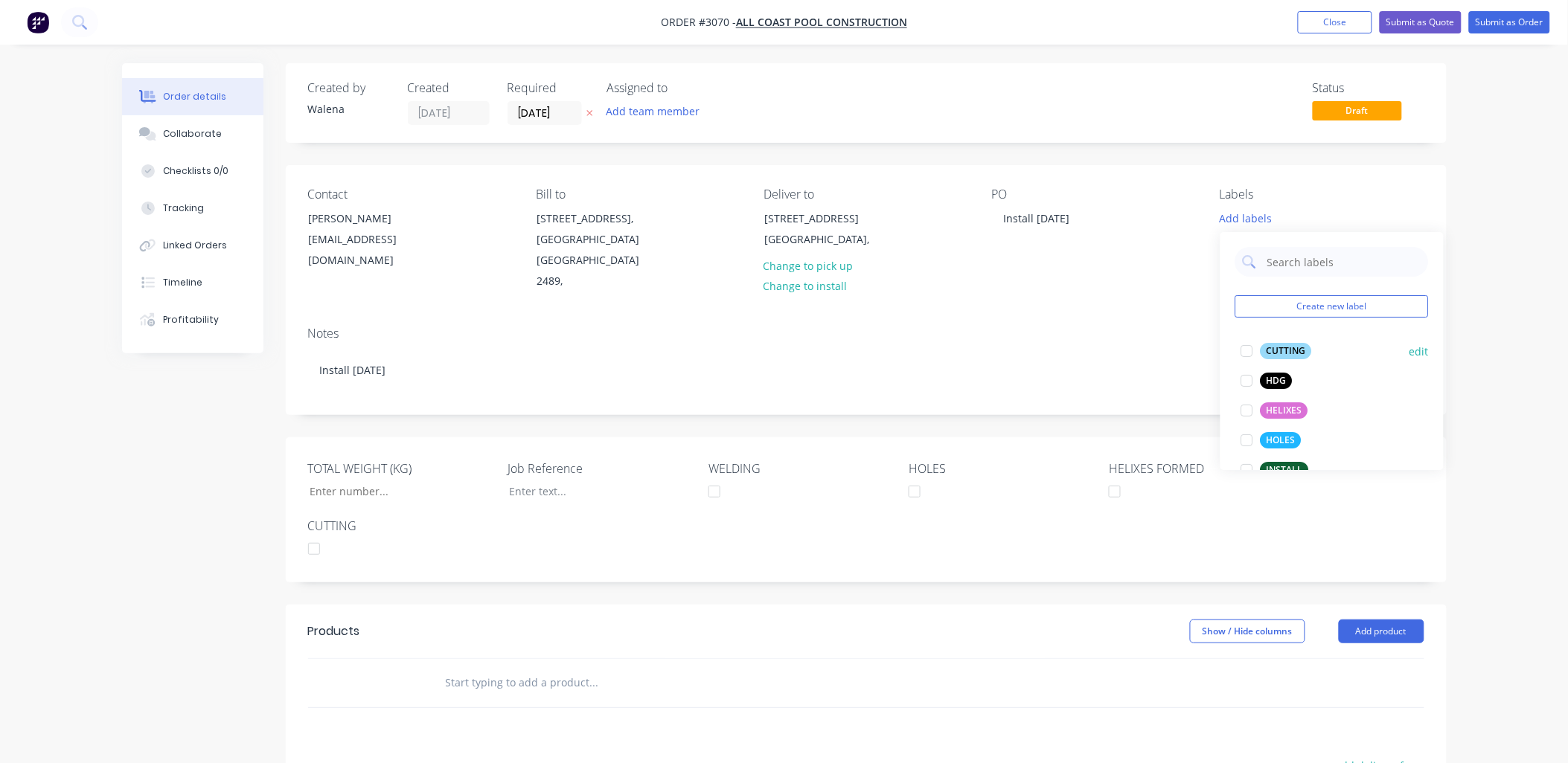
click at [1244, 353] on div at bounding box center [1247, 352] width 30 height 30
click at [1245, 409] on div at bounding box center [1247, 404] width 30 height 30
click at [1246, 435] on div at bounding box center [1247, 433] width 30 height 30
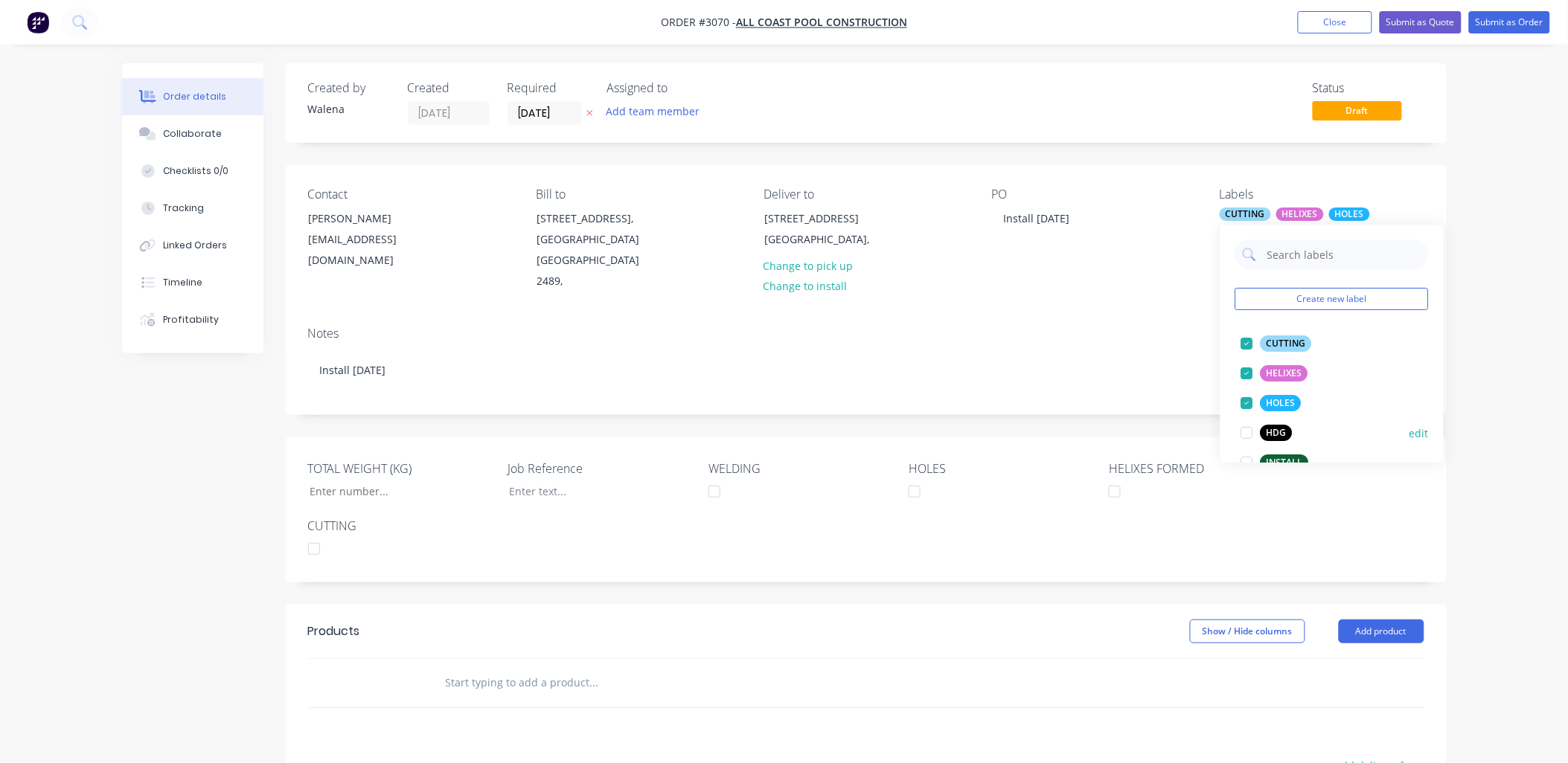
scroll to position [179, 0]
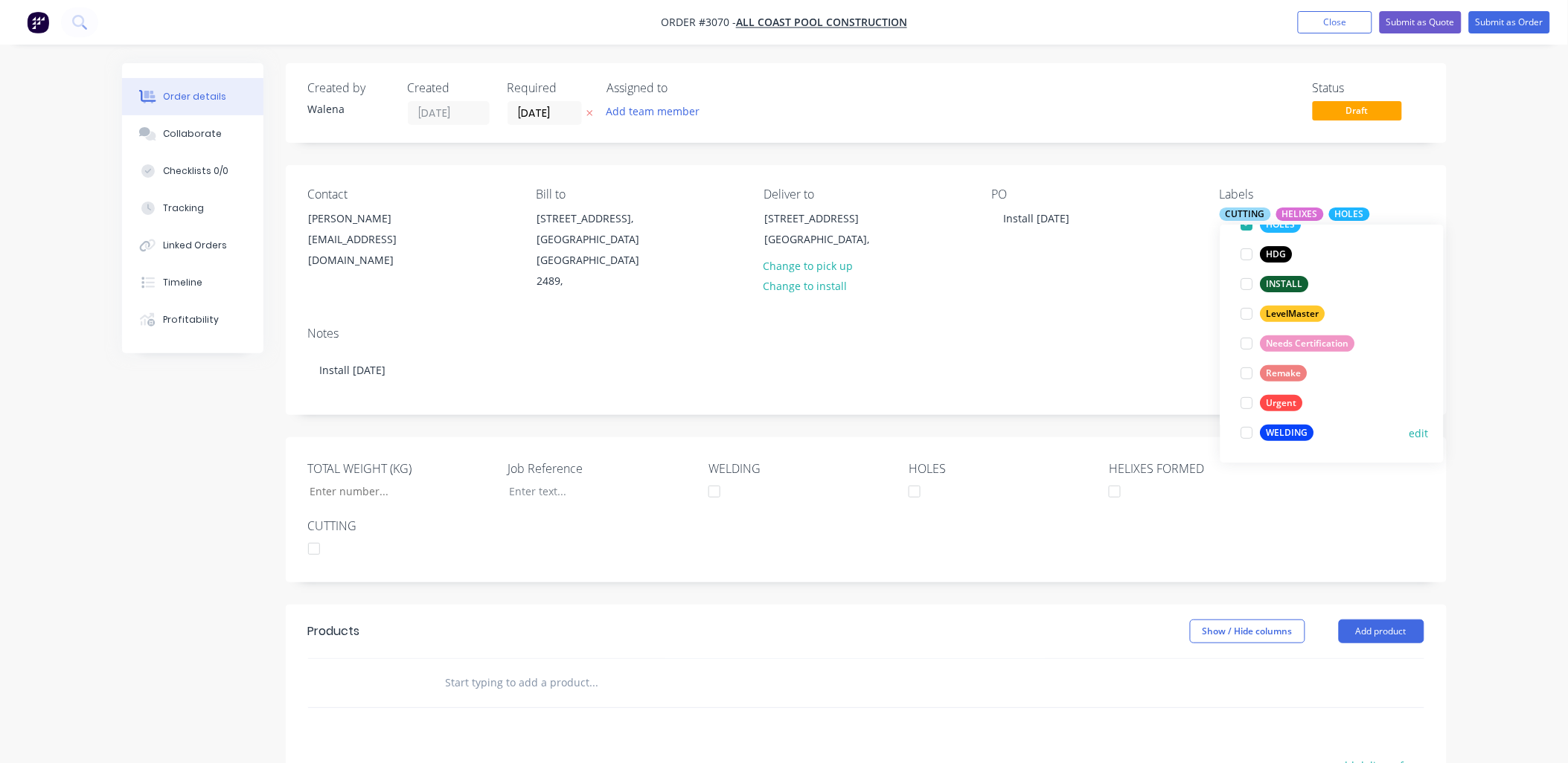
click at [1246, 434] on div at bounding box center [1247, 433] width 30 height 30
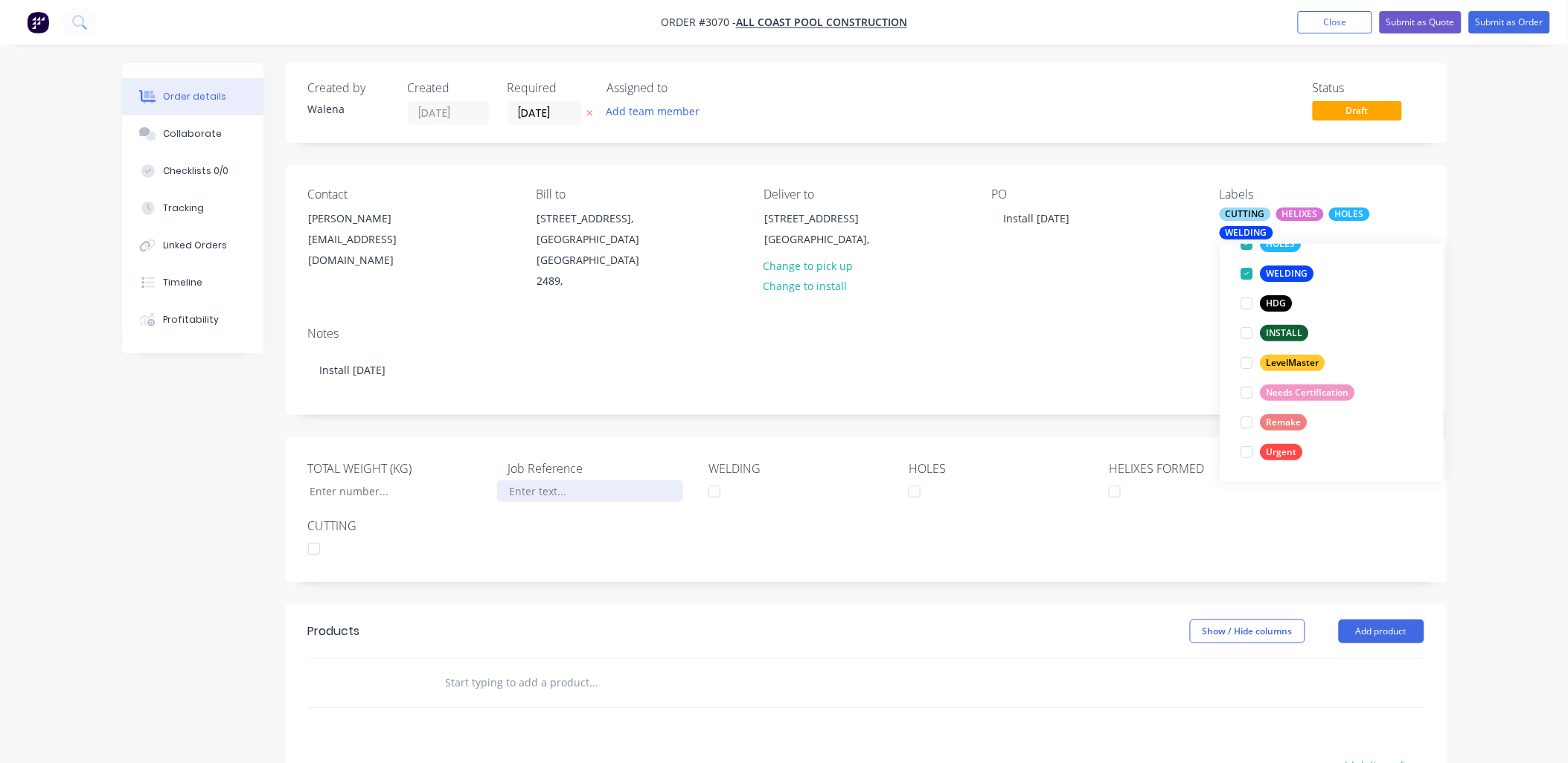
click at [537, 481] on div at bounding box center [590, 491] width 186 height 21
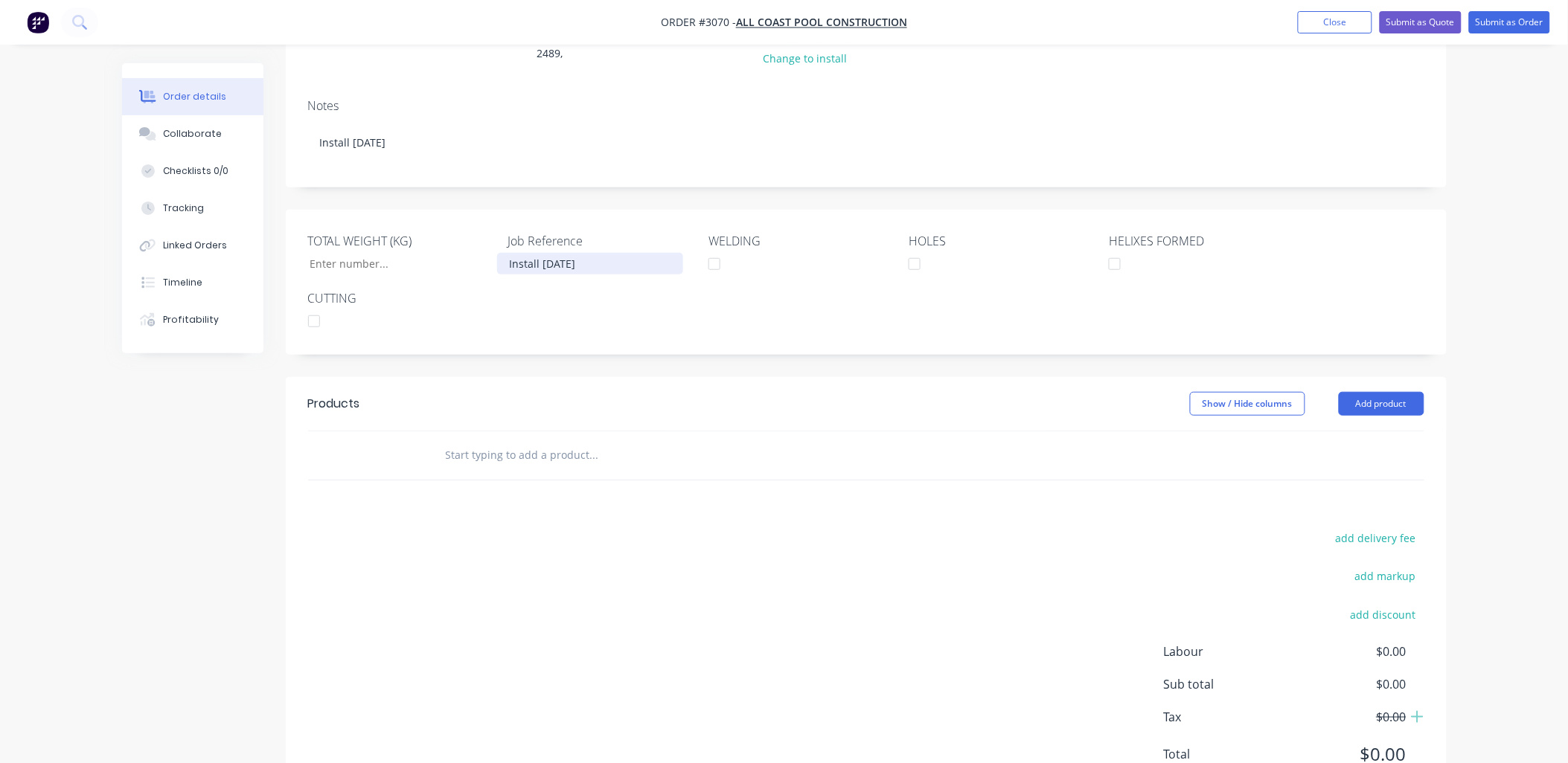
scroll to position [271, 0]
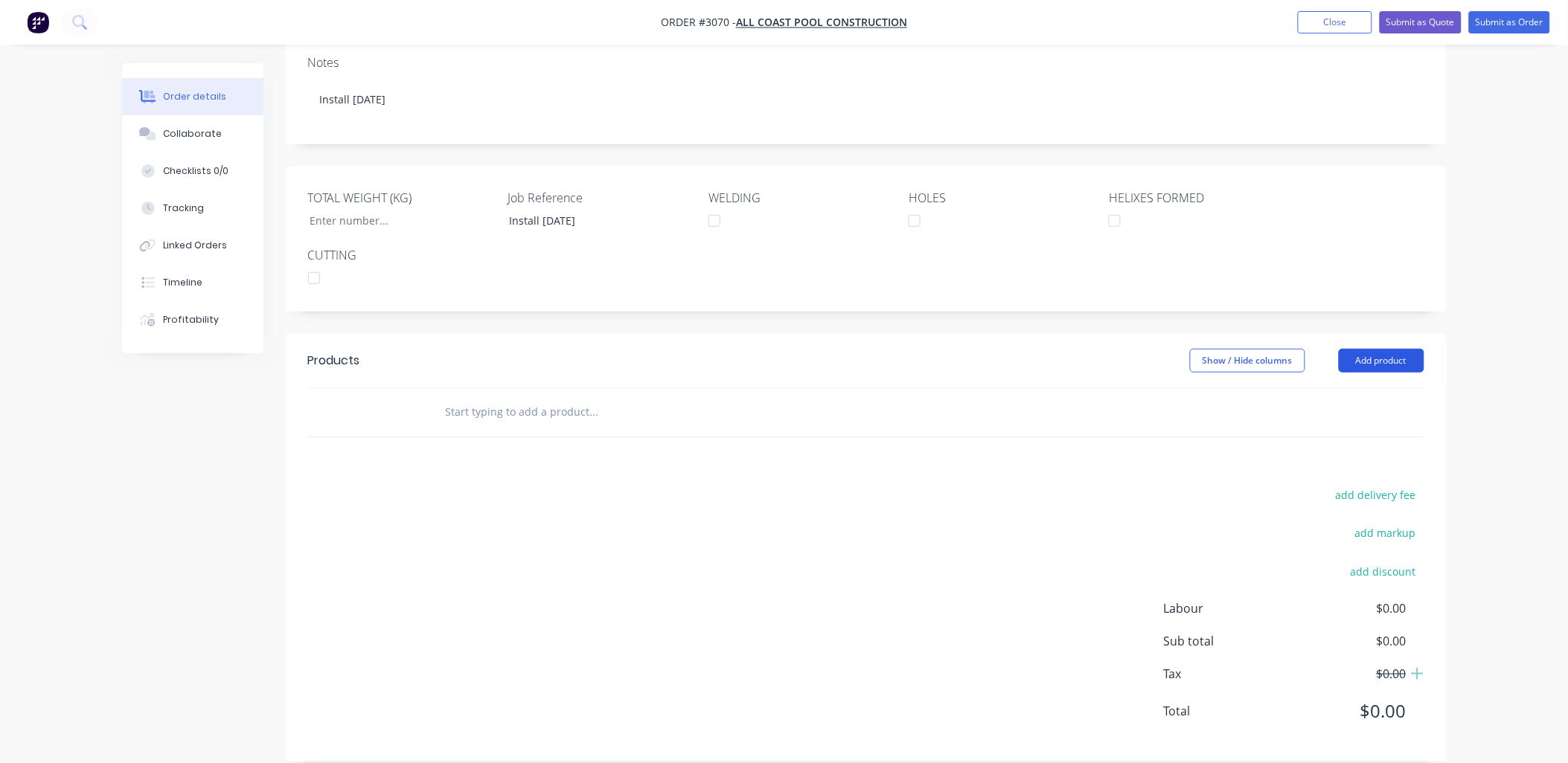
click at [1410, 349] on button "Add product" at bounding box center [1381, 361] width 86 height 24
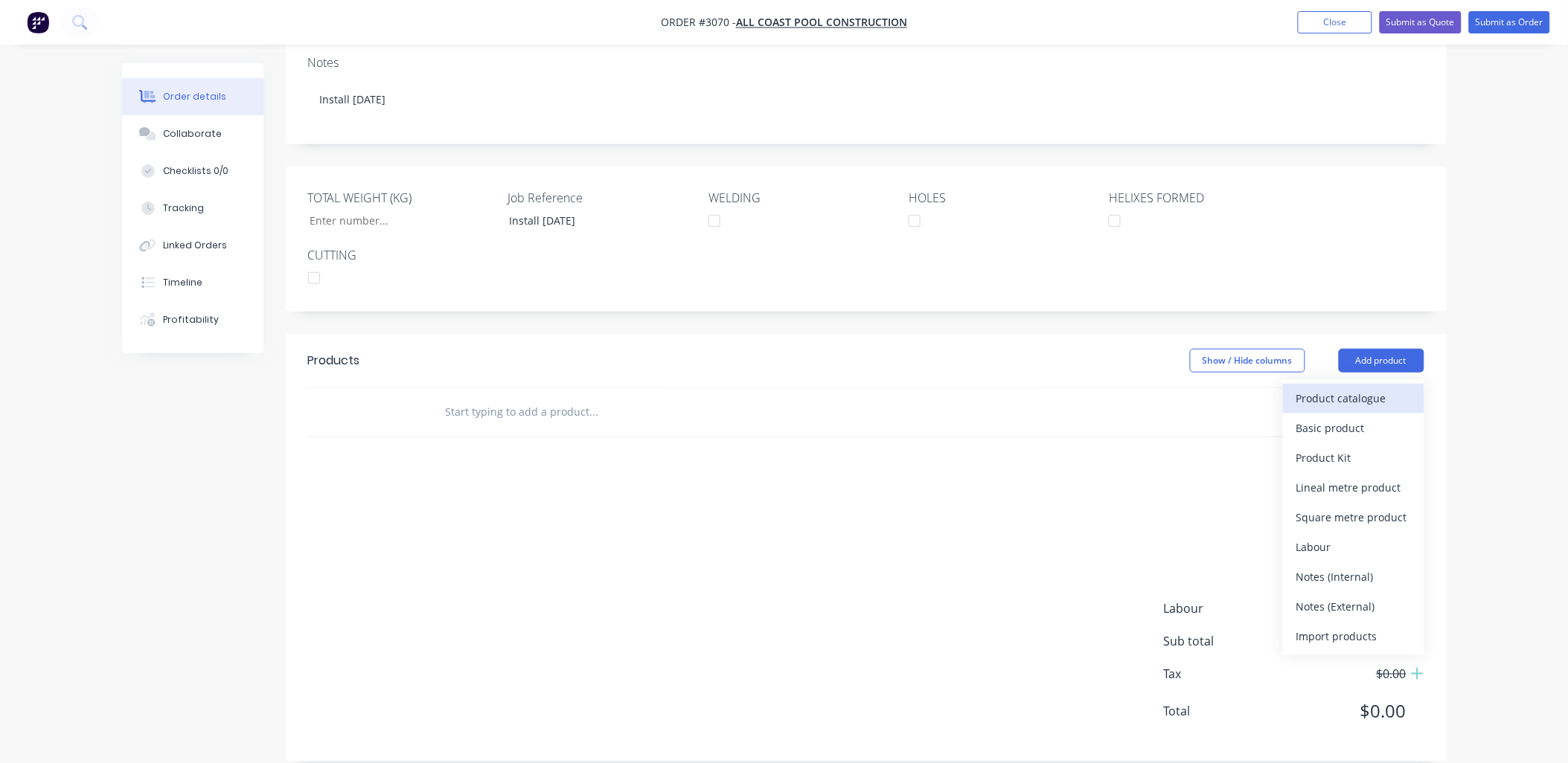
click at [1381, 388] on div "Product catalogue" at bounding box center [1353, 398] width 114 height 21
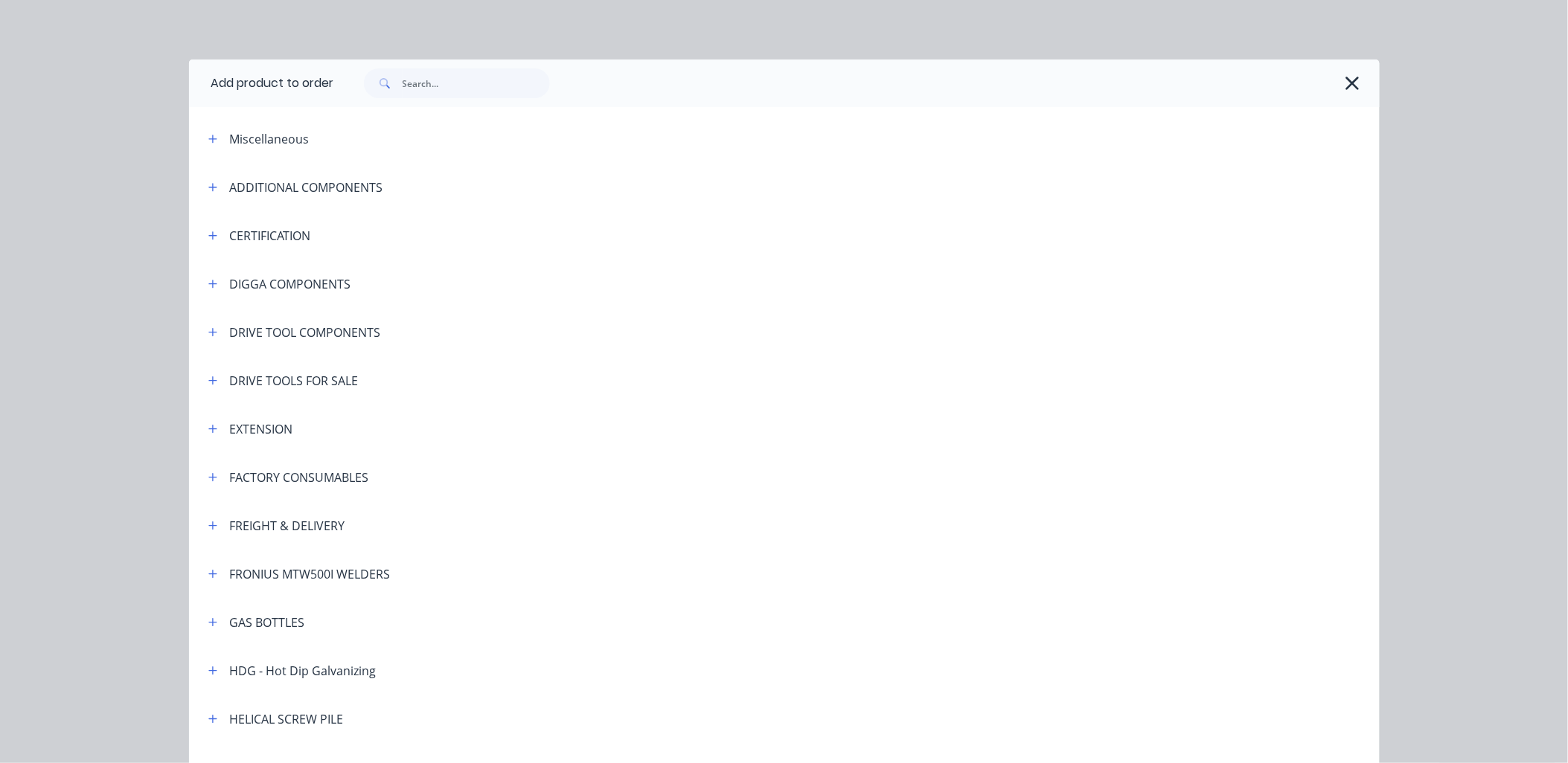
scroll to position [110, 0]
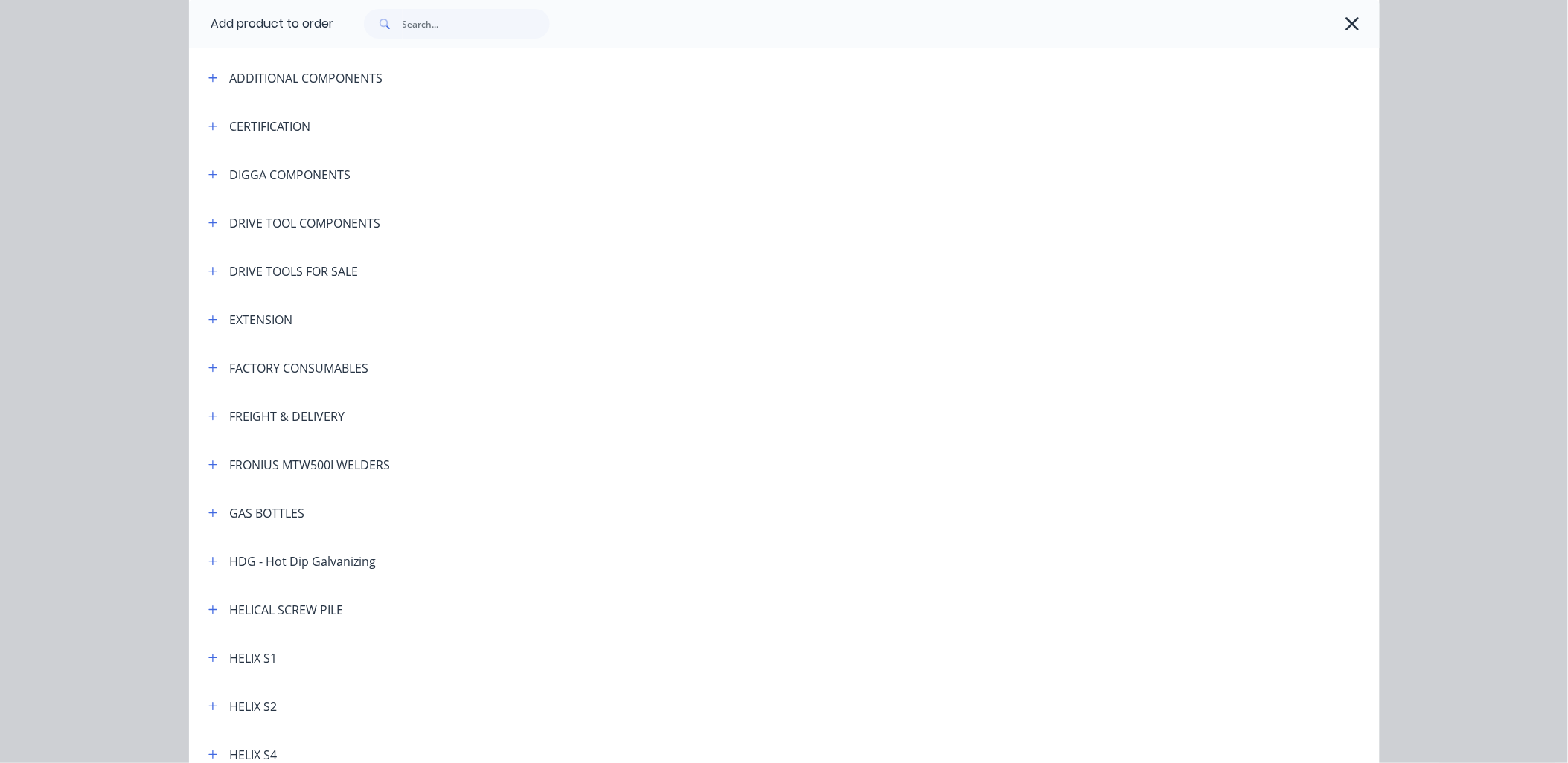
click at [210, 608] on icon "button" at bounding box center [212, 609] width 9 height 10
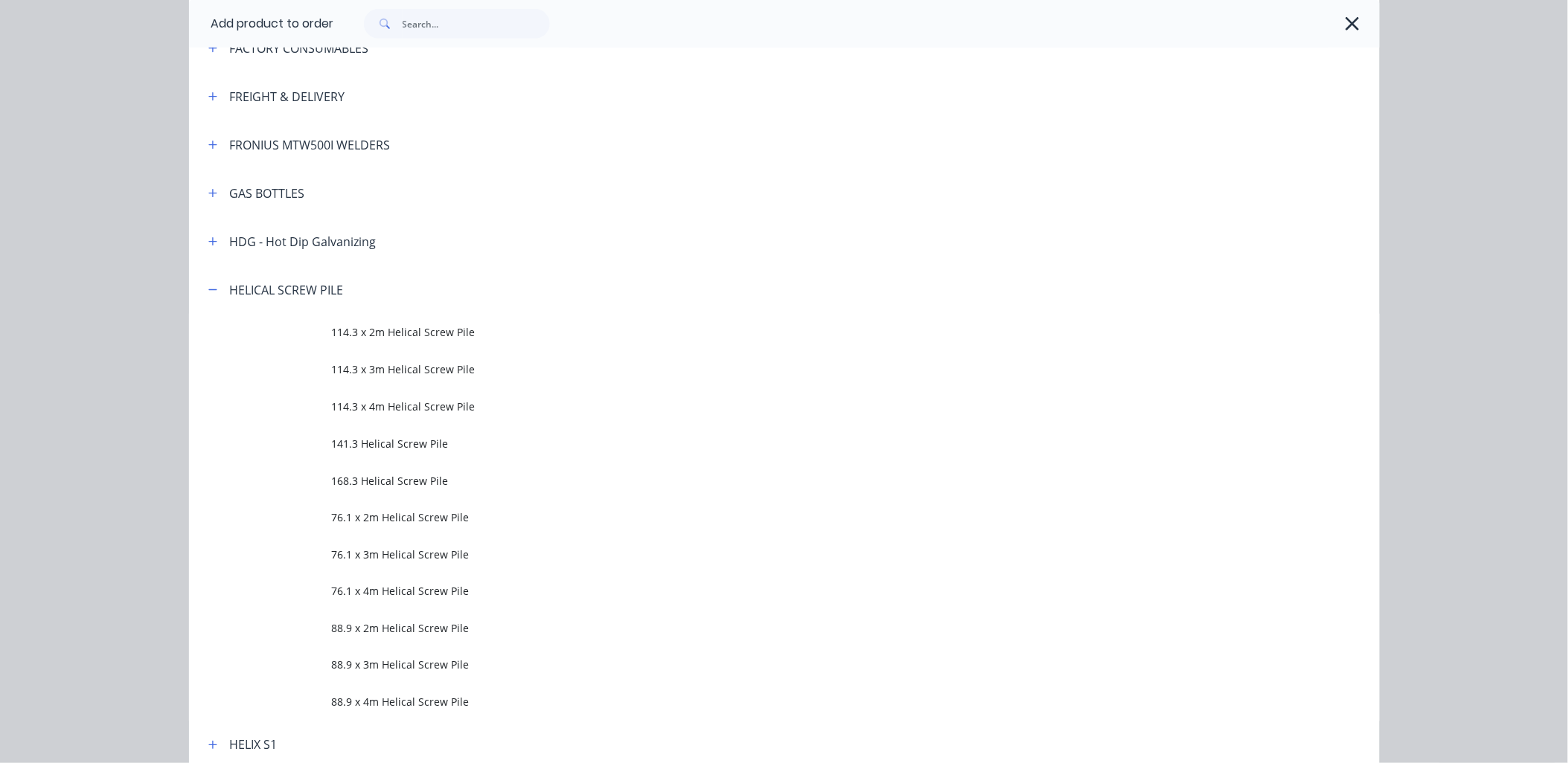
scroll to position [661, 0]
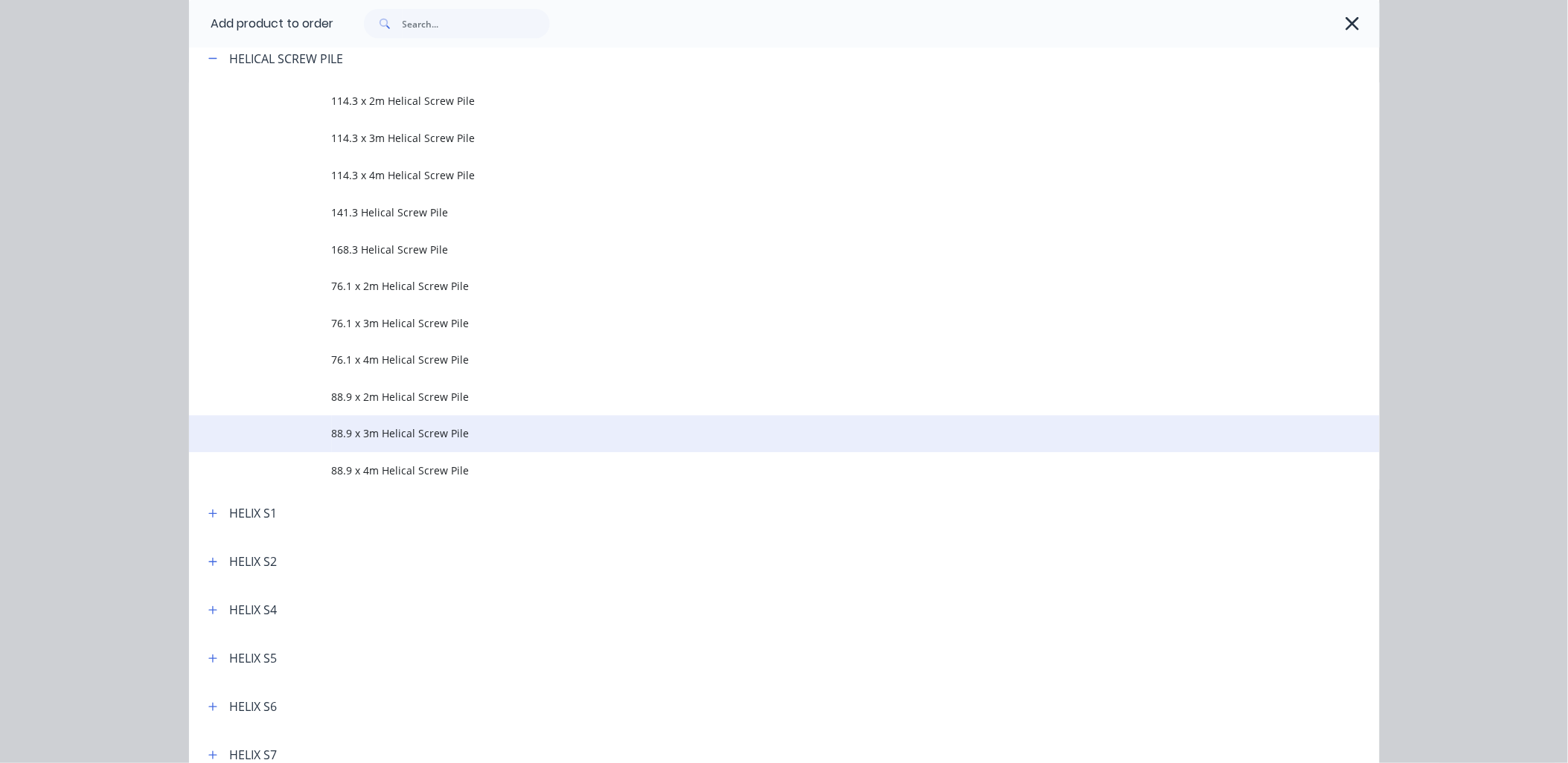
click at [432, 430] on span "88.9 x 3m Helical Screw Pile" at bounding box center [750, 434] width 838 height 16
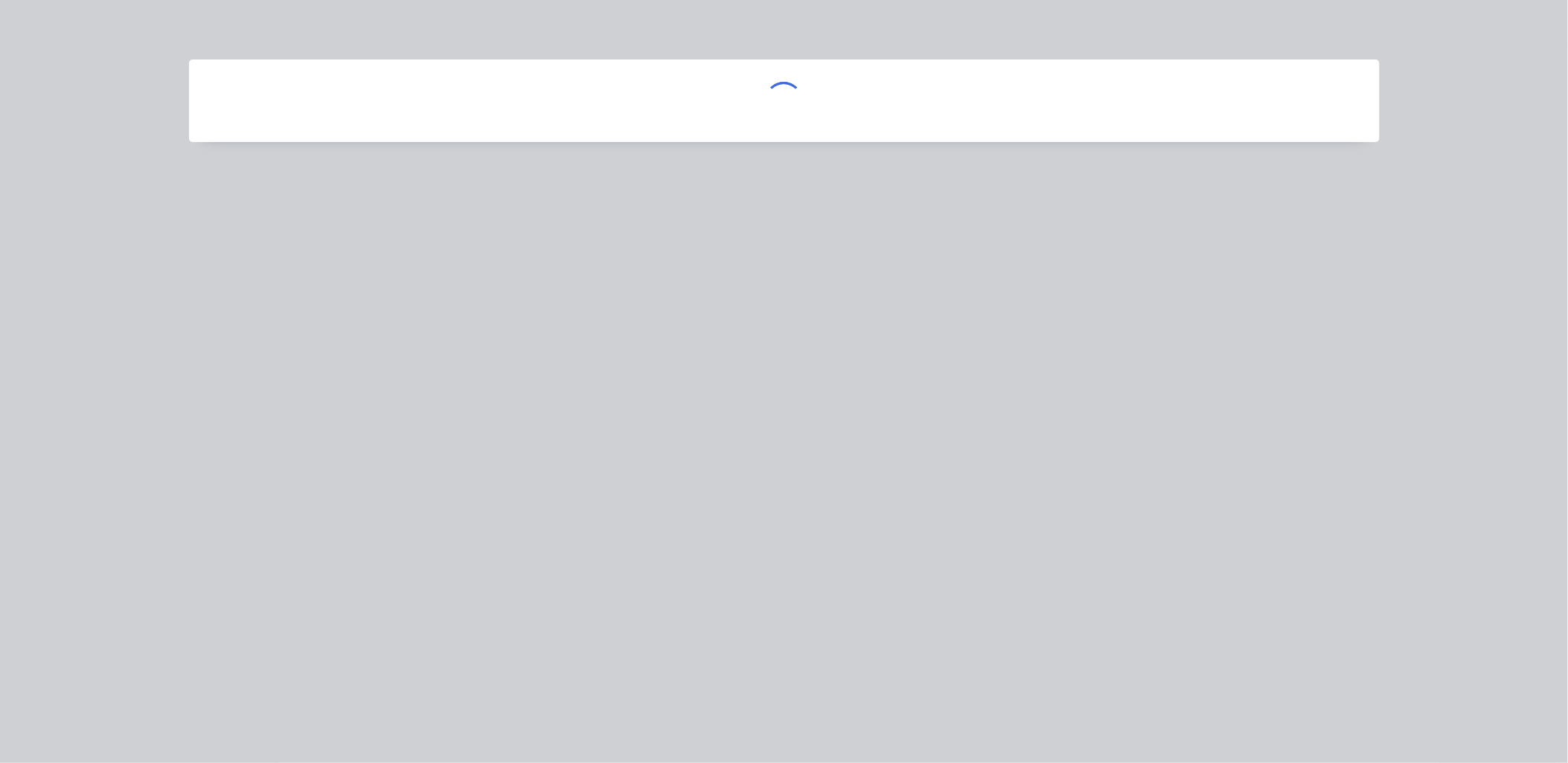
scroll to position [0, 0]
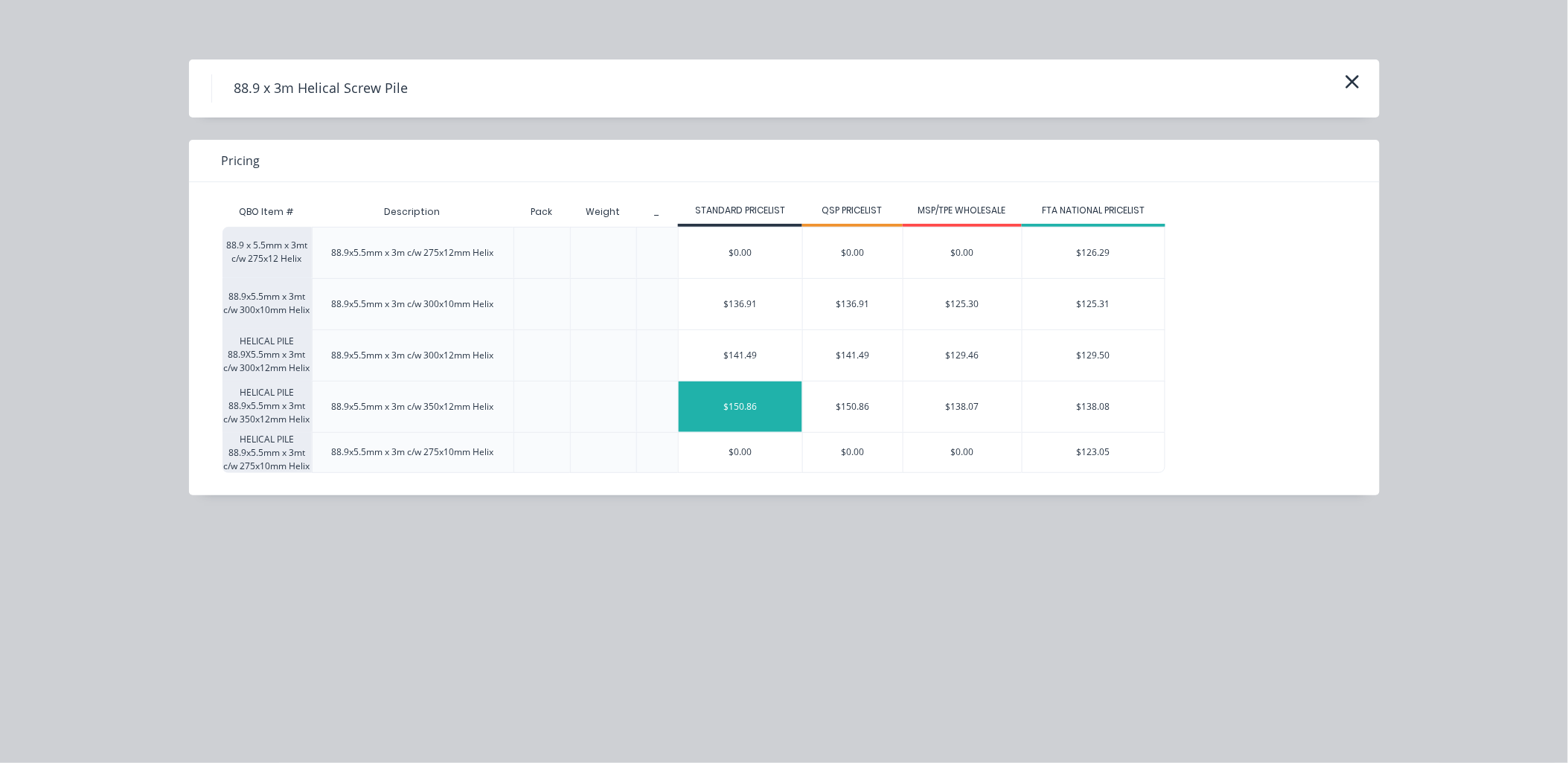
click at [721, 405] on div "$150.86" at bounding box center [740, 407] width 124 height 50
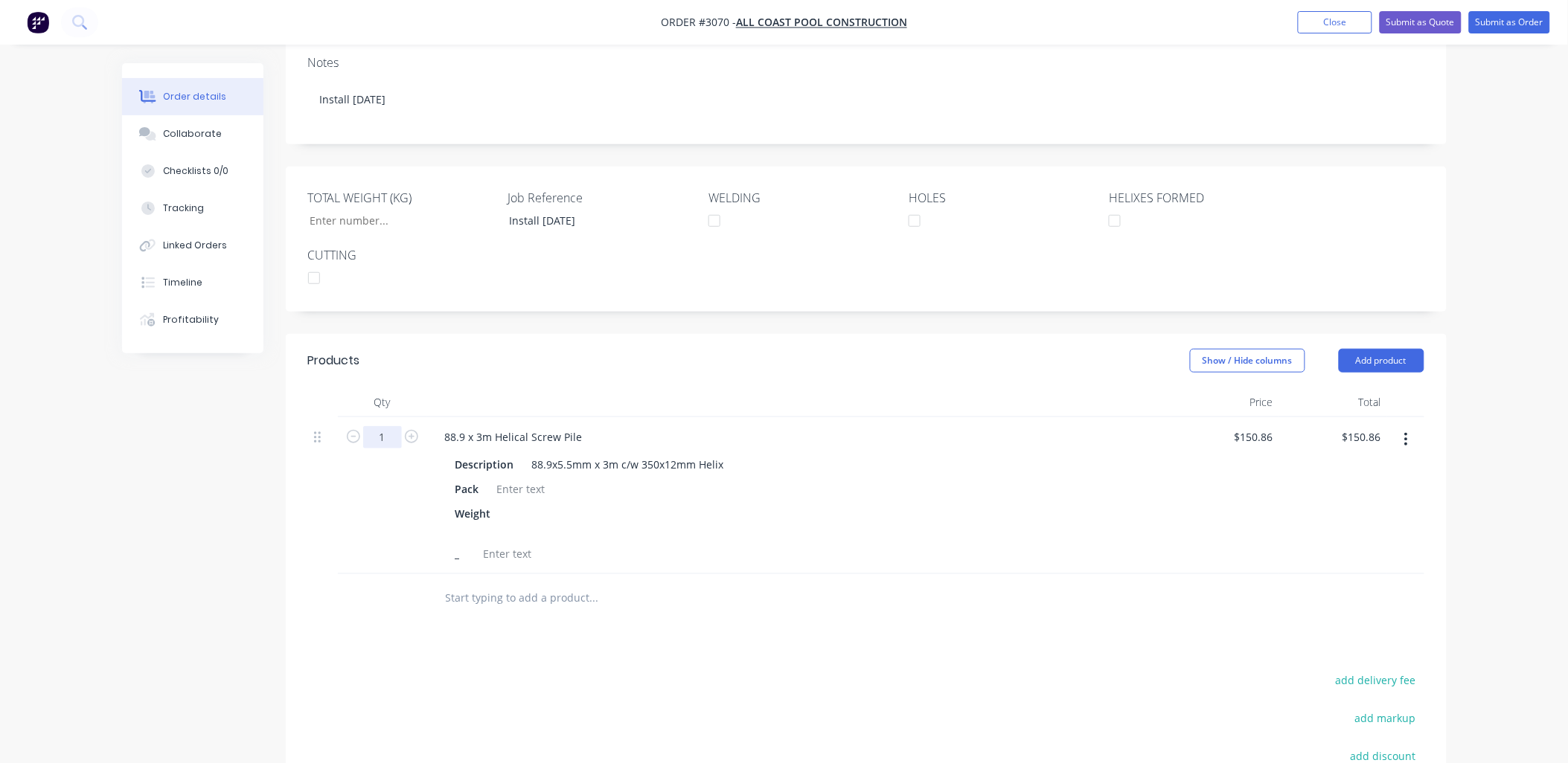
click at [385, 426] on input "1" at bounding box center [382, 437] width 39 height 22
type input "12"
type input "$1,810.32"
click at [550, 583] on input "text" at bounding box center [594, 598] width 298 height 30
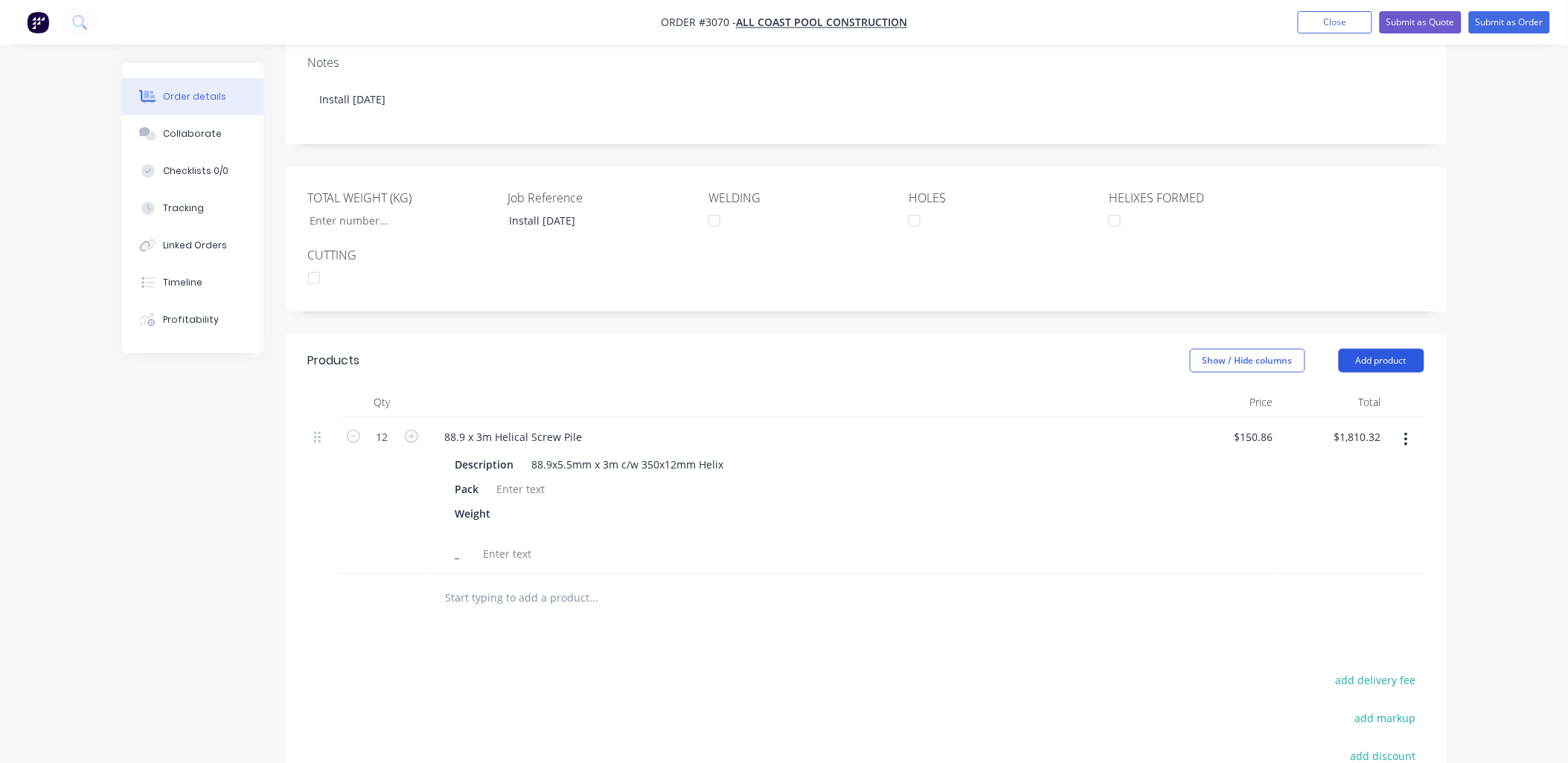
click at [1372, 349] on button "Add product" at bounding box center [1381, 361] width 86 height 24
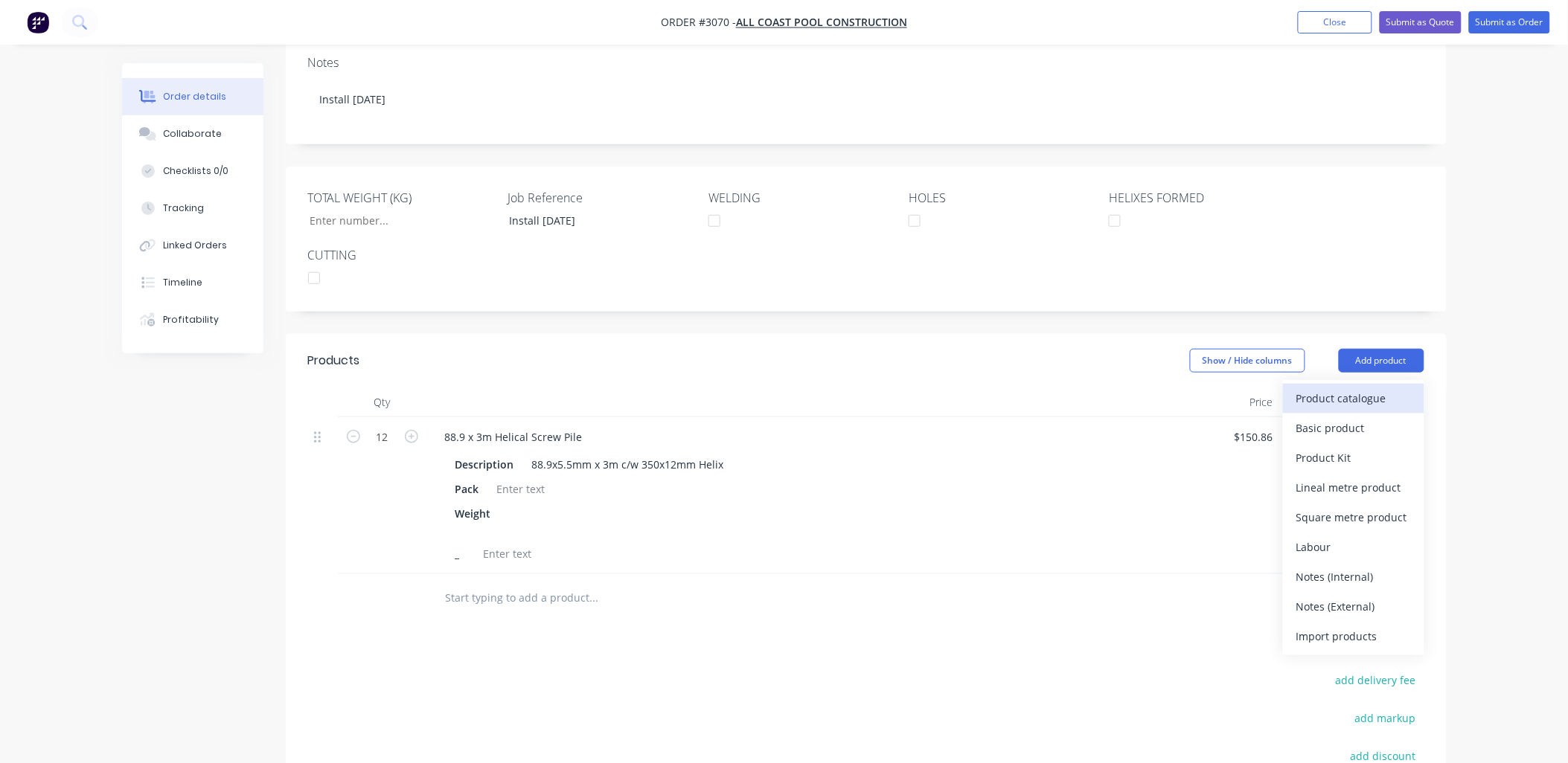
click at [1357, 388] on div "Product catalogue" at bounding box center [1353, 398] width 114 height 21
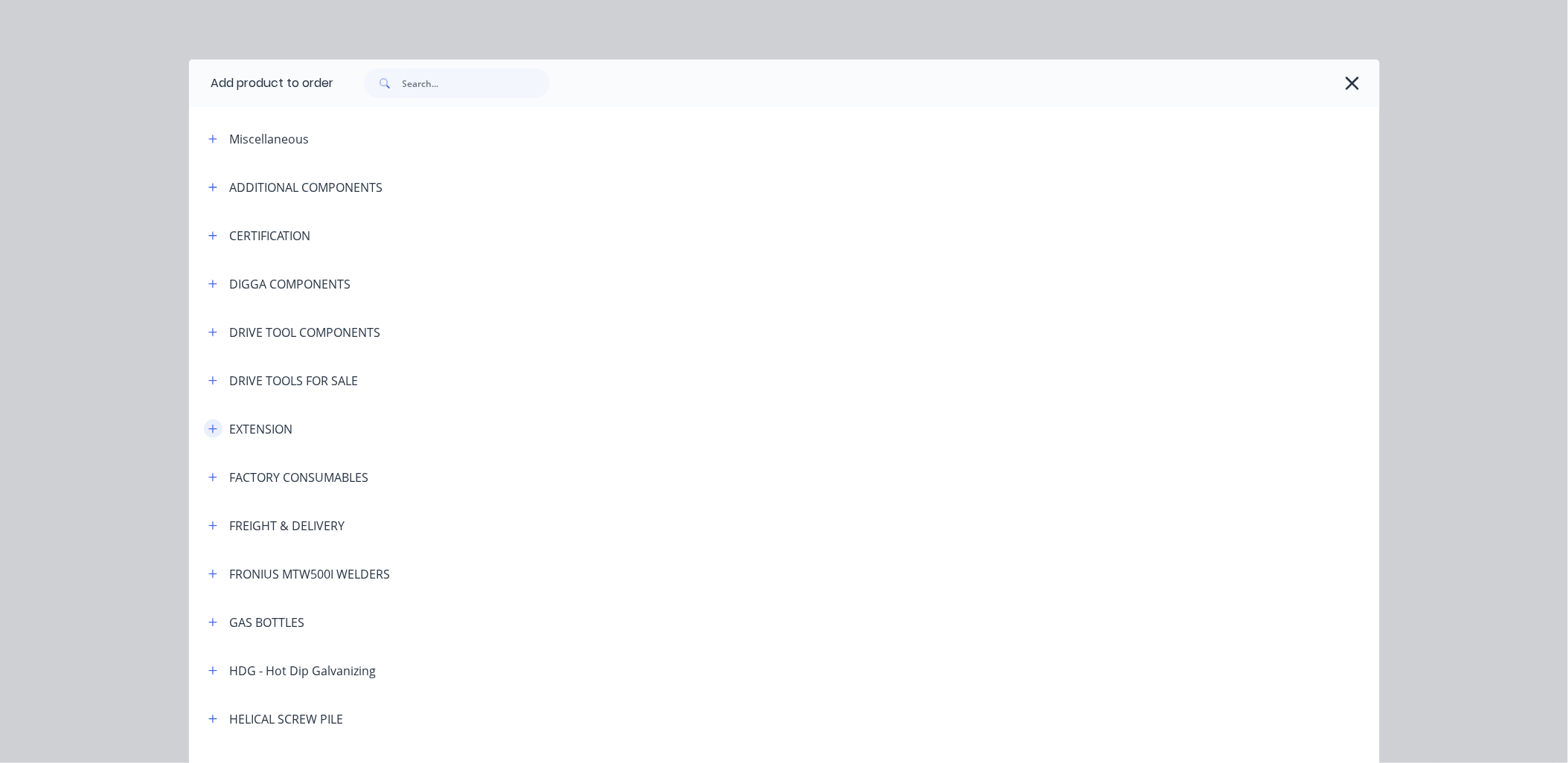
click at [208, 432] on icon "button" at bounding box center [212, 429] width 9 height 10
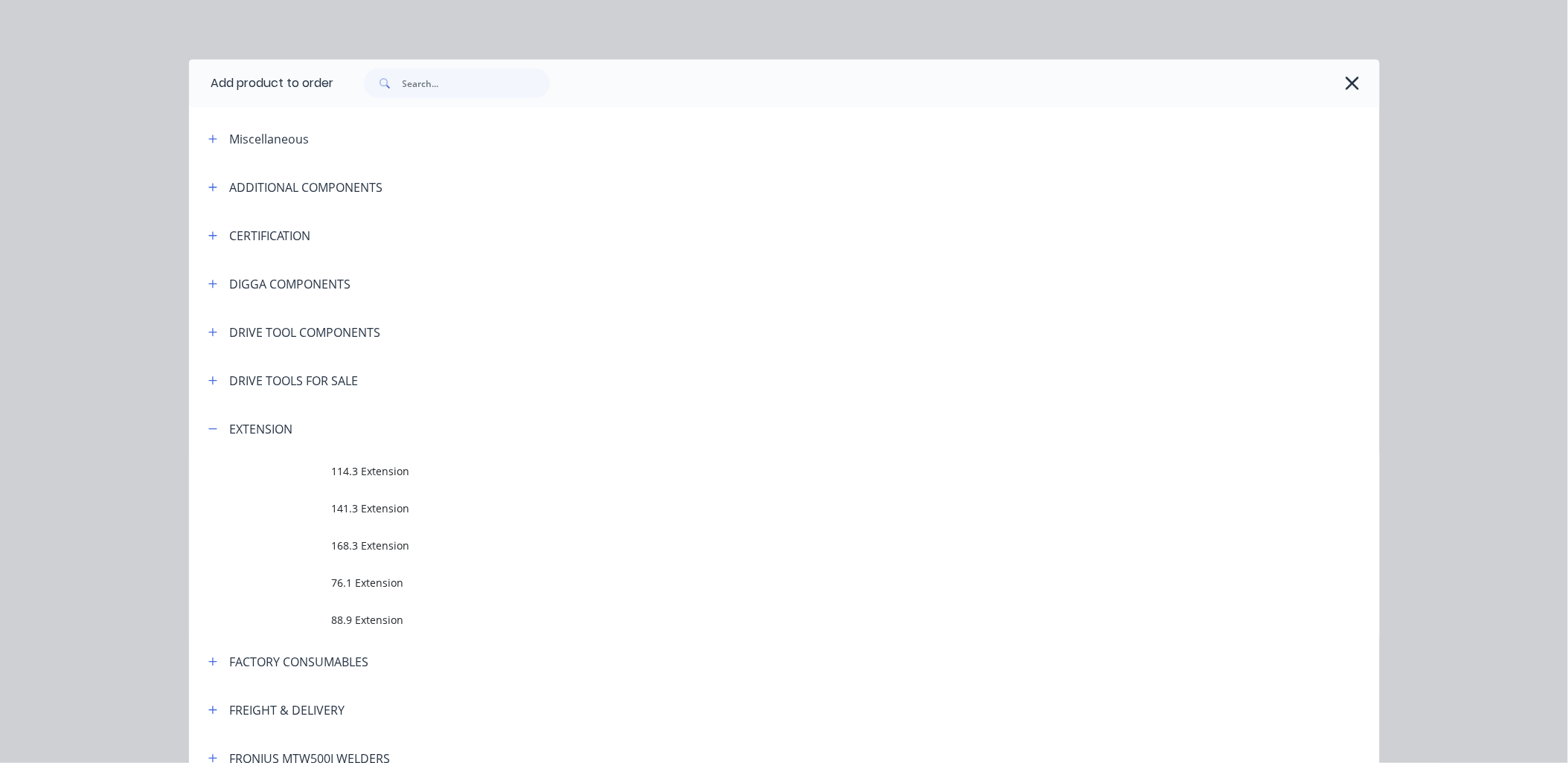
click at [333, 617] on span "88.9 Extension" at bounding box center [750, 620] width 838 height 16
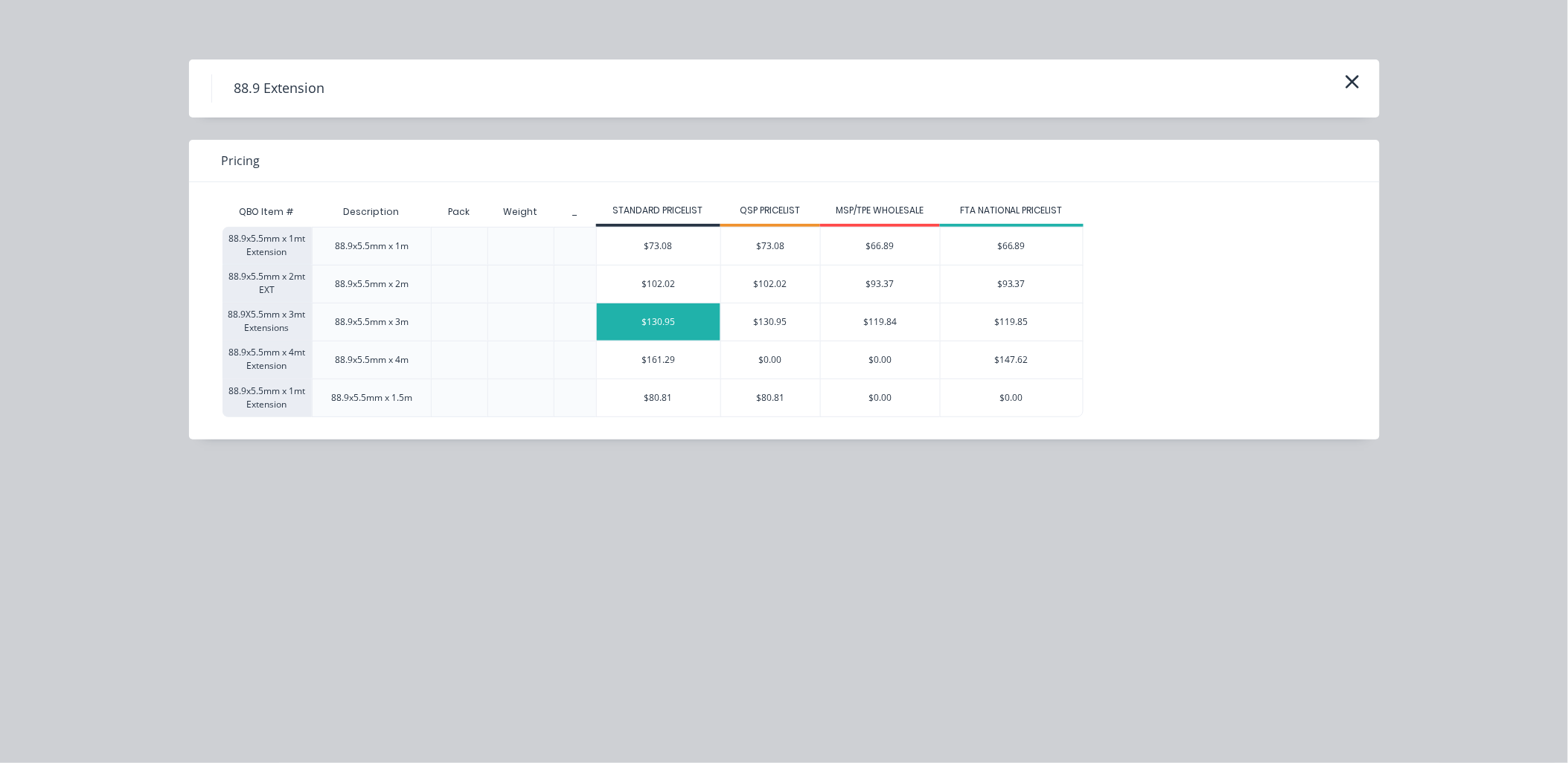
click at [665, 326] on div "$130.95" at bounding box center [658, 322] width 124 height 37
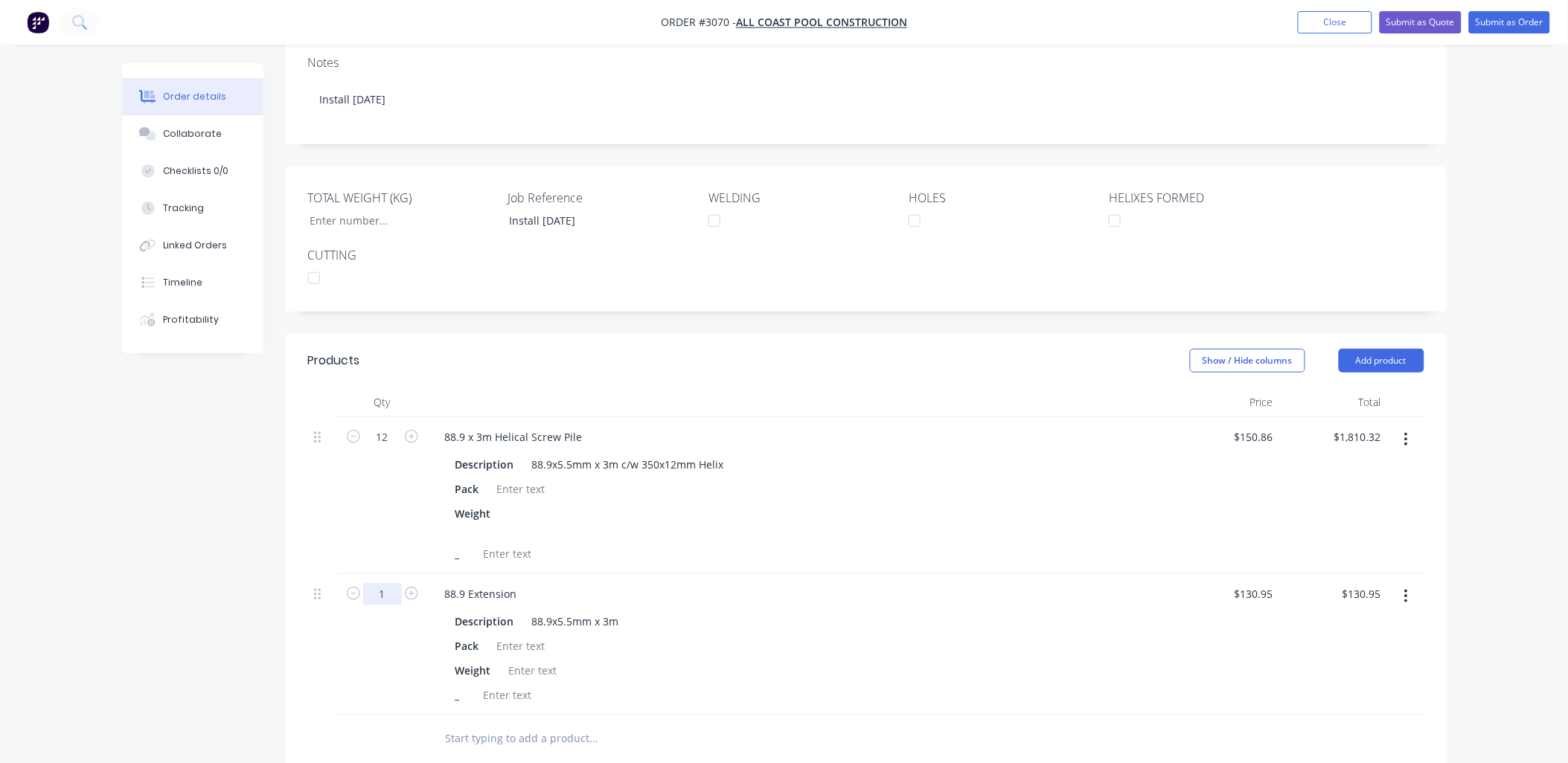
click at [387, 583] on input "1" at bounding box center [382, 594] width 39 height 22
type input "12"
type input "$1,571.40"
click at [522, 478] on div at bounding box center [521, 489] width 60 height 21
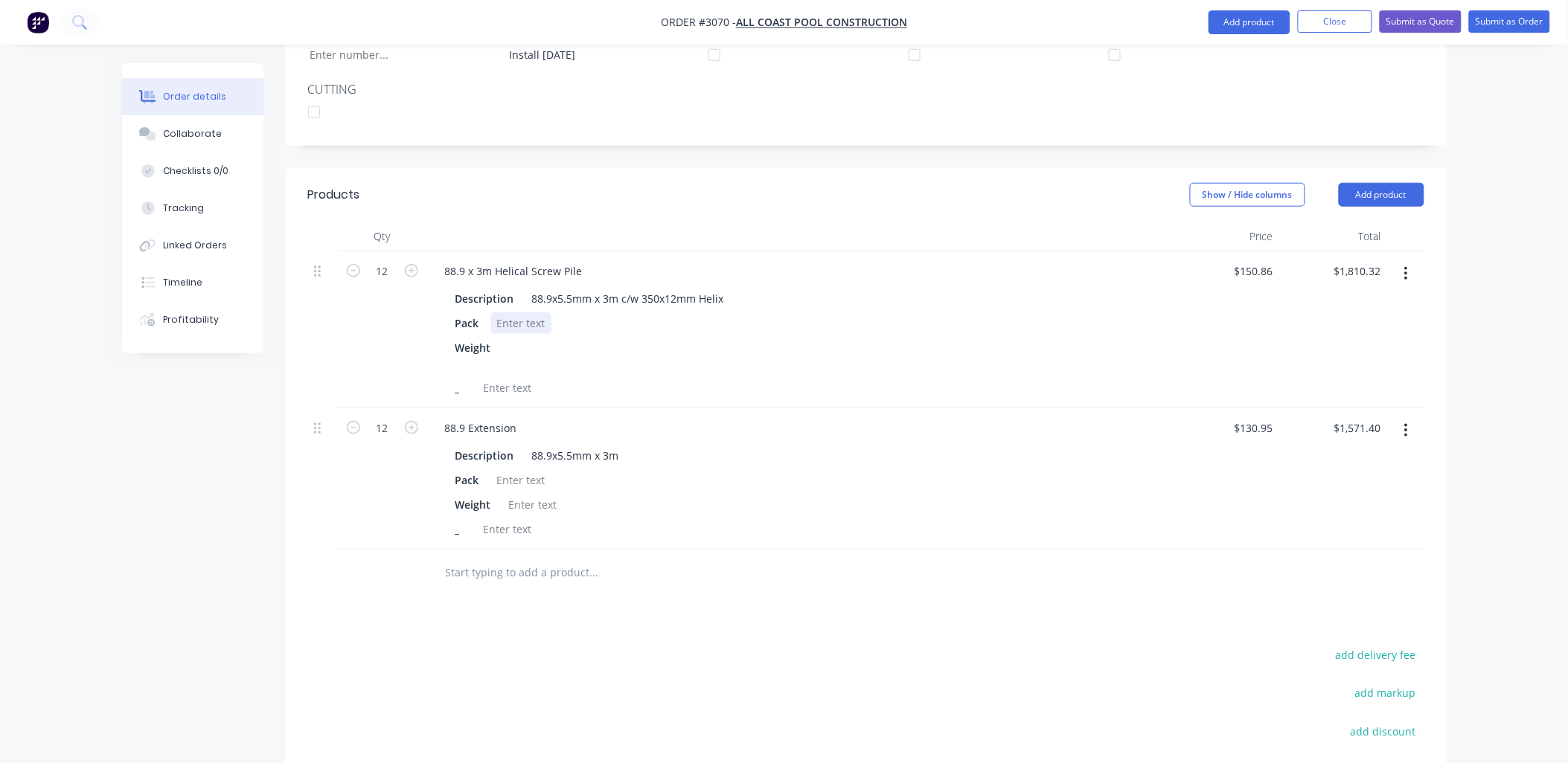
scroll to position [266, 0]
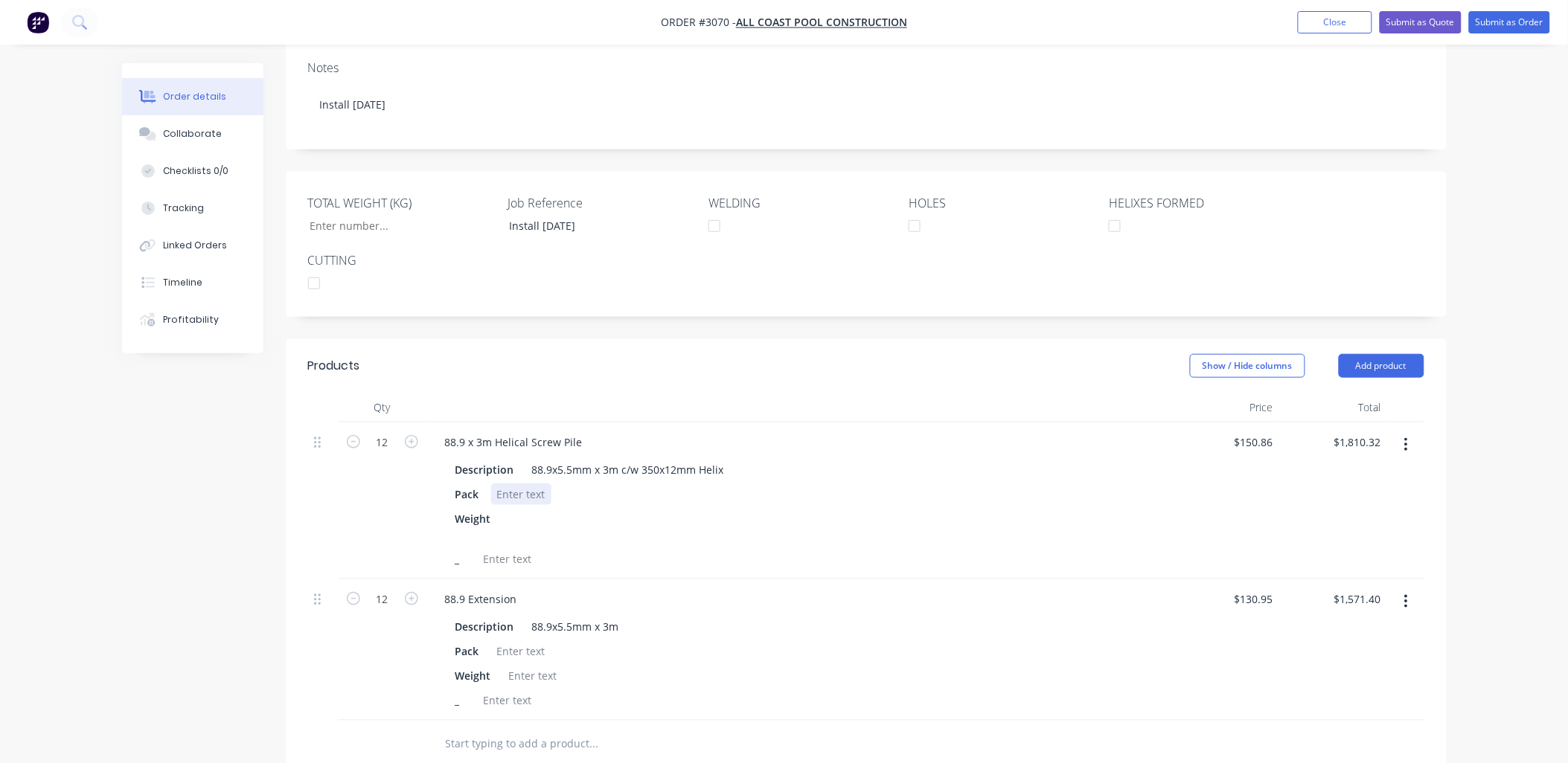
click at [522, 461] on div "Description 88.9x5.5mm x 3m c/w 350x12mm Helix Pack Weight _" at bounding box center [799, 513] width 732 height 114
click at [519, 483] on div at bounding box center [521, 493] width 60 height 21
click at [510, 641] on div at bounding box center [521, 651] width 60 height 21
click at [854, 459] on div "Description 88.9x5.5mm x 3m c/w 350x12mm Helix" at bounding box center [796, 469] width 694 height 21
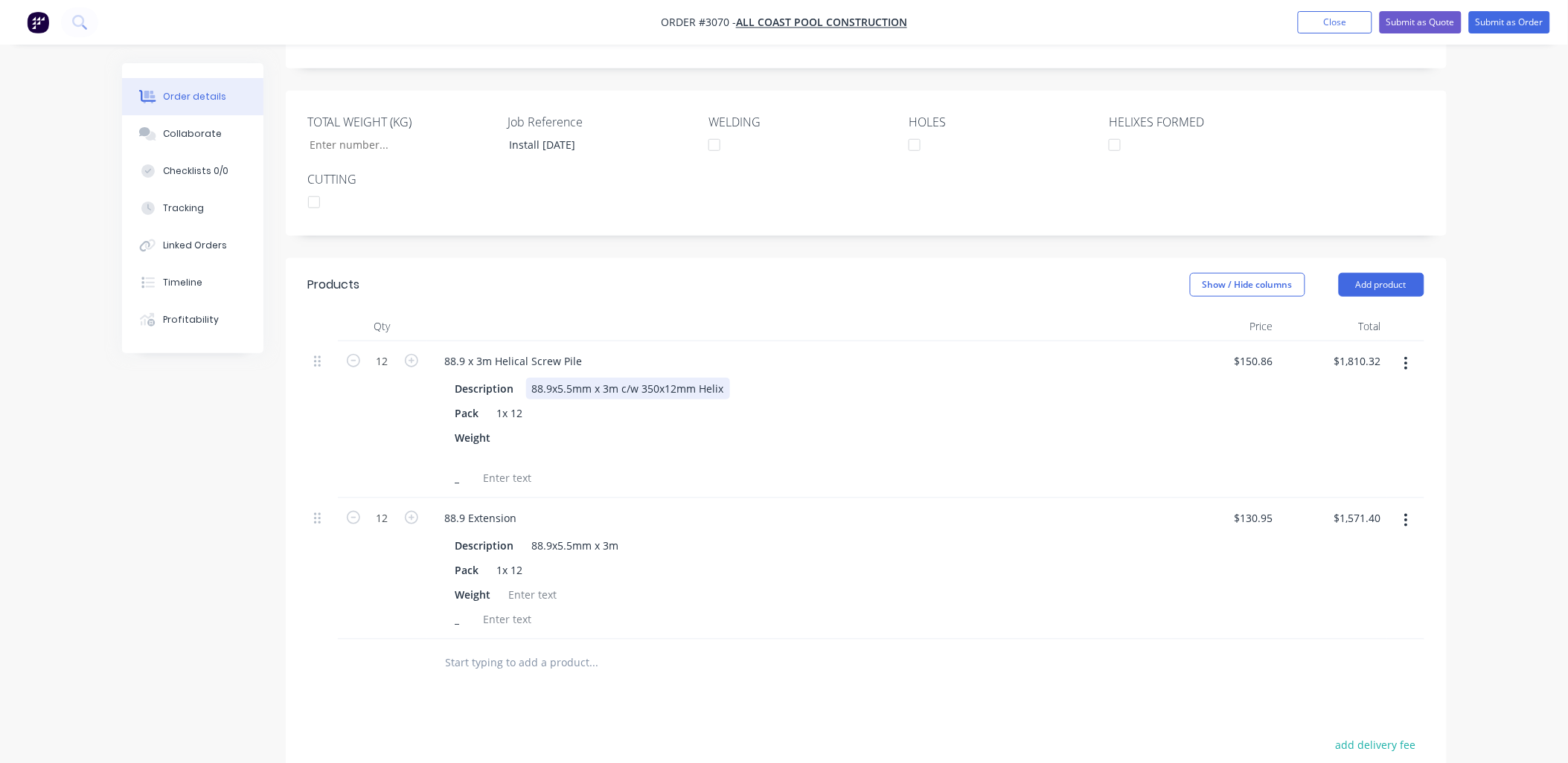
scroll to position [486, 0]
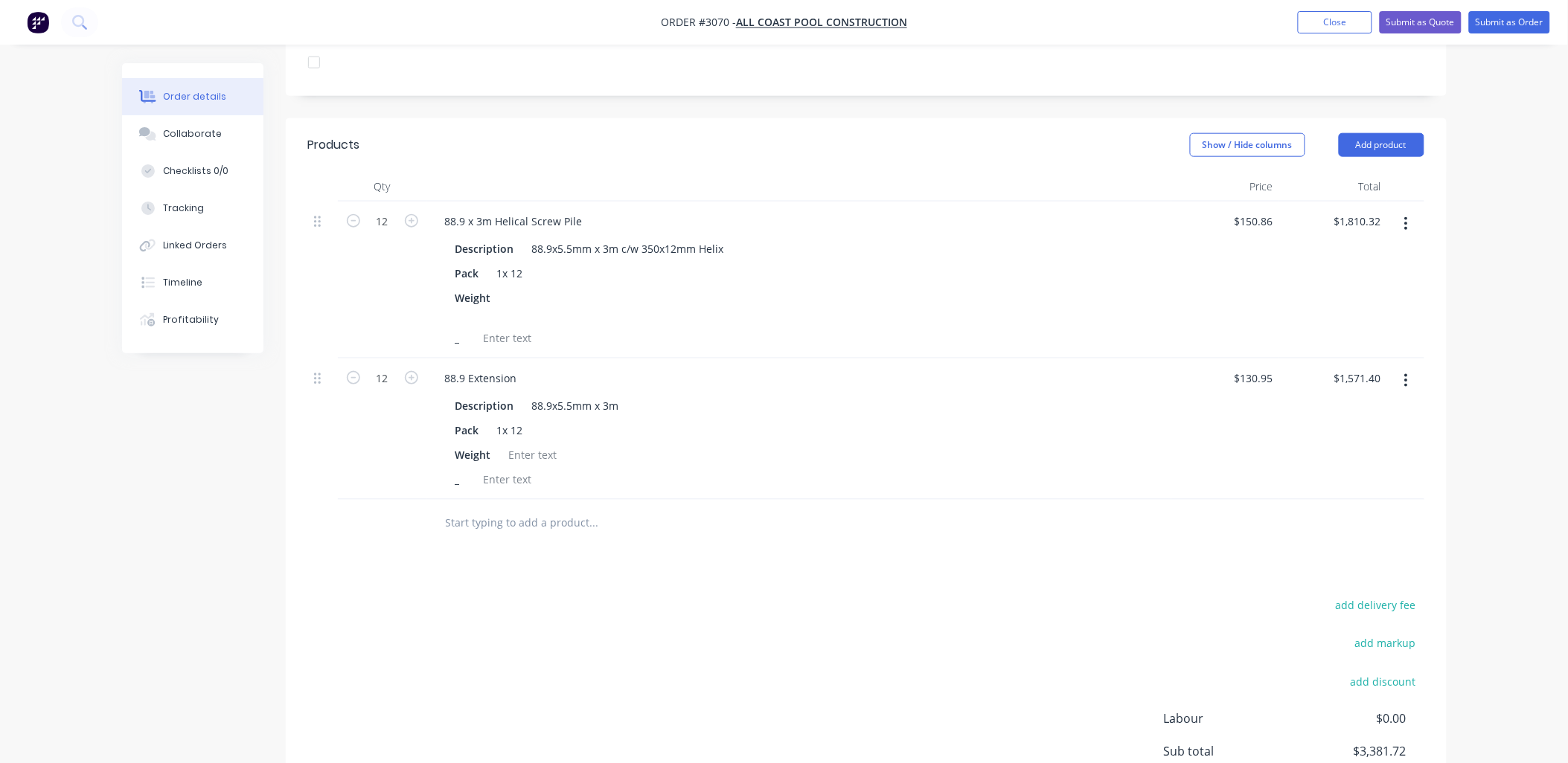
click at [519, 509] on input "text" at bounding box center [594, 524] width 298 height 30
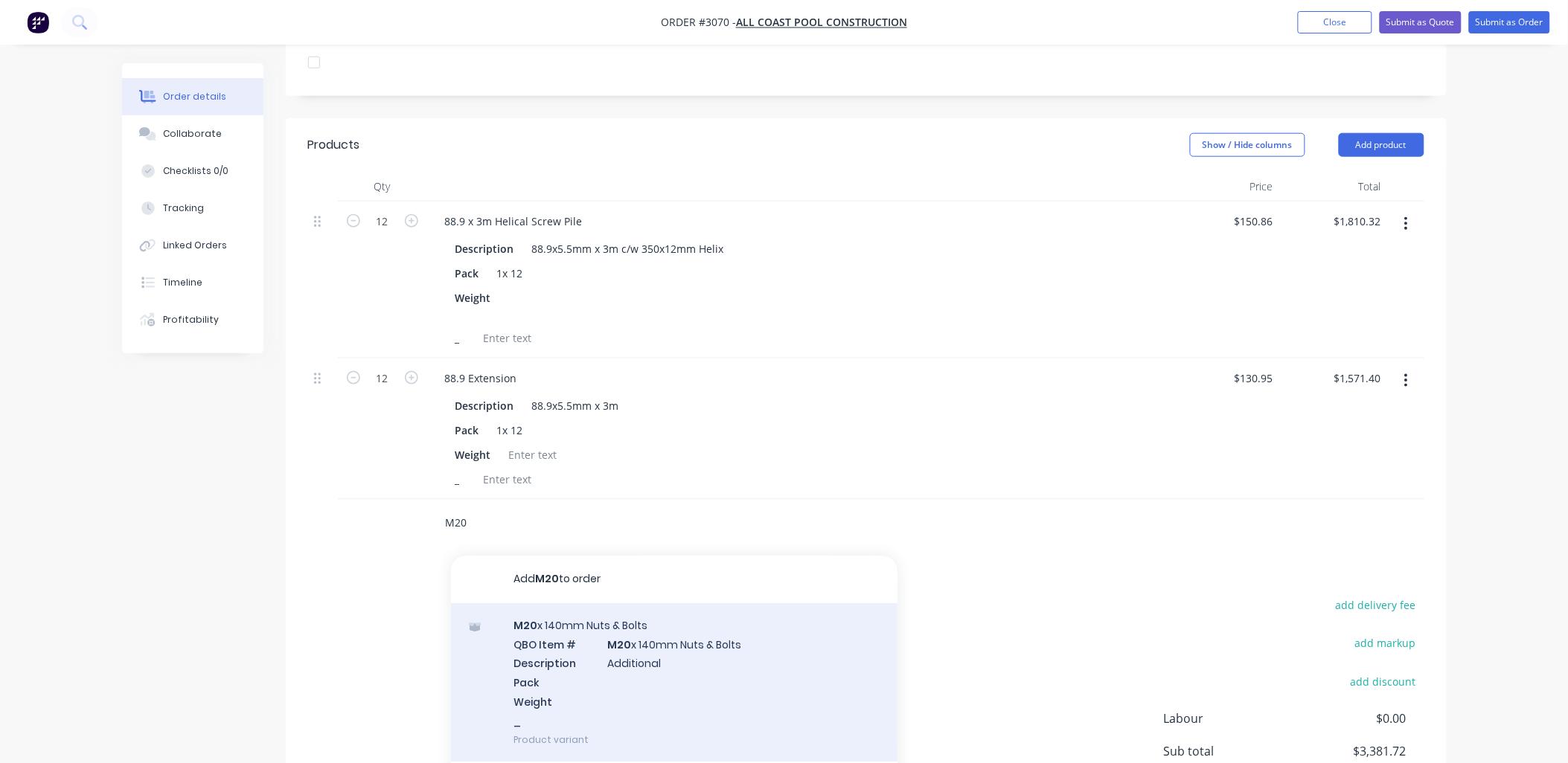
type input "M20"
click at [561, 606] on div "M20 x 140mm Nuts & Bolts QBO Item # M20 x 140mm Nuts & Bolts Description Additi…" at bounding box center [674, 683] width 446 height 158
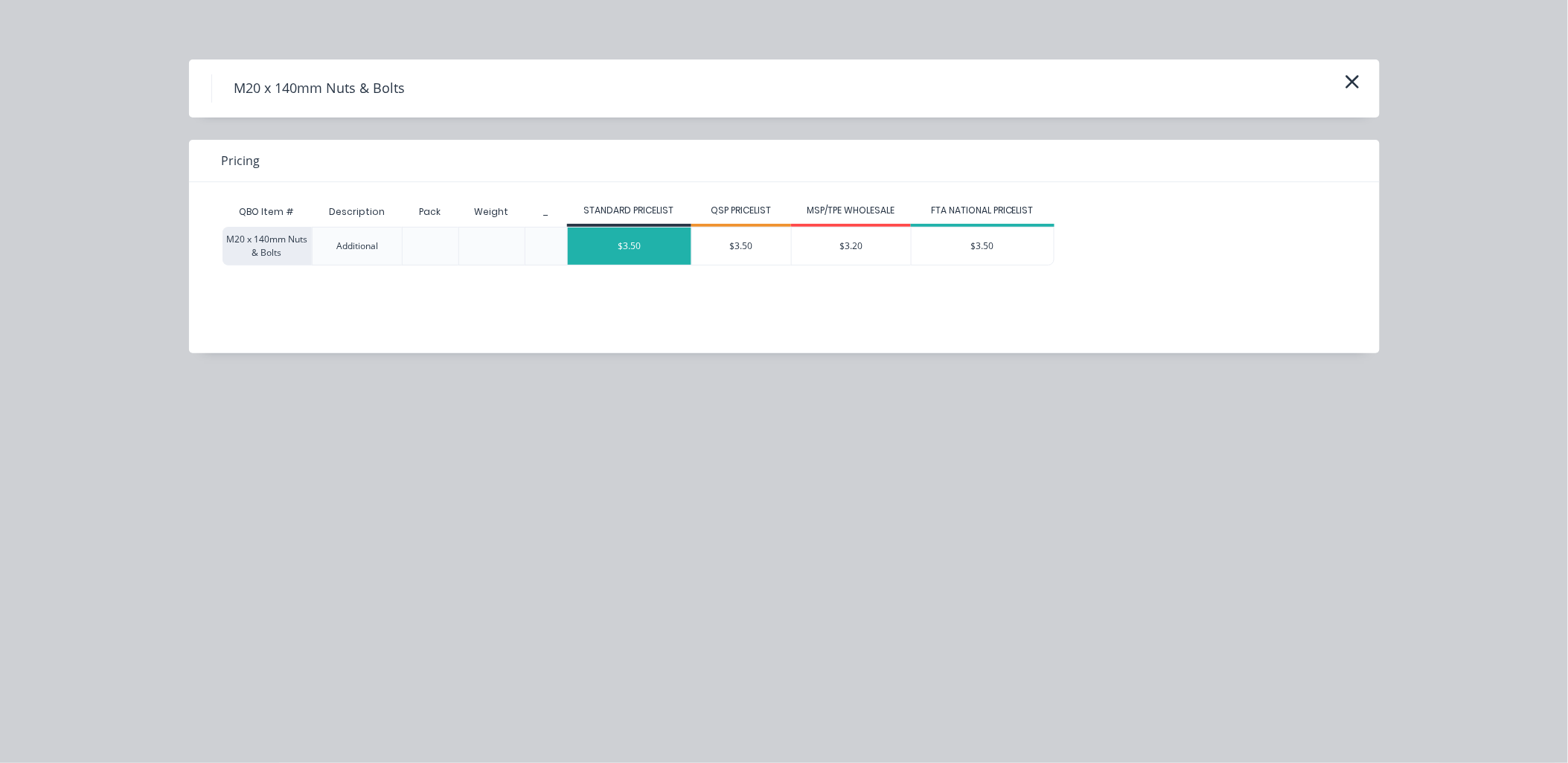
click at [629, 249] on div "$3.50" at bounding box center [629, 246] width 124 height 37
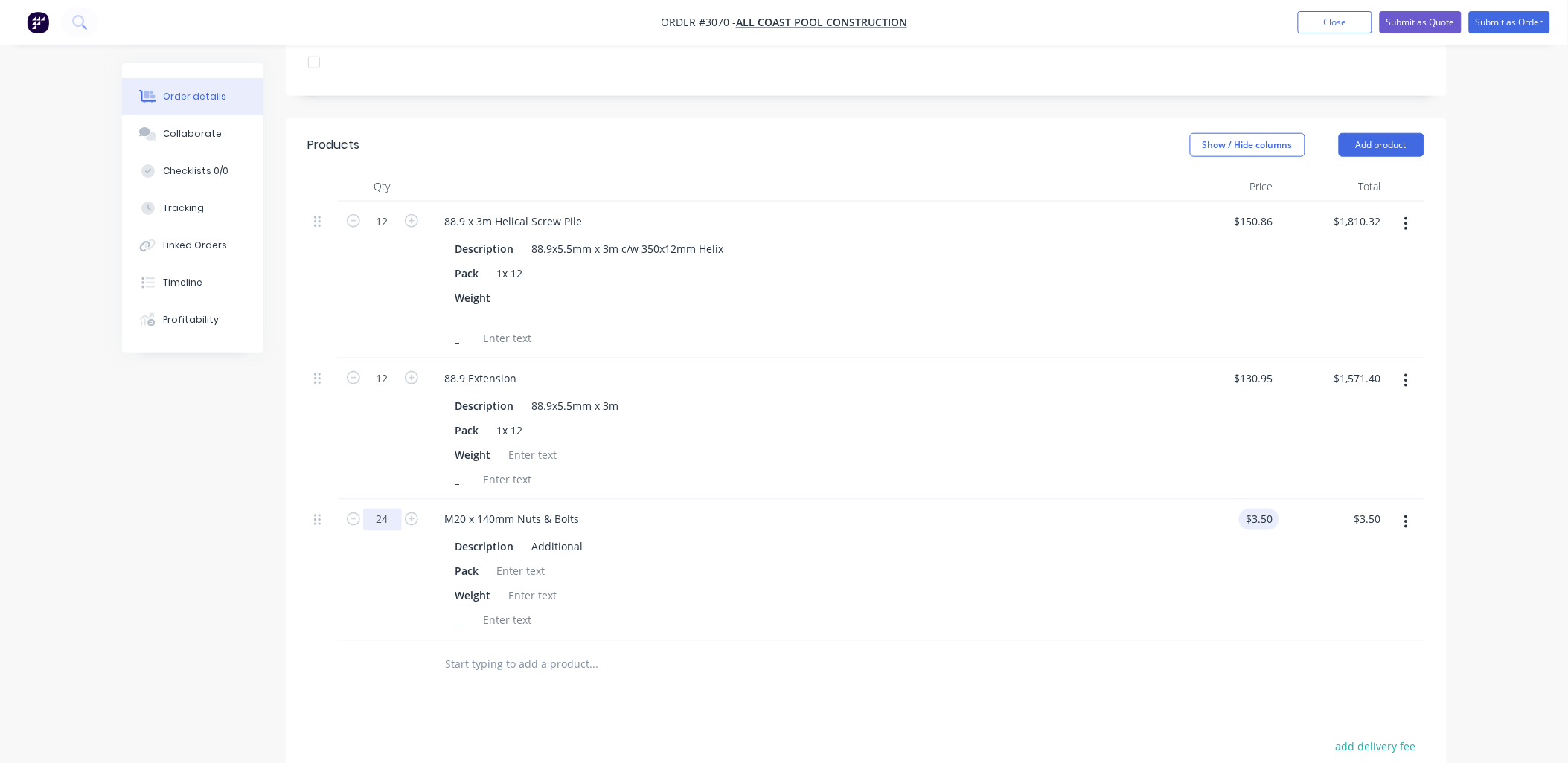
type input "24"
type input "3.5"
type input "$84.00"
click at [1261, 509] on input "3.5" at bounding box center [1268, 519] width 22 height 21
type input "$0.00"
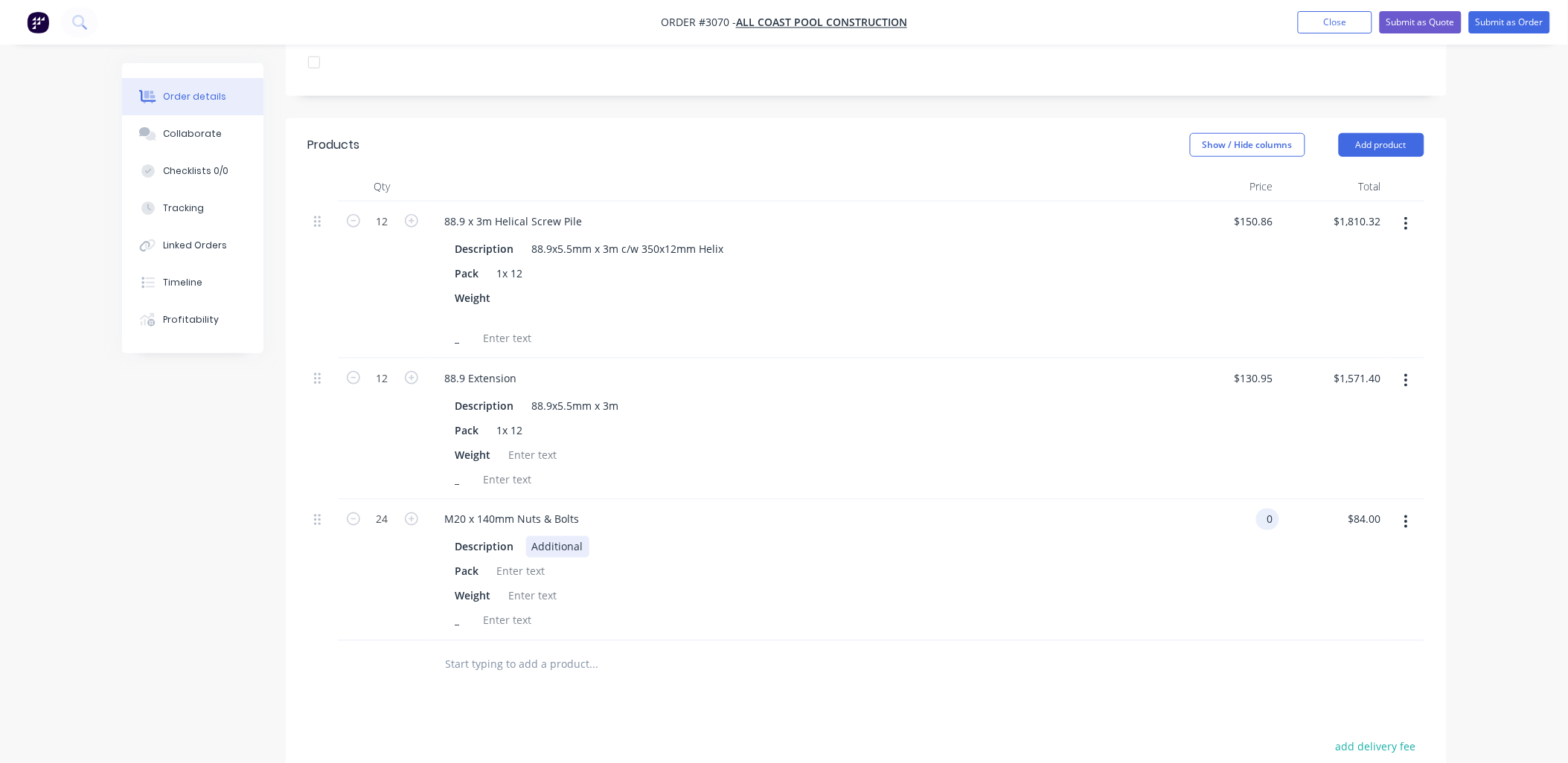
type input "$0.00"
click at [1052, 536] on div "Description Additional" at bounding box center [796, 546] width 694 height 21
click at [541, 561] on div at bounding box center [521, 571] width 60 height 21
click at [523, 586] on div at bounding box center [533, 596] width 60 height 21
click at [523, 287] on div at bounding box center [514, 305] width 22 height 37
